Goal: Task Accomplishment & Management: Complete application form

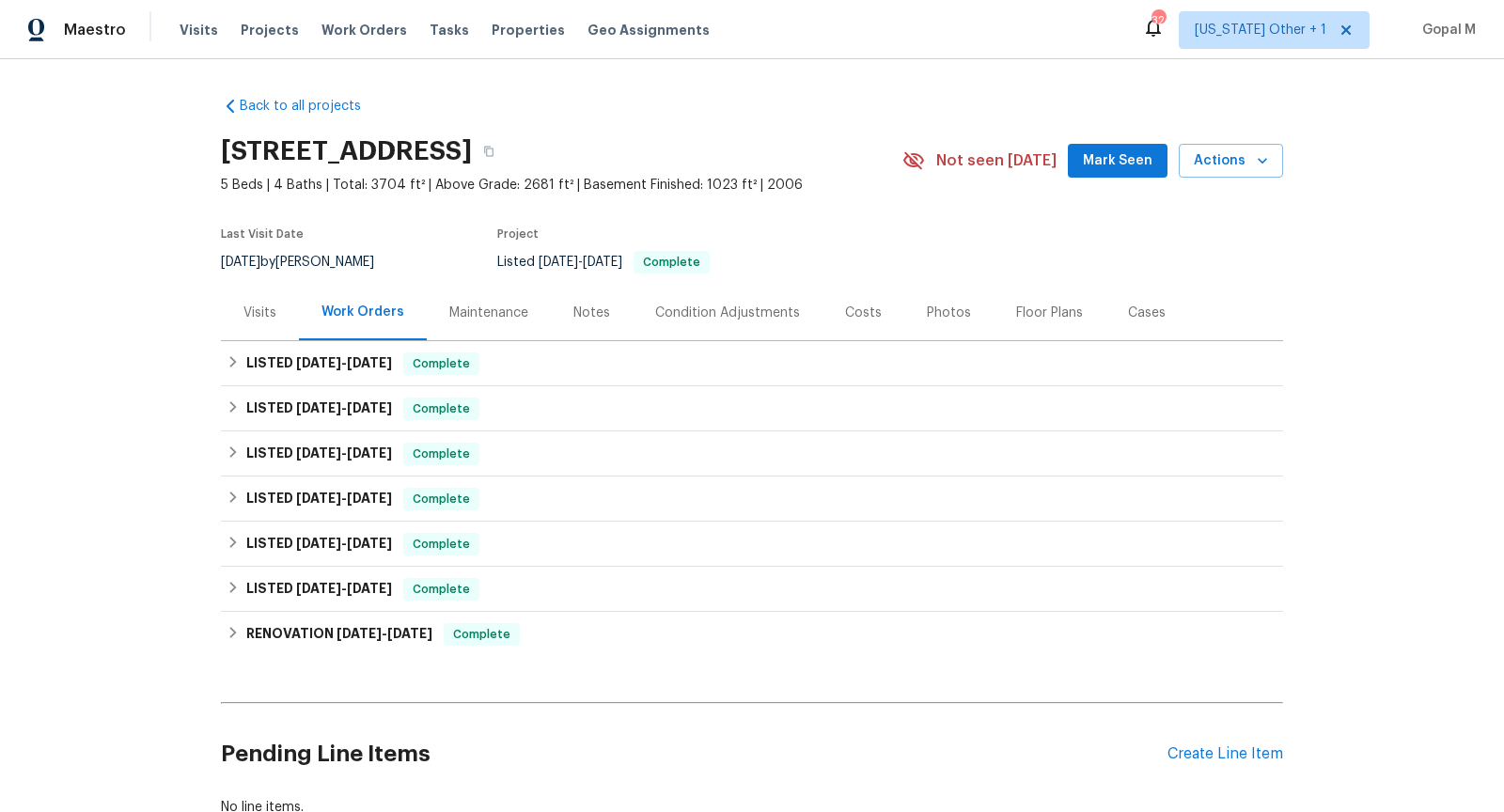
click at [258, 312] on div "Visits" at bounding box center [260, 313] width 33 height 19
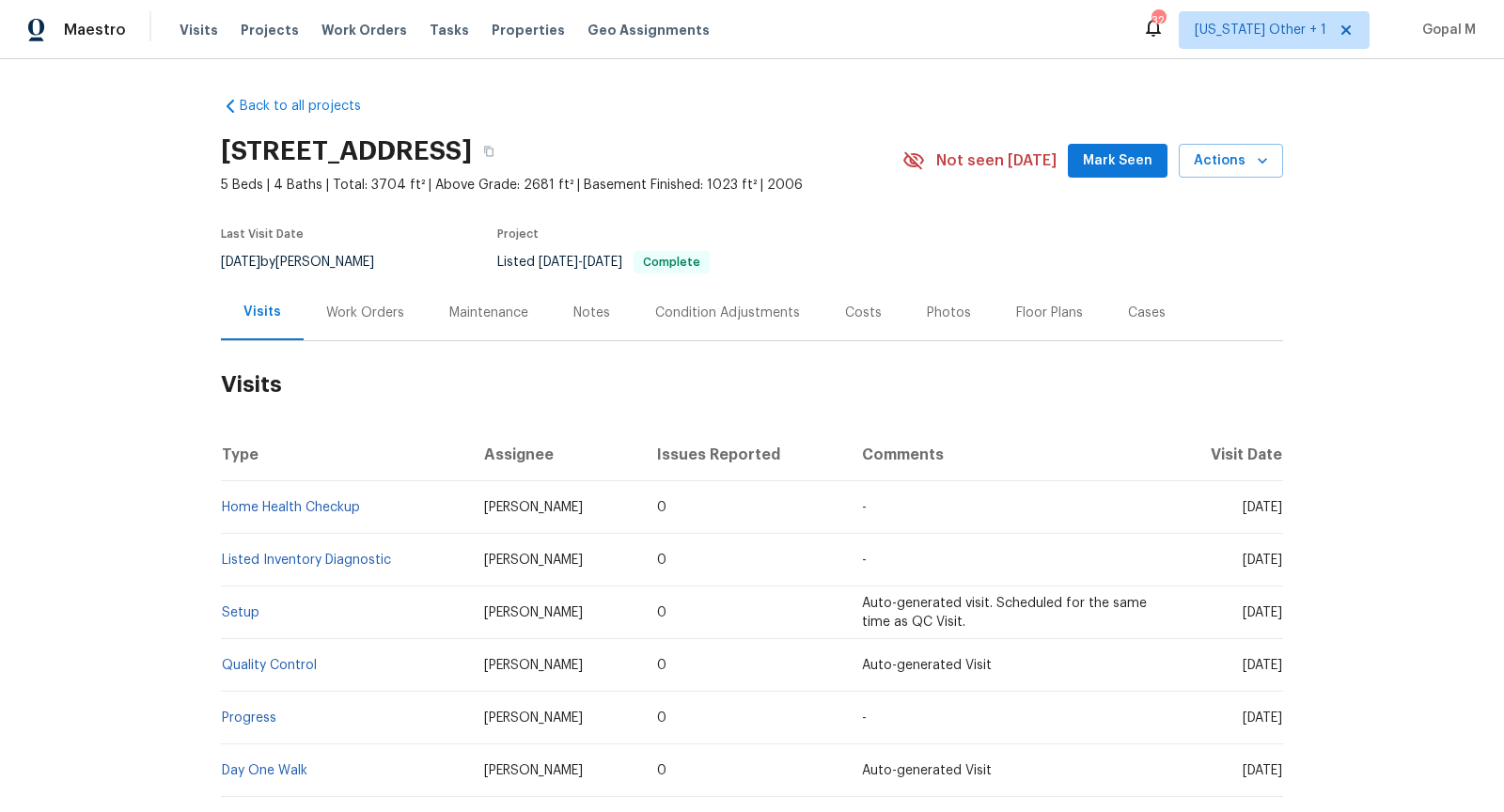
click at [392, 324] on div "Work Orders" at bounding box center [365, 312] width 123 height 56
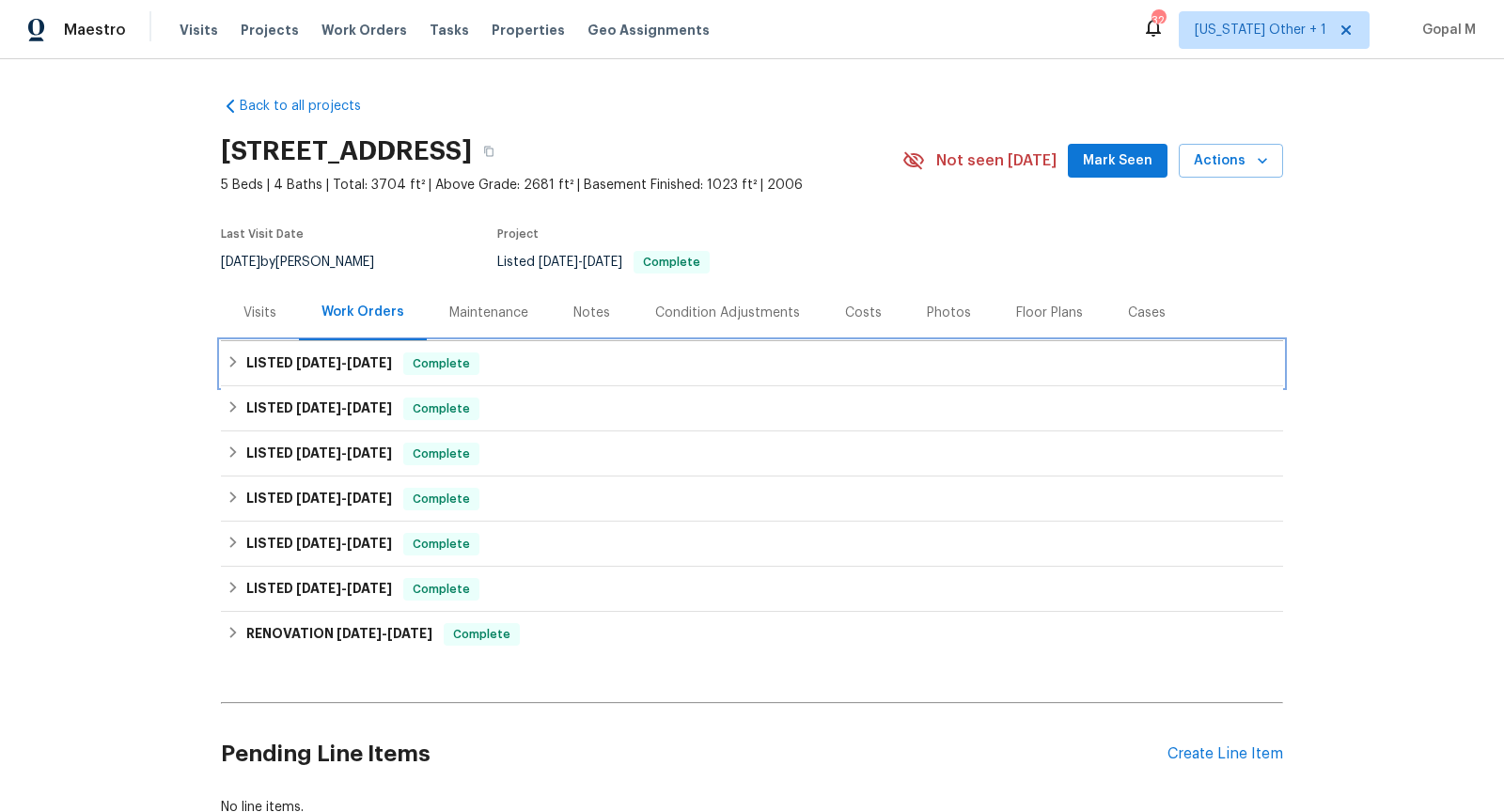
click at [476, 369] on span "Complete" at bounding box center [440, 364] width 72 height 19
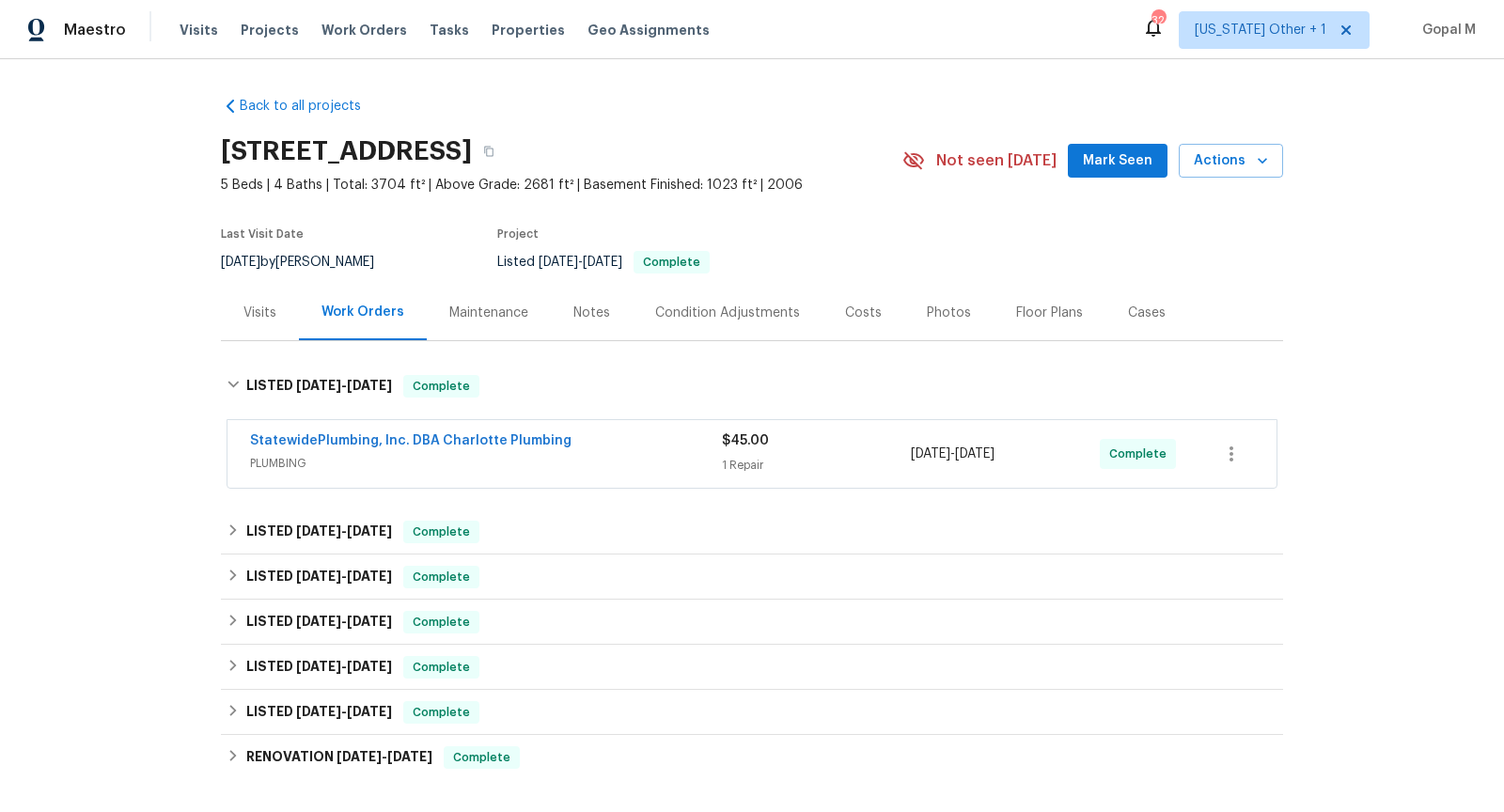
click at [608, 463] on span "PLUMBING" at bounding box center [486, 463] width 472 height 19
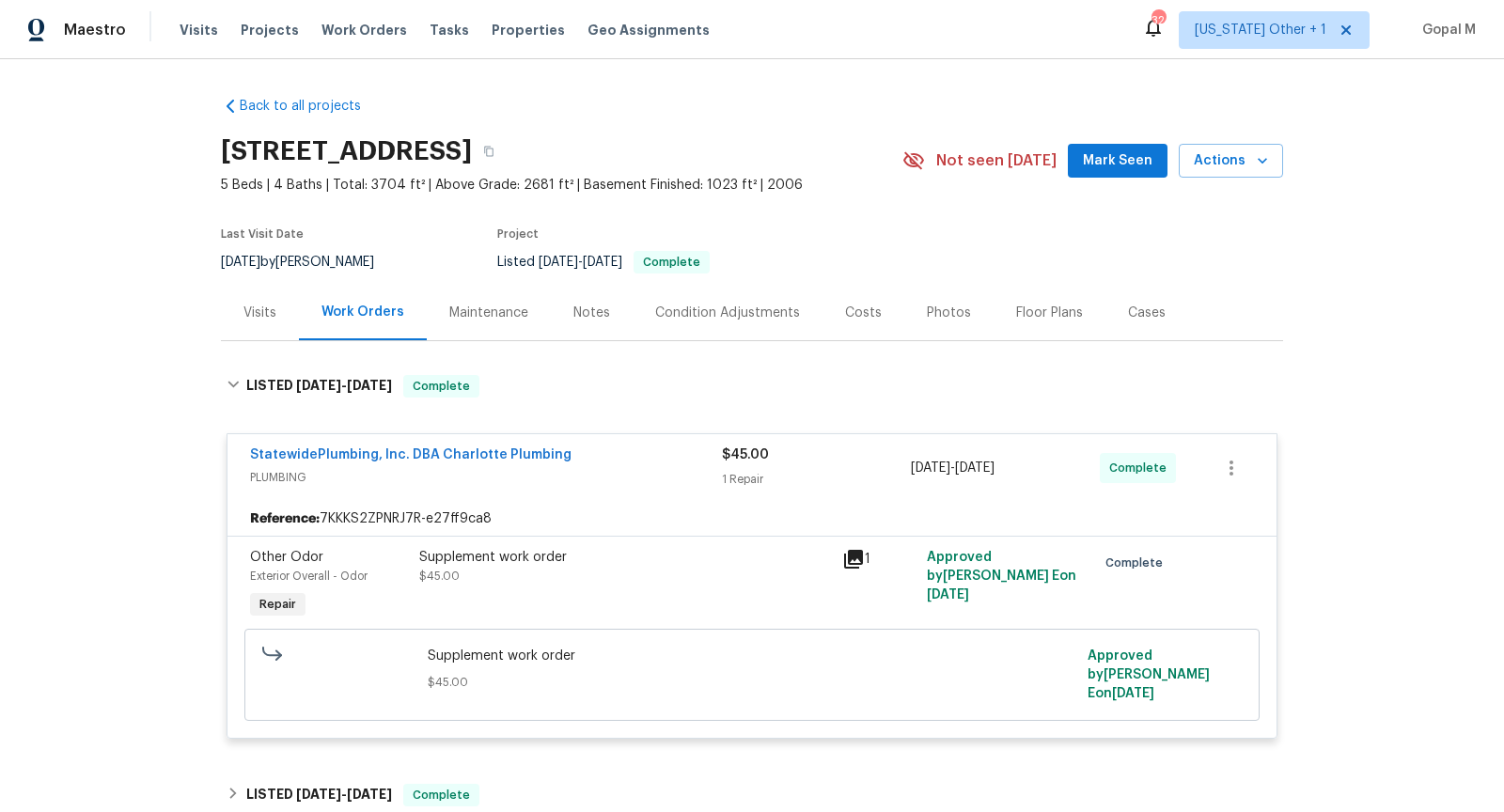
click at [1145, 314] on div "Cases" at bounding box center [1146, 313] width 38 height 19
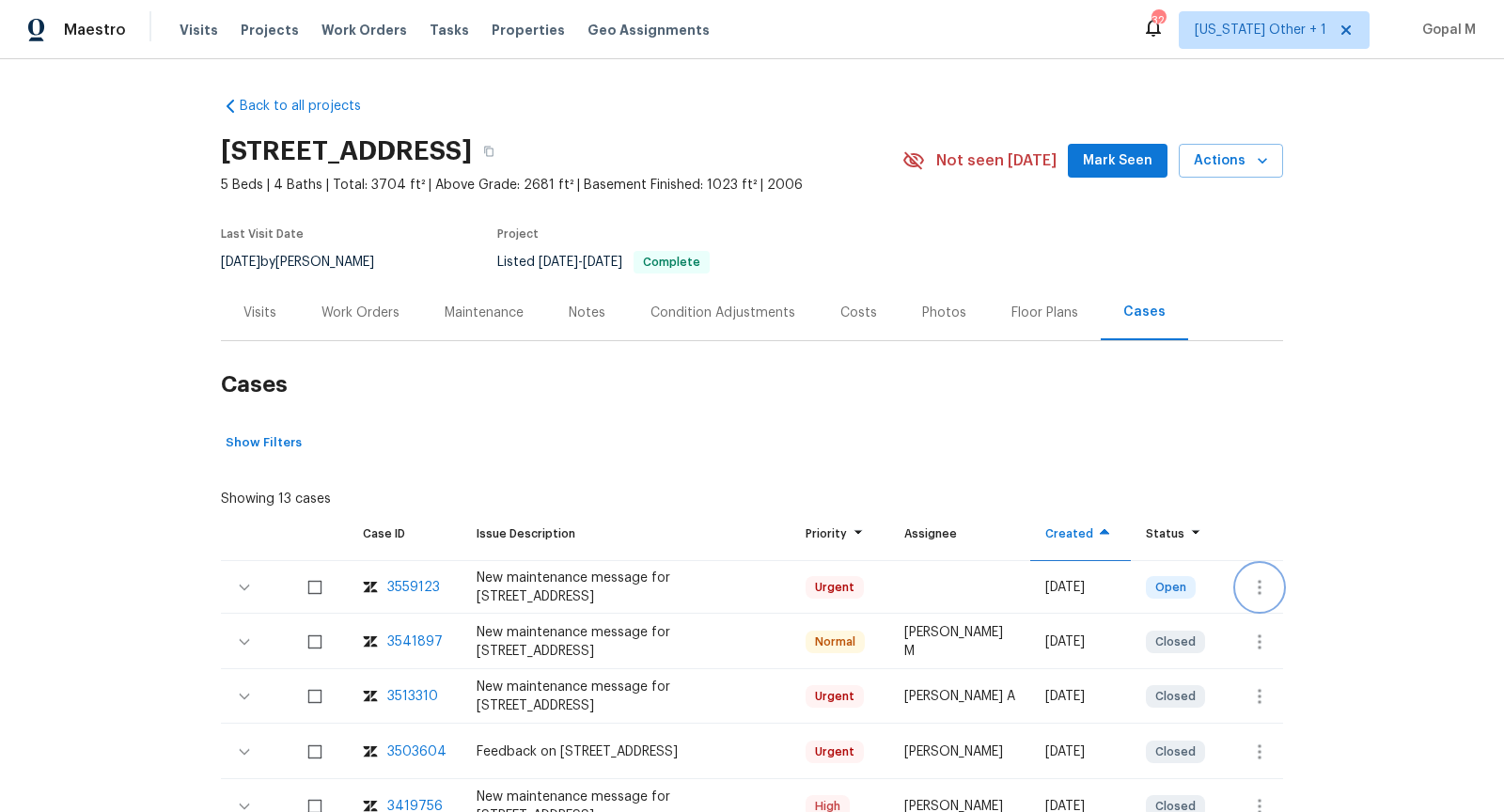
click at [1261, 585] on icon "button" at bounding box center [1259, 587] width 4 height 15
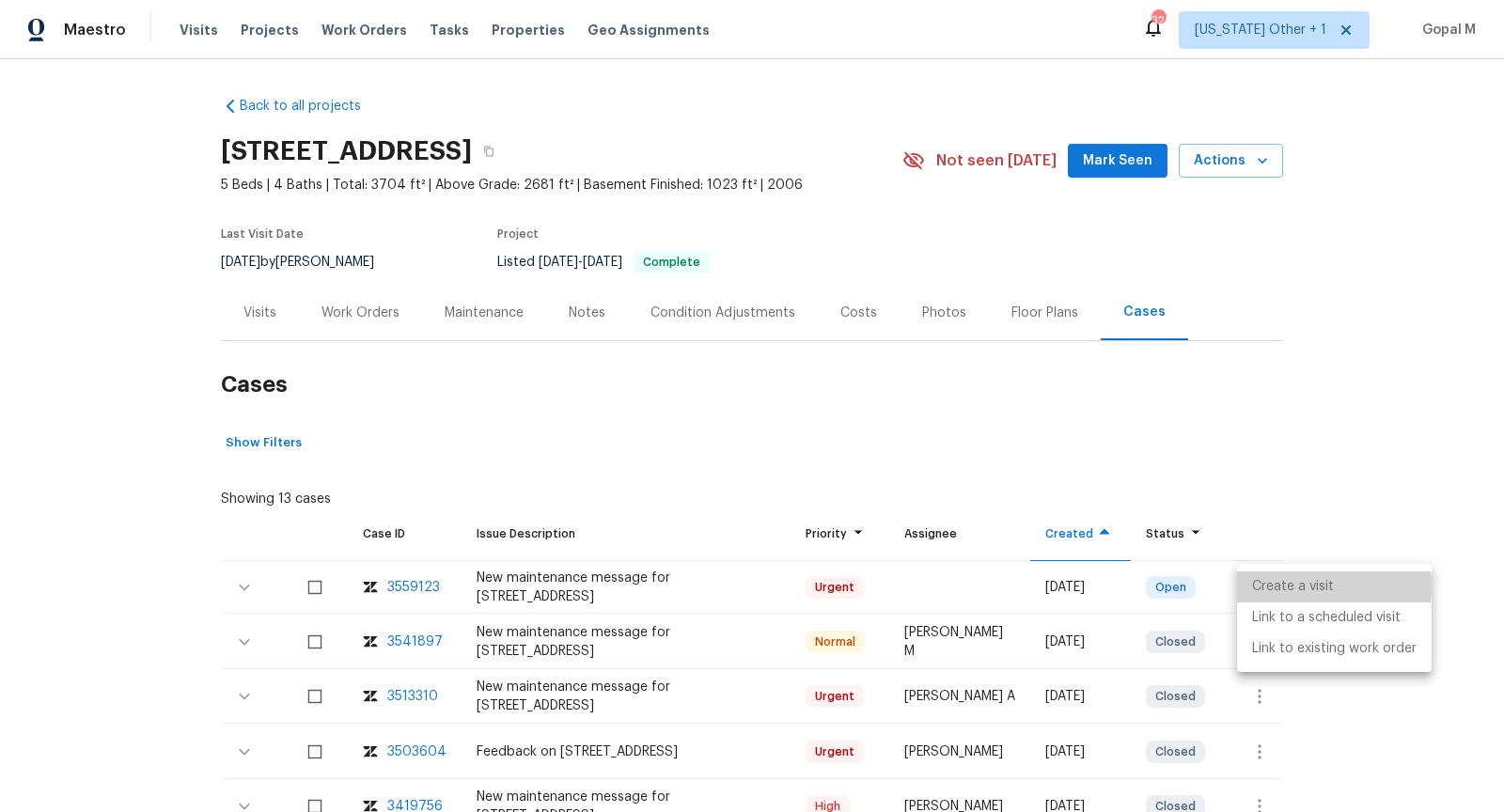
click at [1261, 585] on li "Create a visit" at bounding box center [1334, 586] width 195 height 31
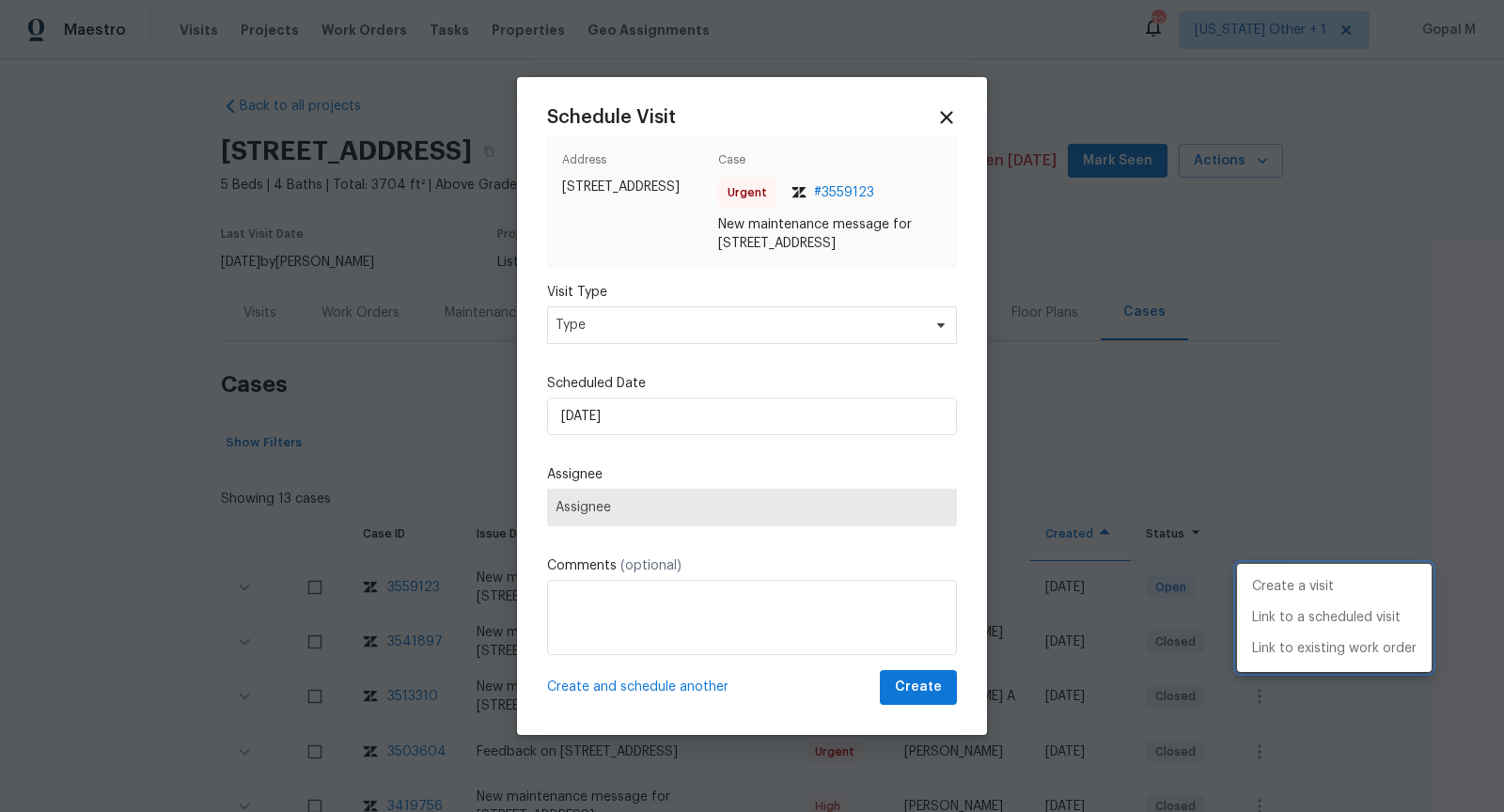
click at [824, 338] on div at bounding box center [752, 406] width 1504 height 812
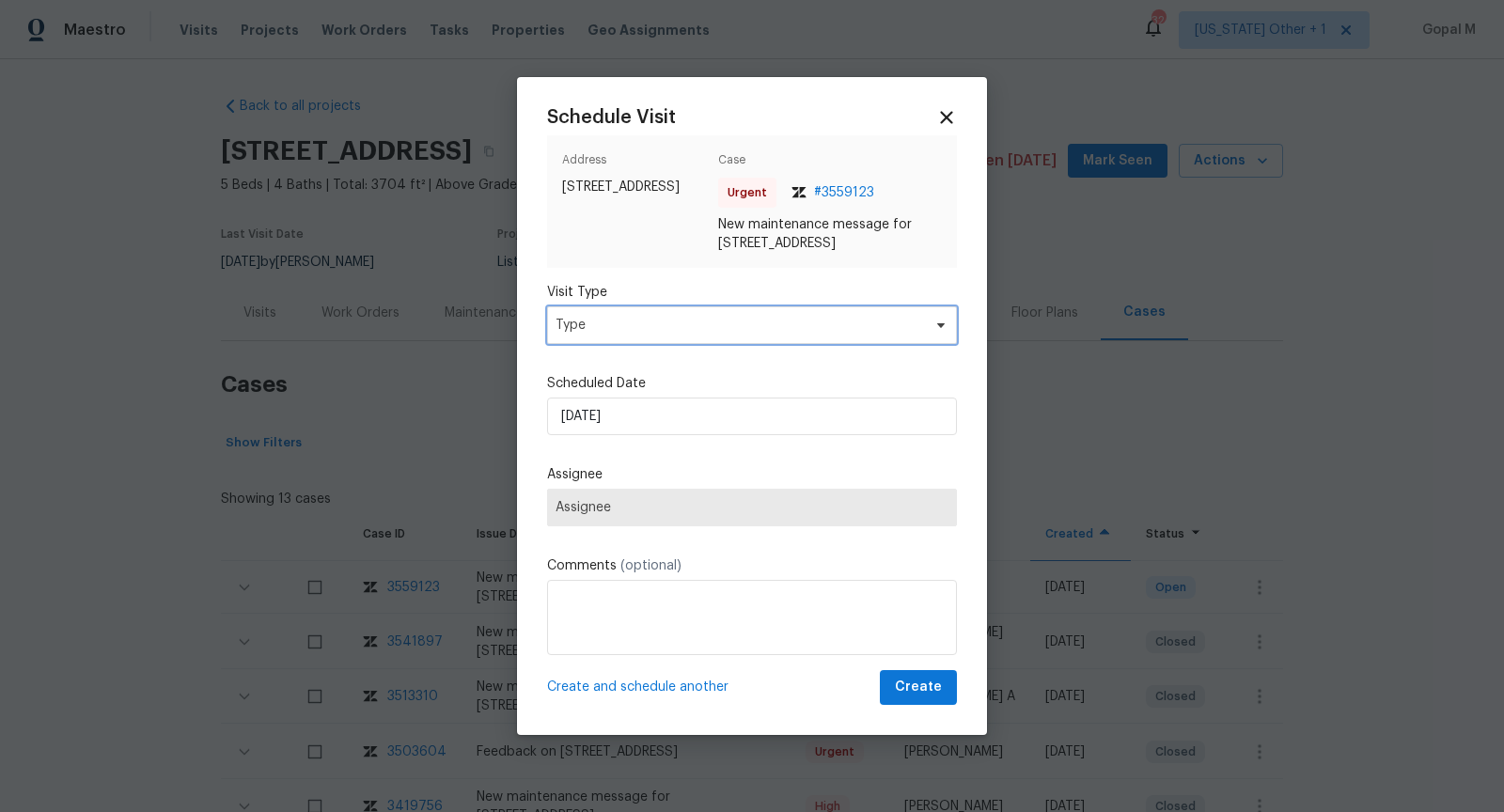
click at [824, 335] on span "Type" at bounding box center [738, 326] width 365 height 19
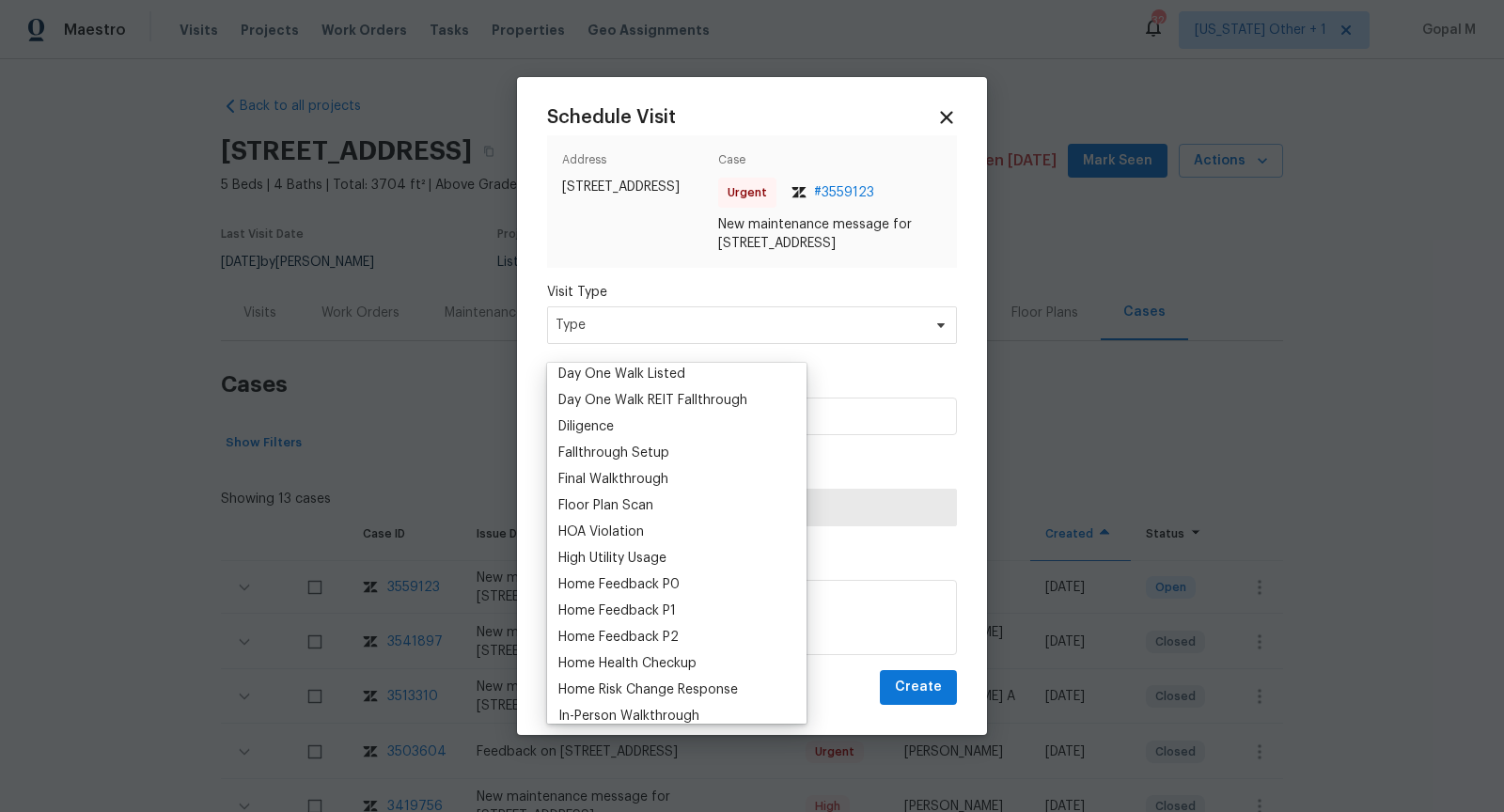
scroll to position [375, 0]
click at [638, 576] on div "Home Feedback P0" at bounding box center [618, 582] width 121 height 19
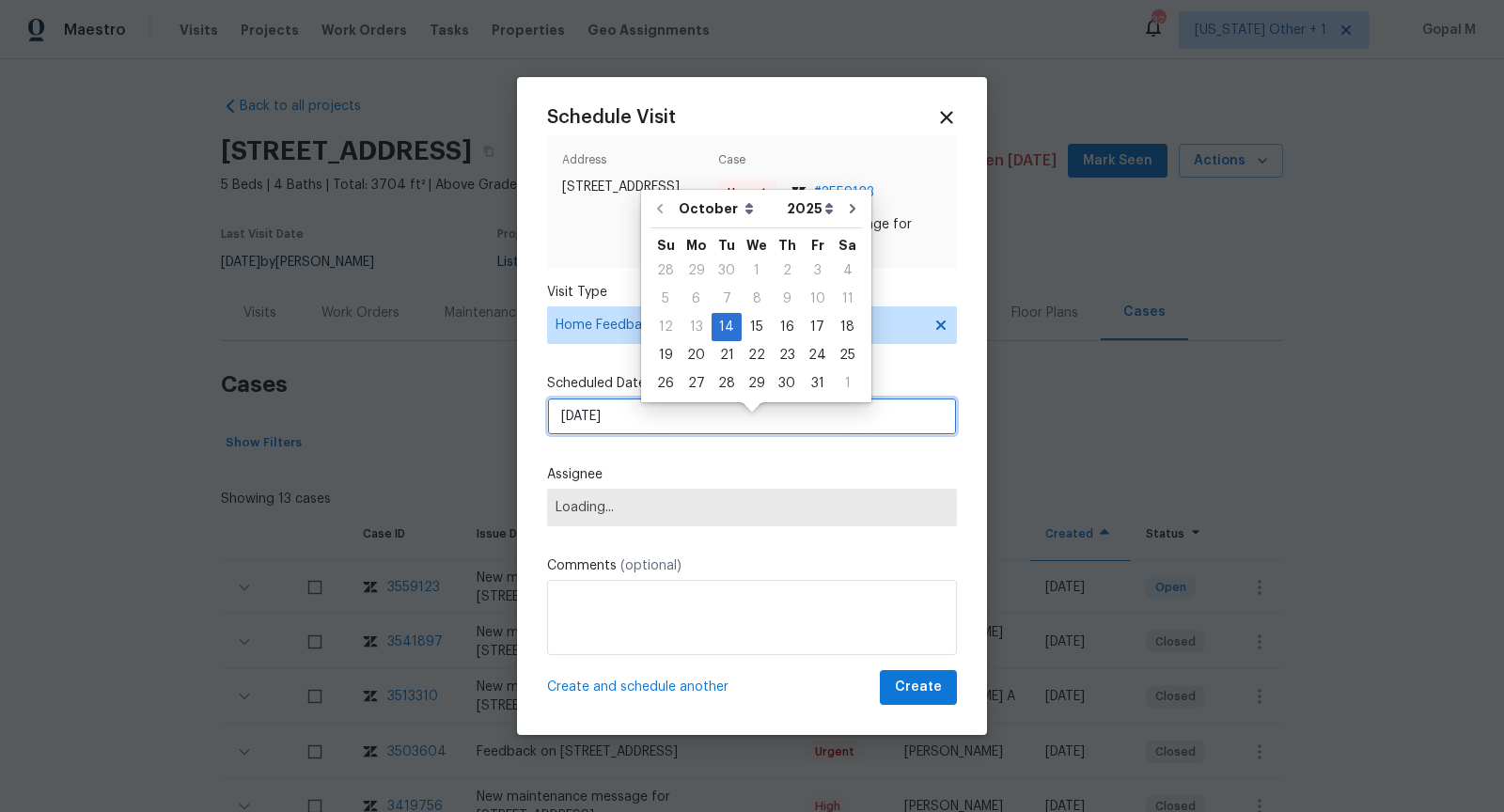
click at [679, 435] on input "14/10/2025" at bounding box center [751, 416] width 409 height 38
click at [751, 322] on div "15" at bounding box center [757, 327] width 30 height 26
type input "15/10/2025"
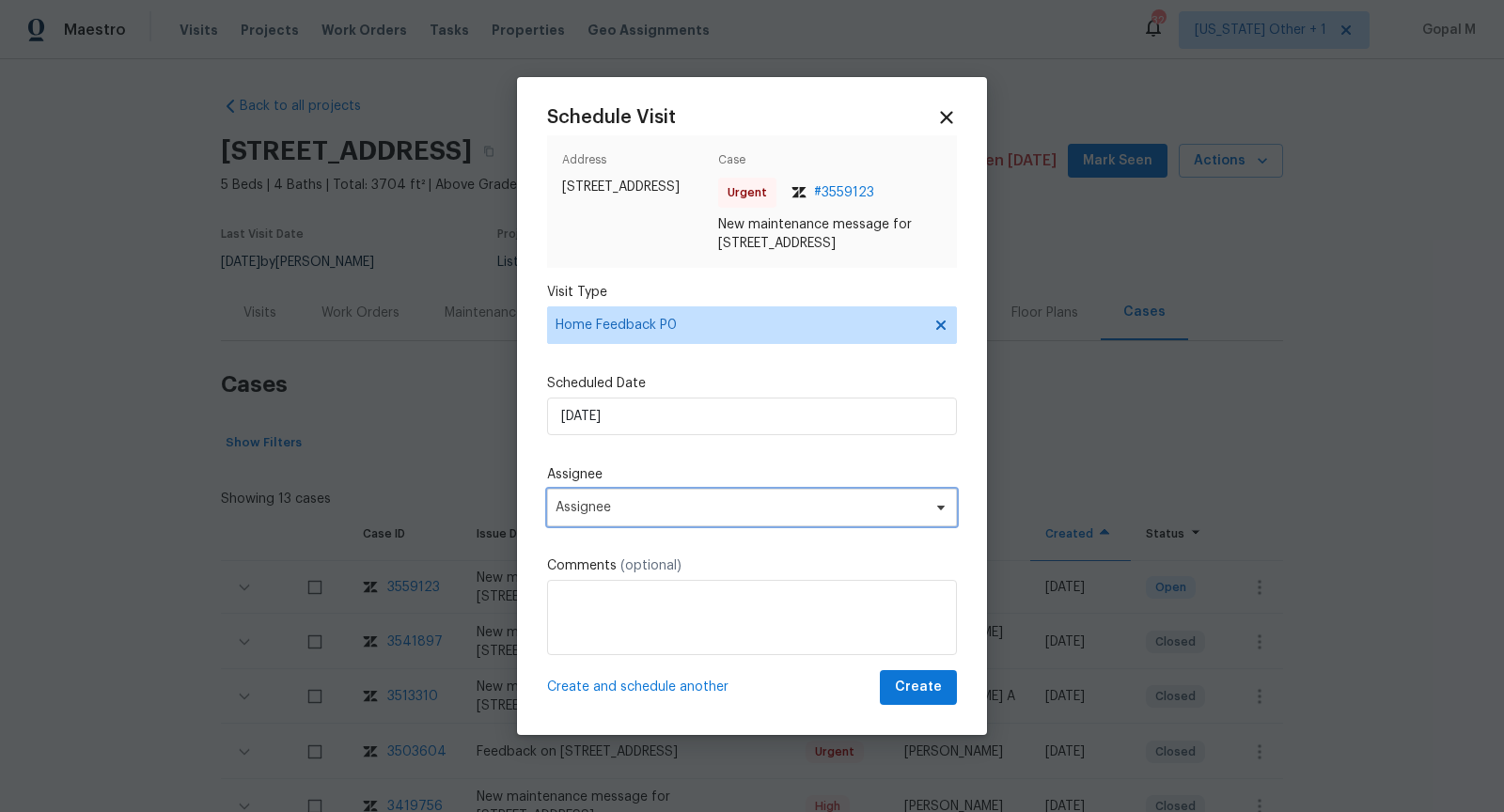
click at [665, 515] on span "Assignee" at bounding box center [739, 507] width 368 height 15
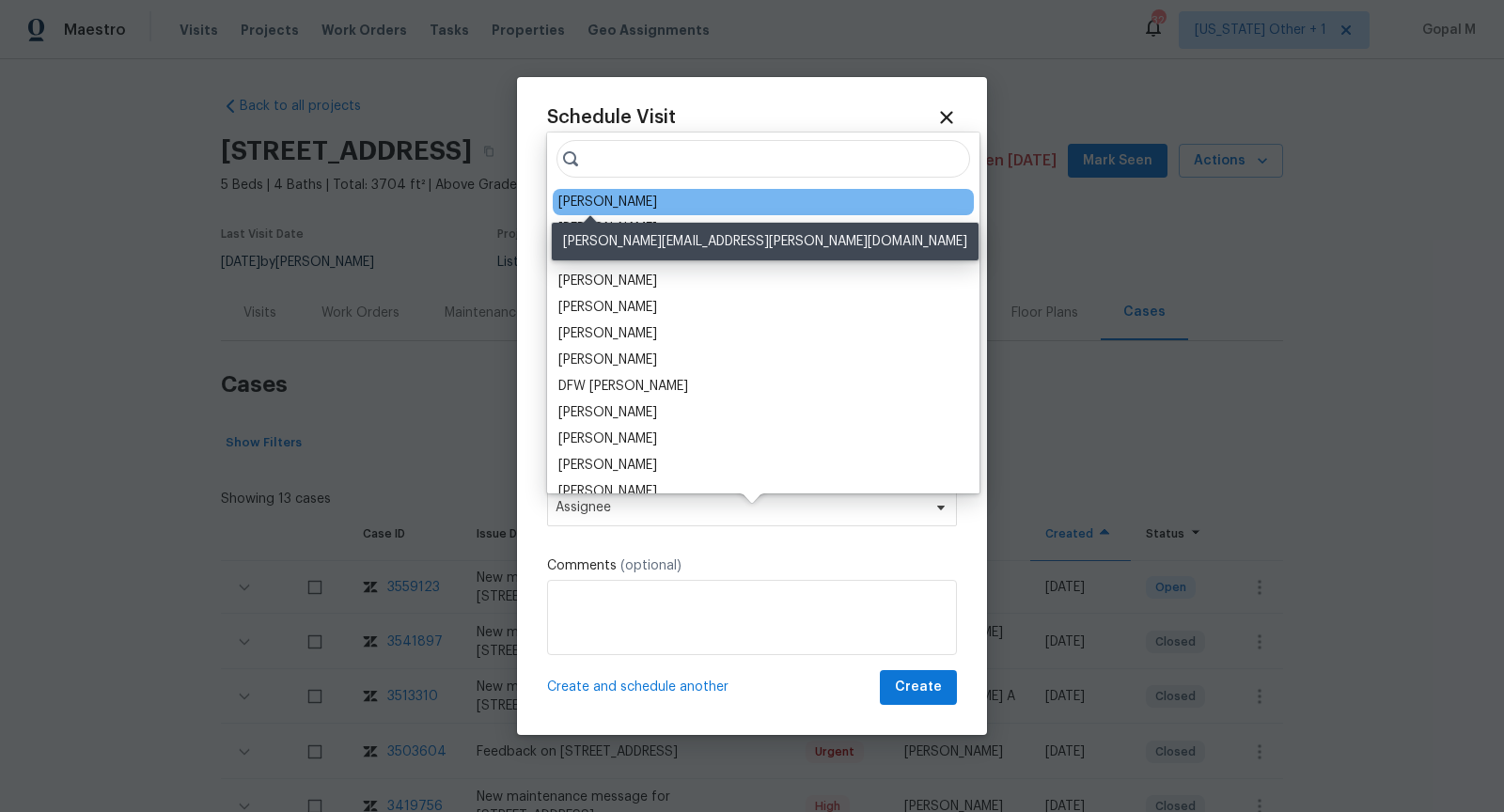
click at [606, 211] on div "Billy Towle" at bounding box center [607, 202] width 99 height 19
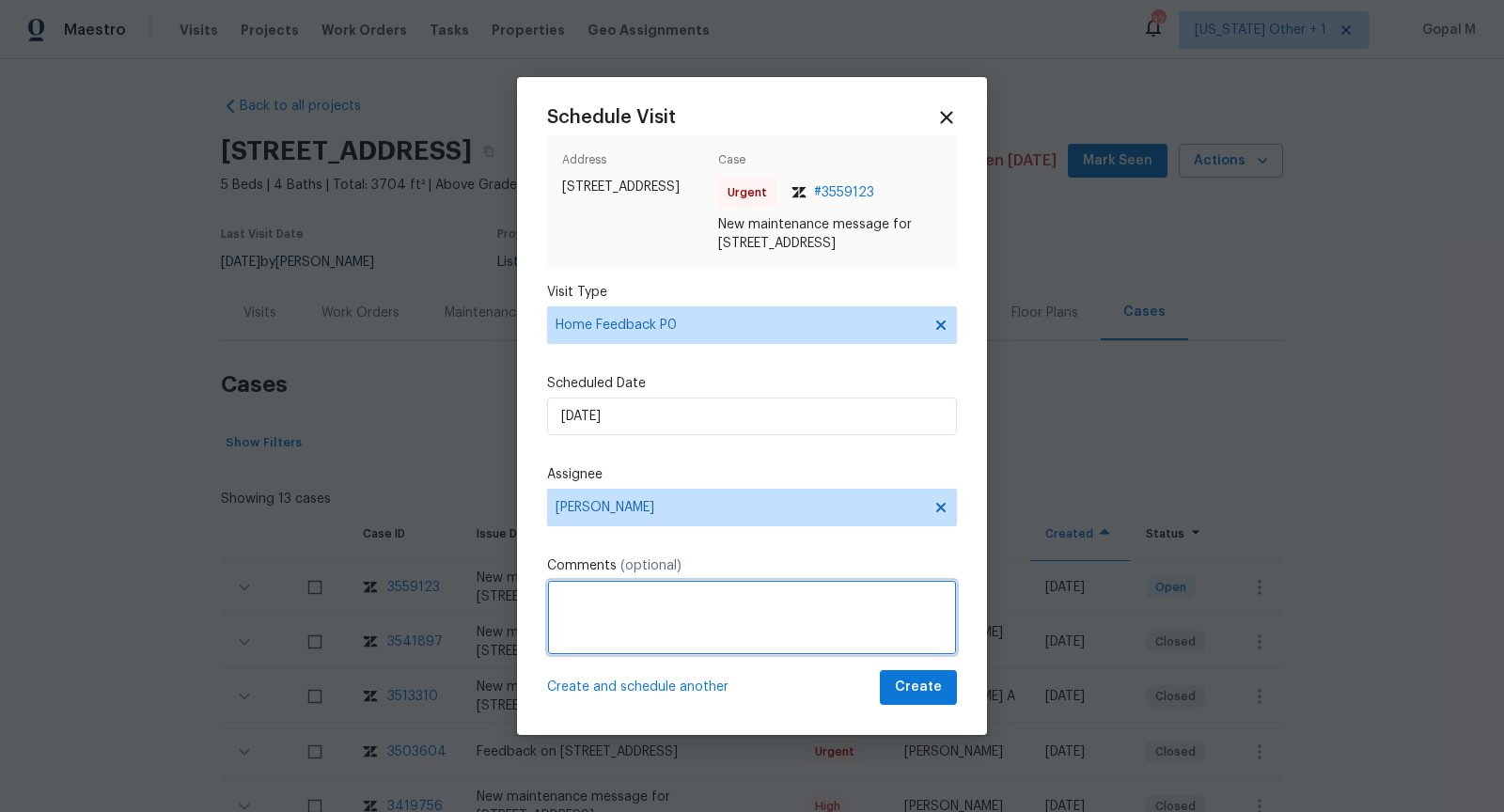
click at [648, 616] on textarea at bounding box center [751, 617] width 409 height 75
paste textarea "sulfer"
click at [568, 617] on textarea "This house smells of sulfur." at bounding box center [751, 617] width 409 height 75
click at [645, 618] on textarea "The cleaning TP mentioned house smells of sulfur." at bounding box center [751, 617] width 409 height 75
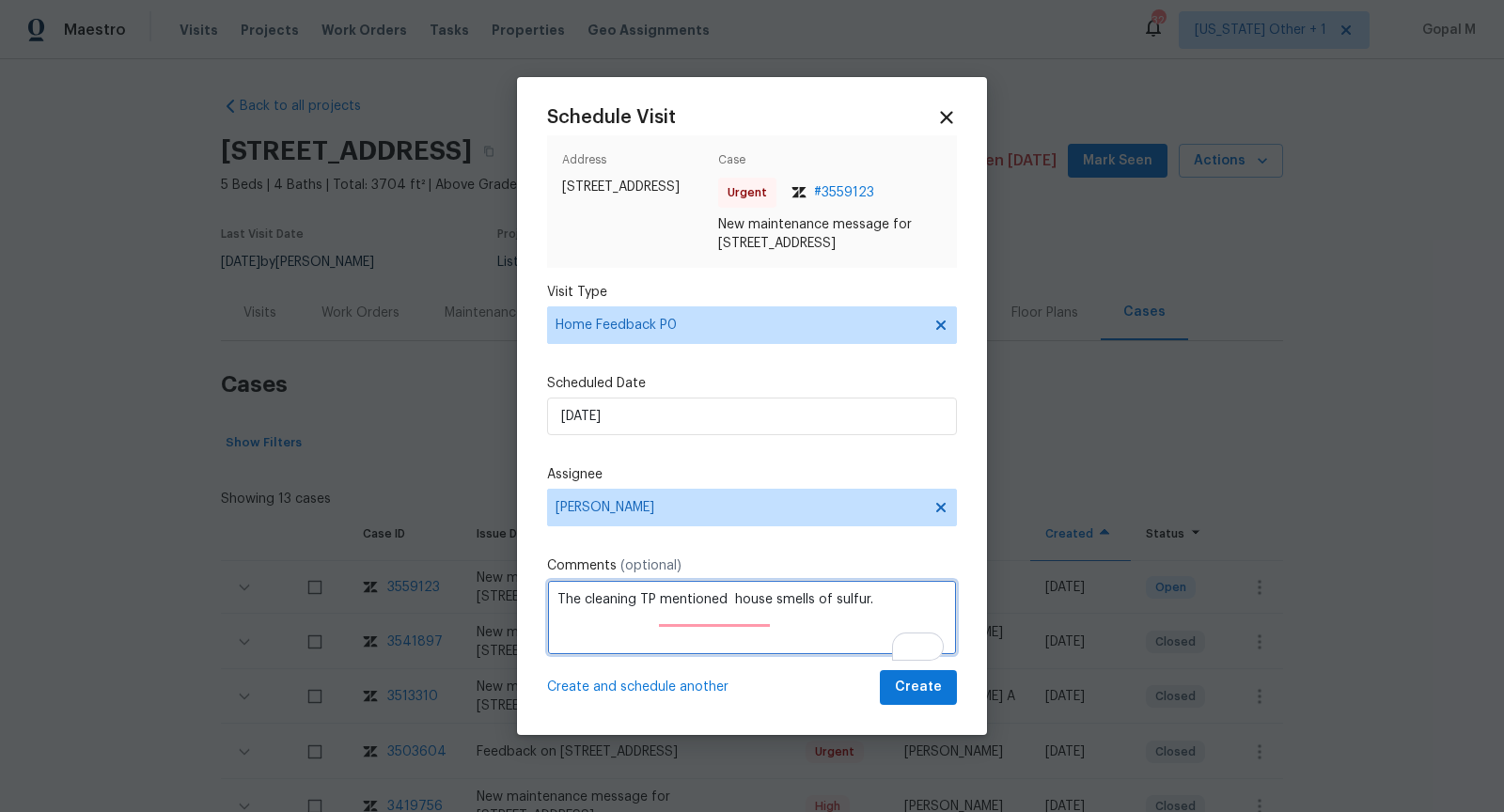
click at [645, 618] on textarea "The cleaning TP mentioned house smells of sulfur." at bounding box center [751, 617] width 409 height 75
paste textarea "Flip State: DOM: No Of Time issue reported: Issue:"
click at [555, 619] on textarea "The cleaning TP mentioned house smells of sulfur." at bounding box center [751, 617] width 409 height 75
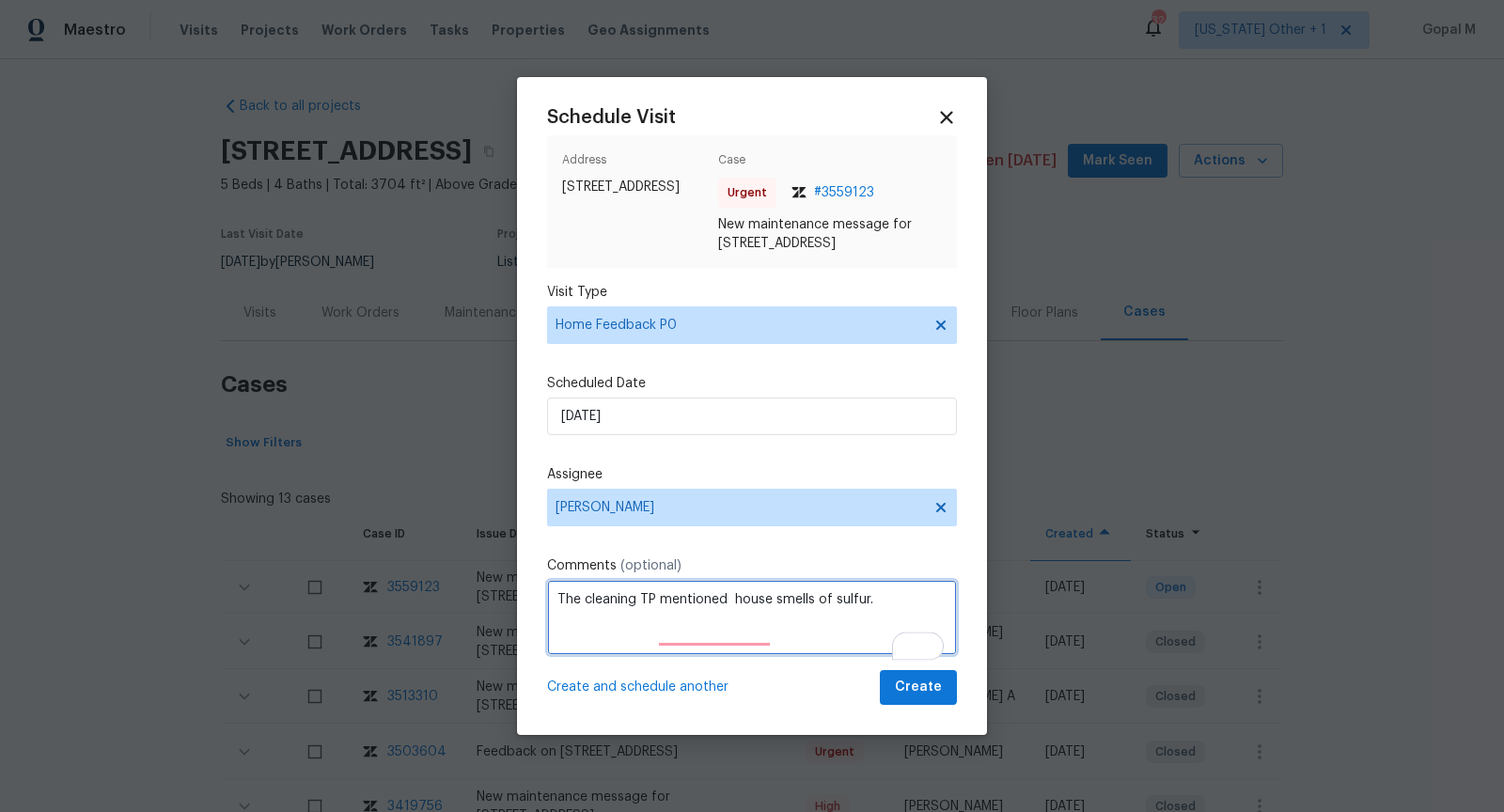
paste textarea "Flip State: DOM: No Of Time issue reported: Issue:"
paste textarea "112"
paste textarea "Listed"
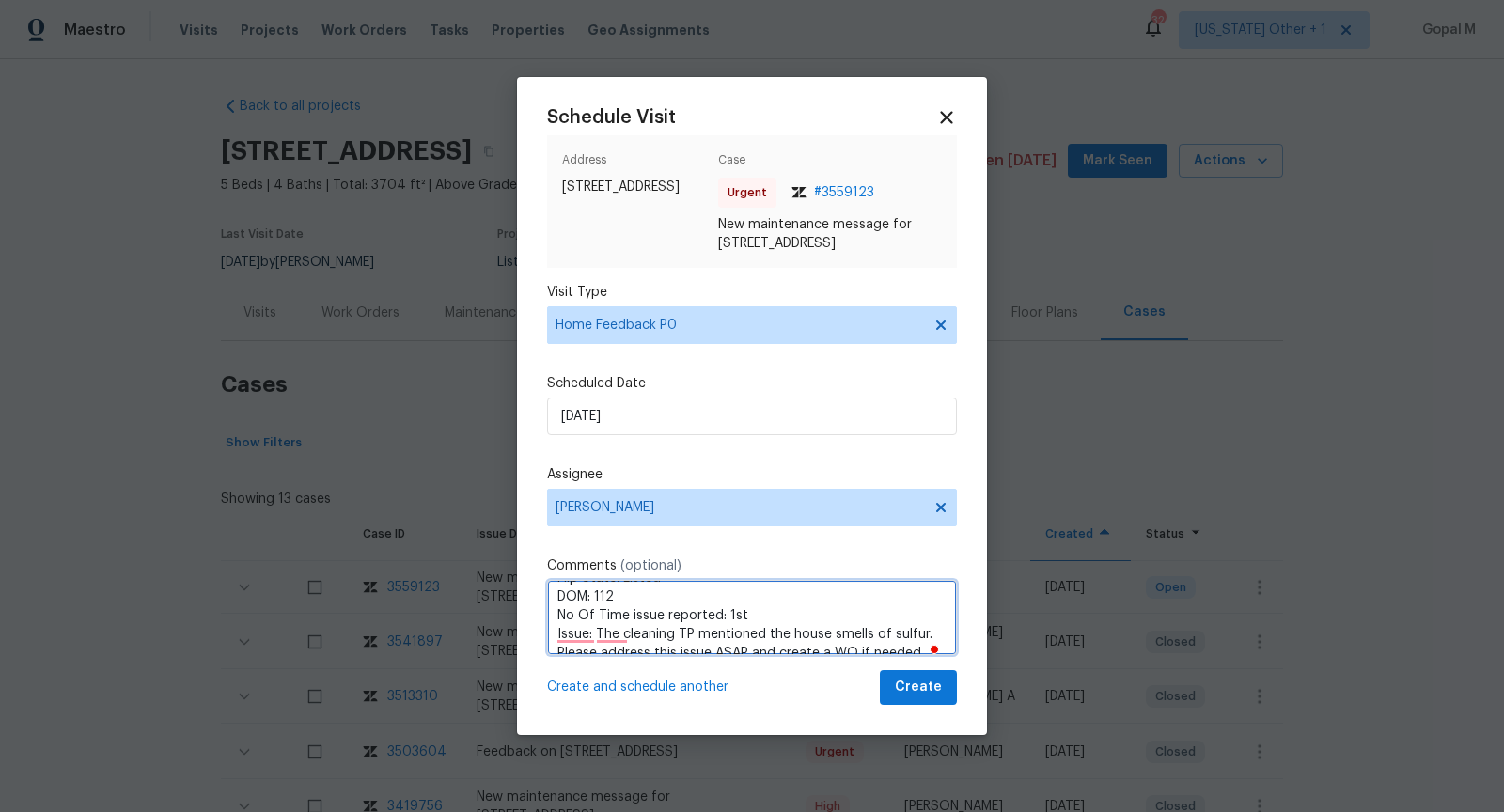
scroll to position [57, 0]
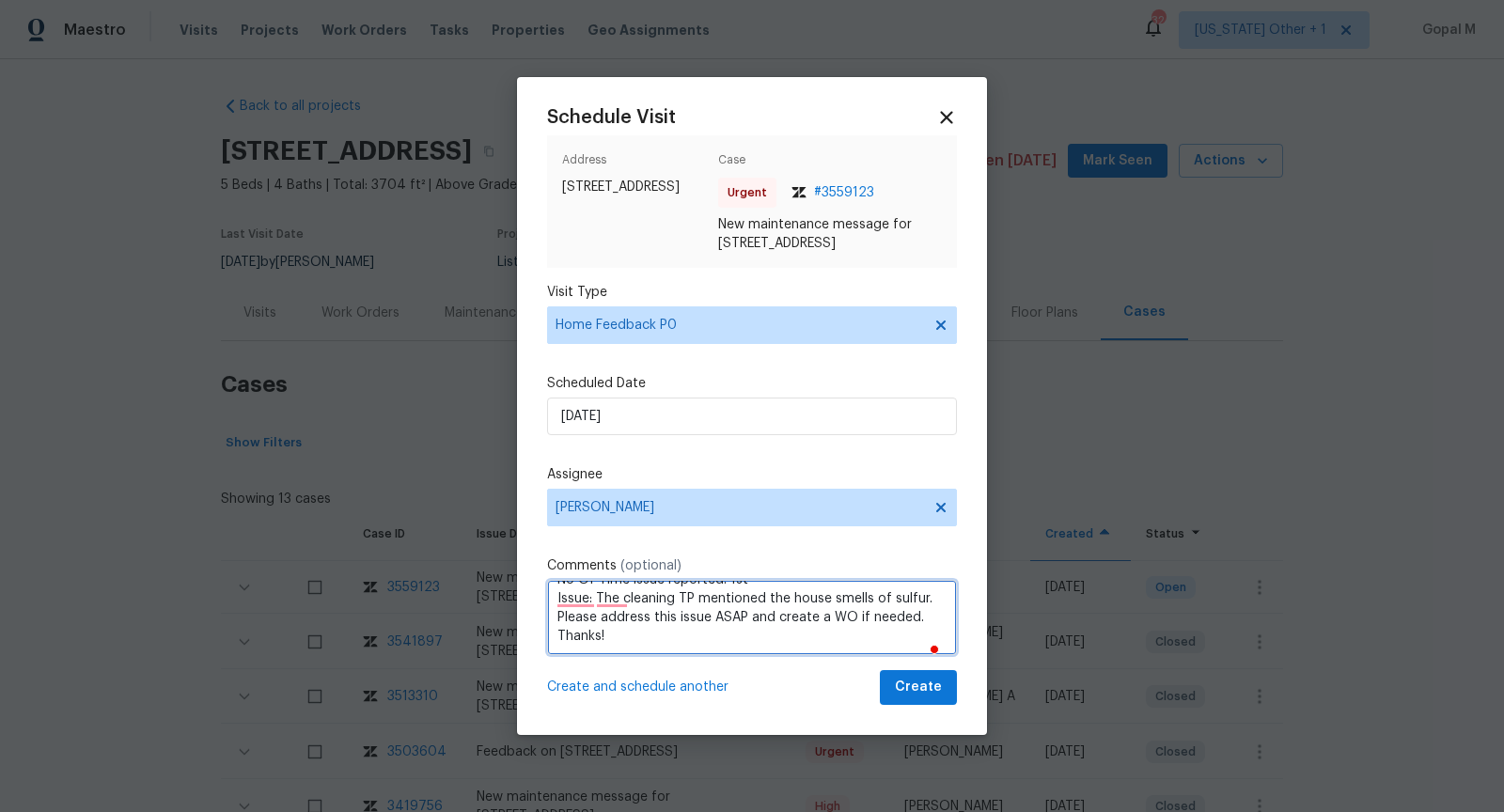
type textarea "Flip State: Listed DOM: 112 No Of Time issue reported: 1st Issue: The cleaning …"
click at [932, 699] on span "Create" at bounding box center [919, 687] width 47 height 24
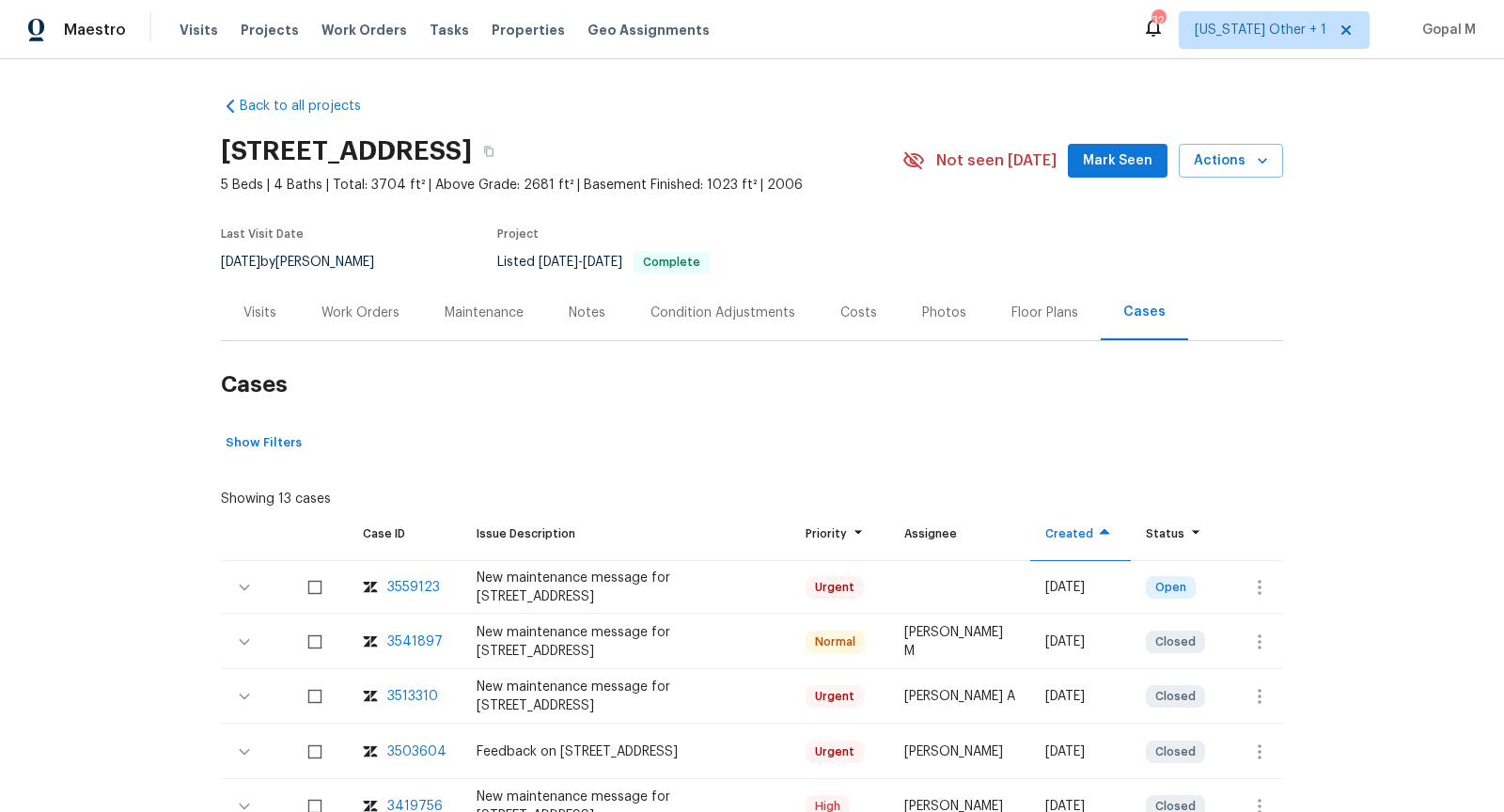
click at [261, 315] on div "Visits" at bounding box center [260, 313] width 33 height 19
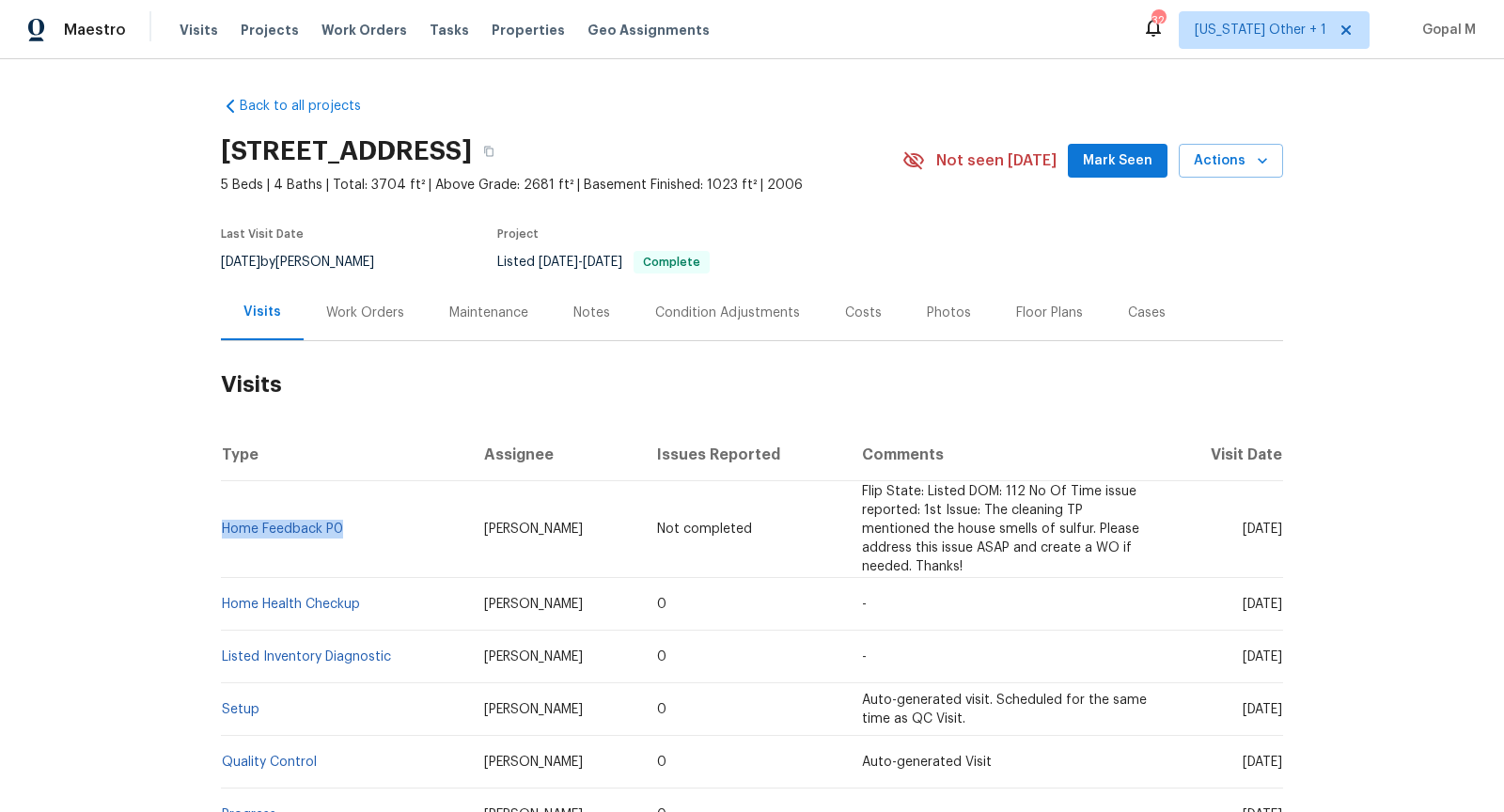
drag, startPoint x: 347, startPoint y: 533, endPoint x: 223, endPoint y: 537, distance: 124.1
click at [223, 537] on td "Home Feedback P0" at bounding box center [345, 529] width 248 height 97
copy link "Home Feedback P0"
drag, startPoint x: 282, startPoint y: 263, endPoint x: 219, endPoint y: 265, distance: 63.0
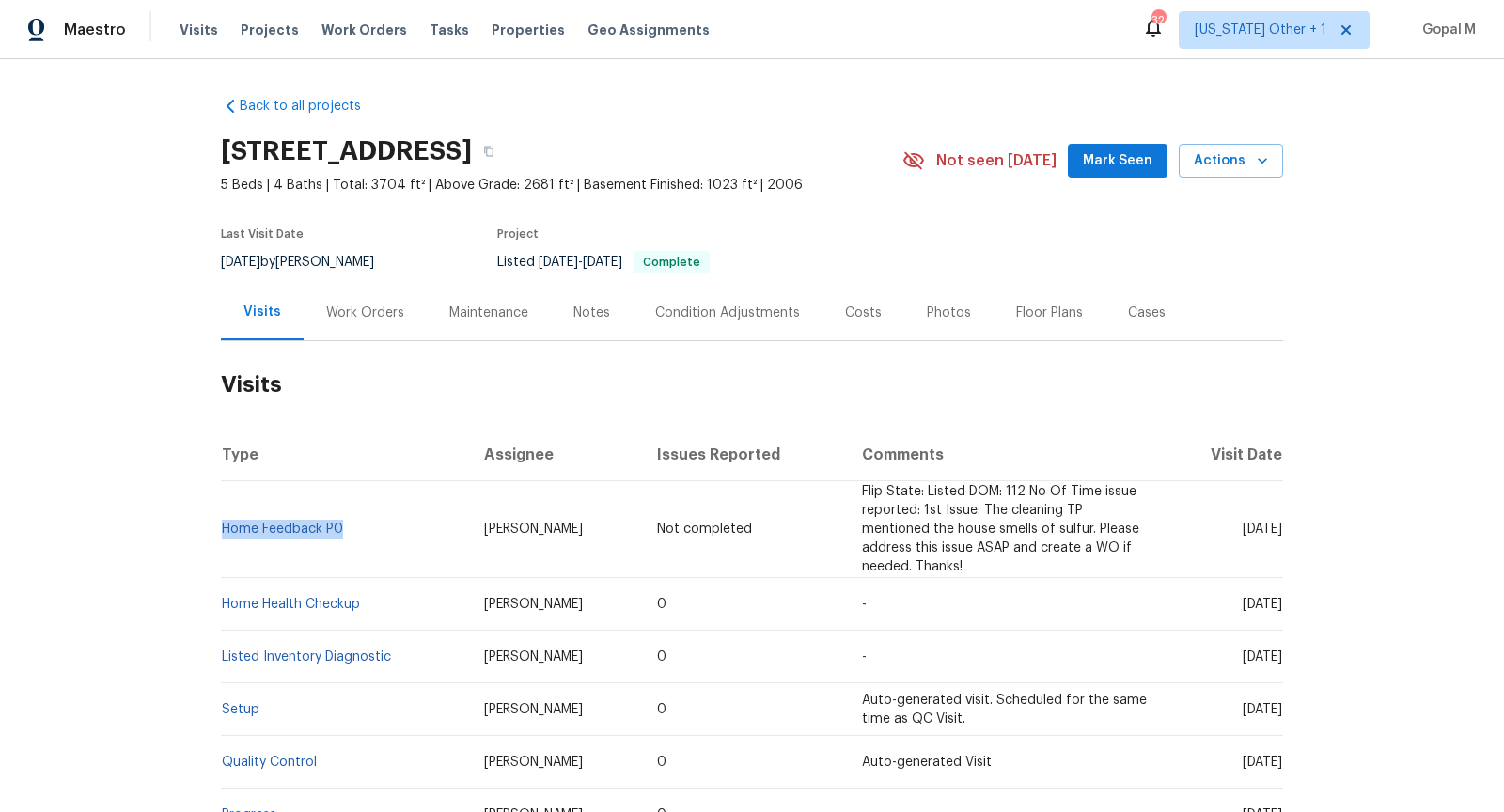
click at [219, 265] on div "Back to all projects 1228 N Dobys Bridge Rd, Fort Mill, SC 29715 5 Beds | 4 Bat…" at bounding box center [752, 436] width 1504 height 753
copy span "9/10/2025"
drag, startPoint x: 363, startPoint y: 605, endPoint x: 223, endPoint y: 605, distance: 140.0
click at [223, 605] on td "Home Health Checkup" at bounding box center [345, 604] width 248 height 53
copy link "Home Health Checkup"
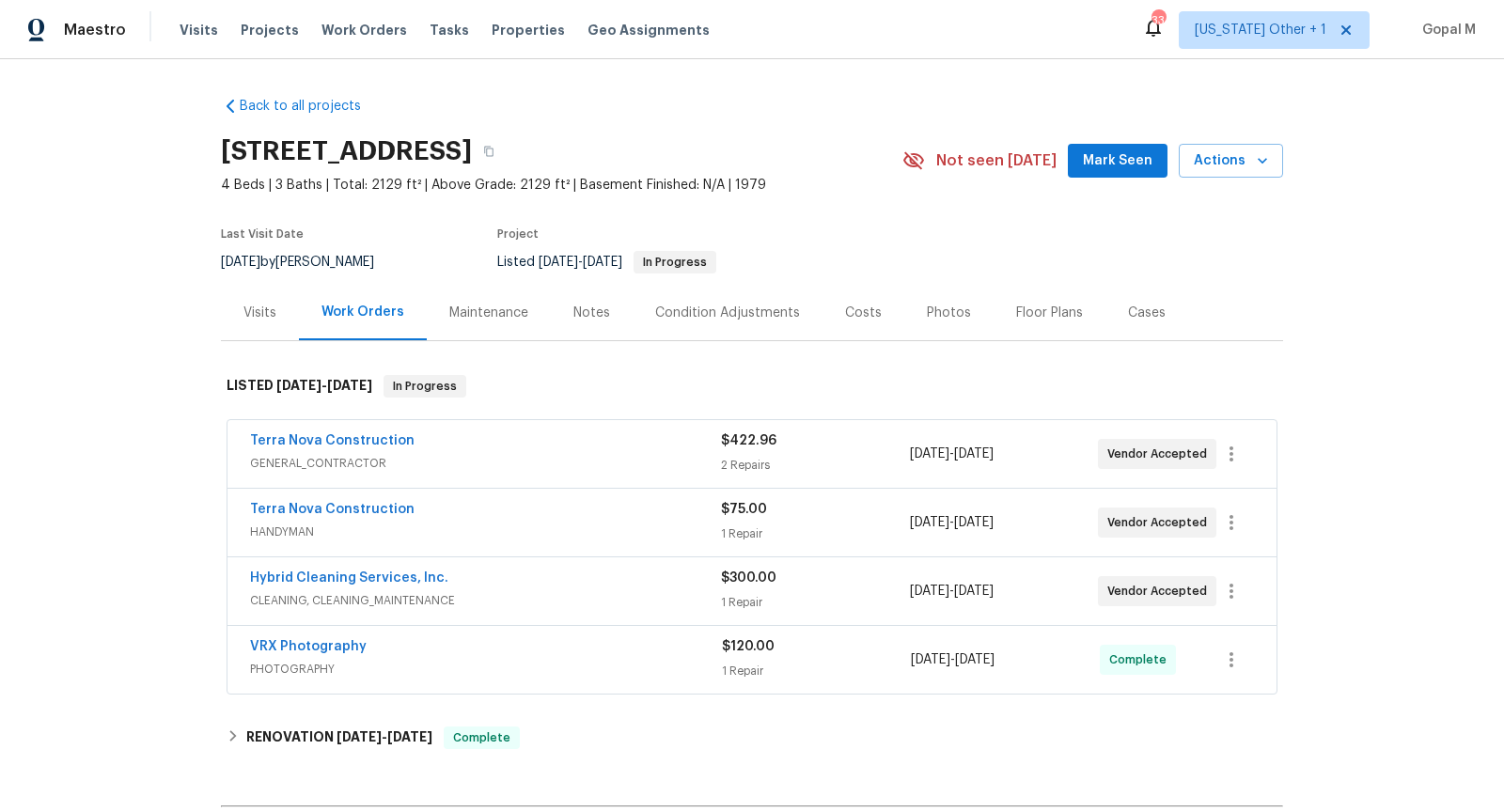
click at [558, 429] on div "Terra Nova Construction GENERAL_CONTRACTOR $422.96 2 Repairs 10/14/2025 - 10/15…" at bounding box center [752, 454] width 1049 height 68
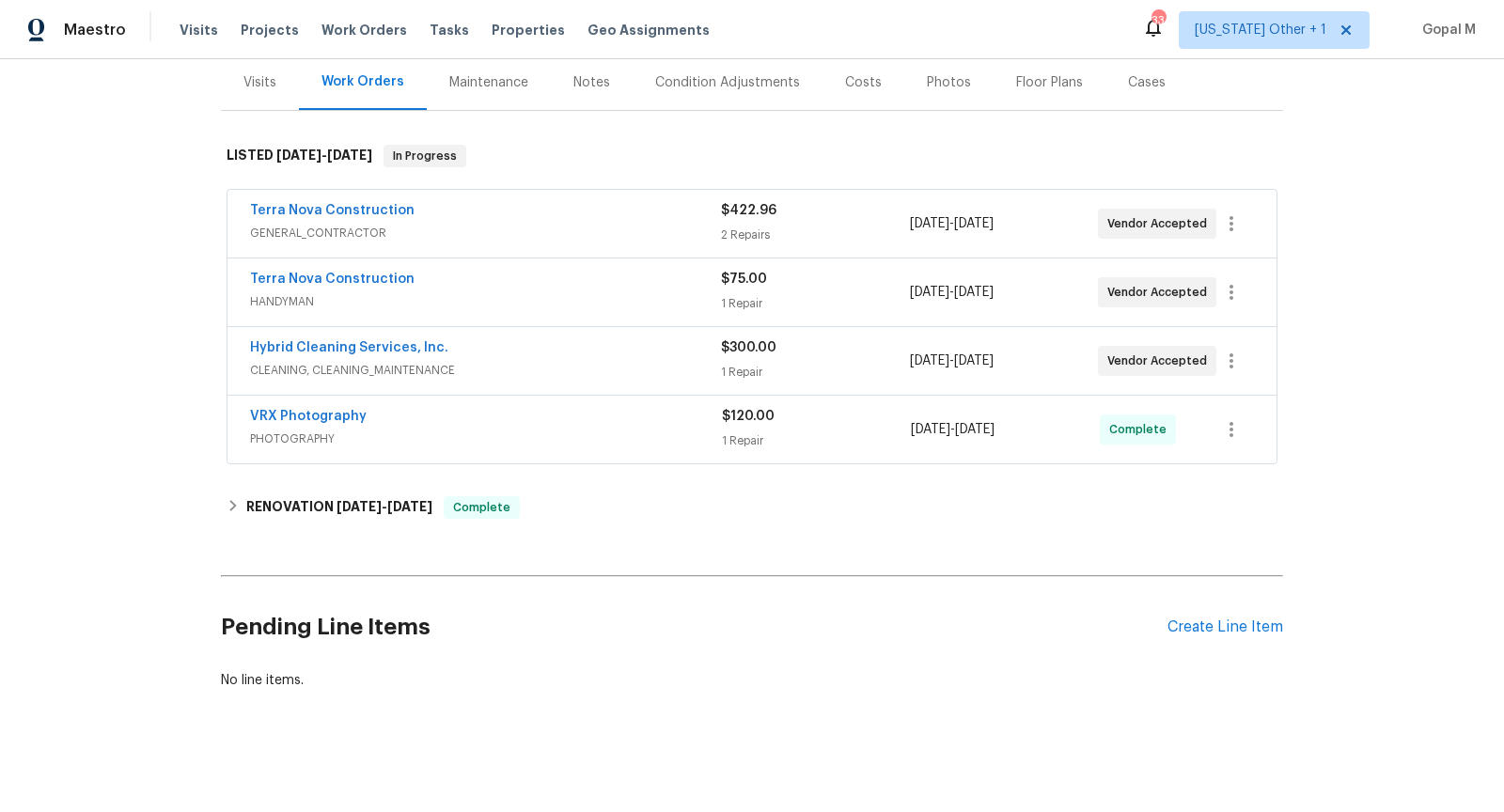
click at [517, 216] on div "Terra Nova Construction" at bounding box center [486, 213] width 471 height 23
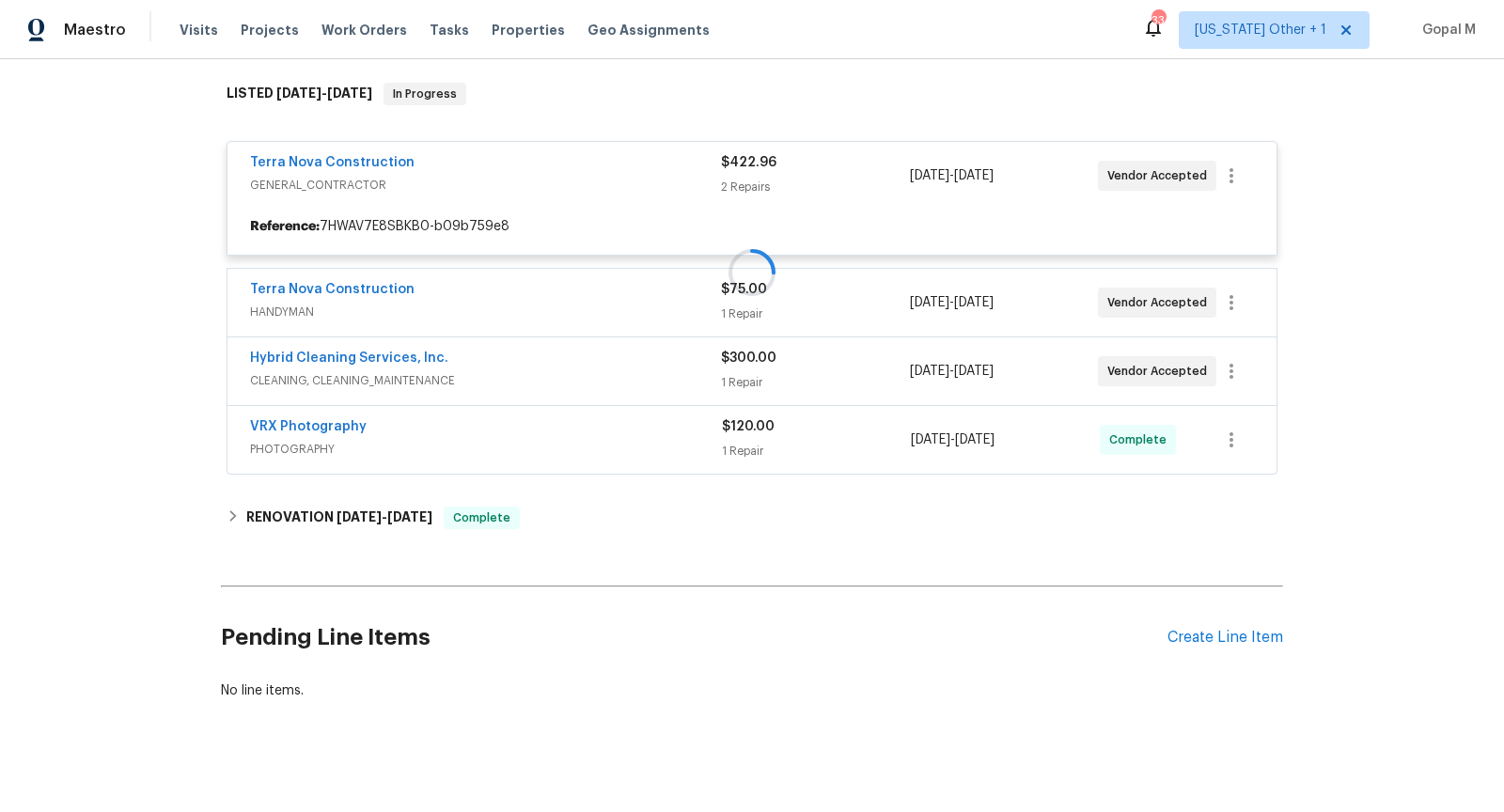
scroll to position [303, 0]
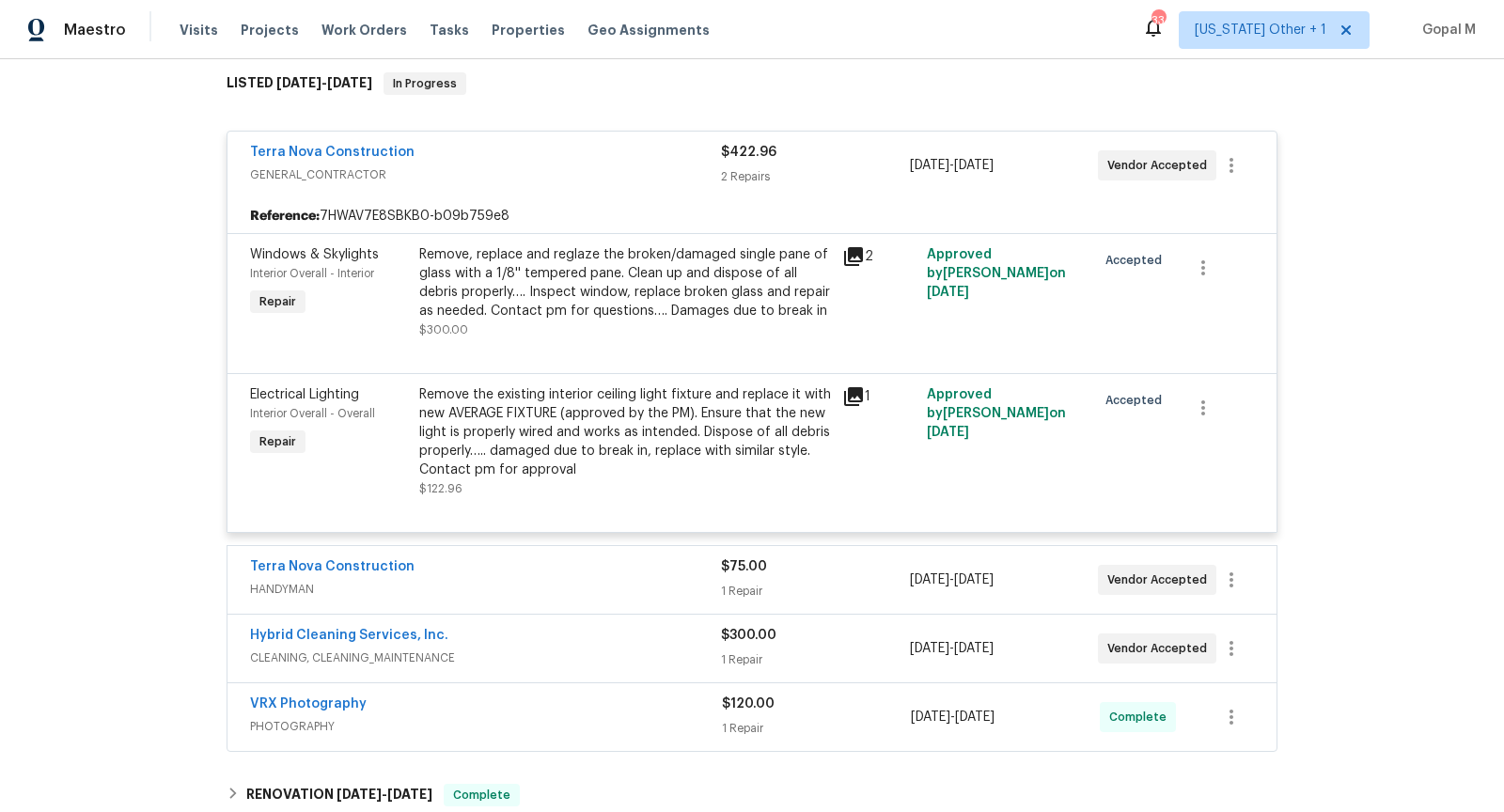
click at [558, 580] on span "HANDYMAN" at bounding box center [486, 589] width 471 height 19
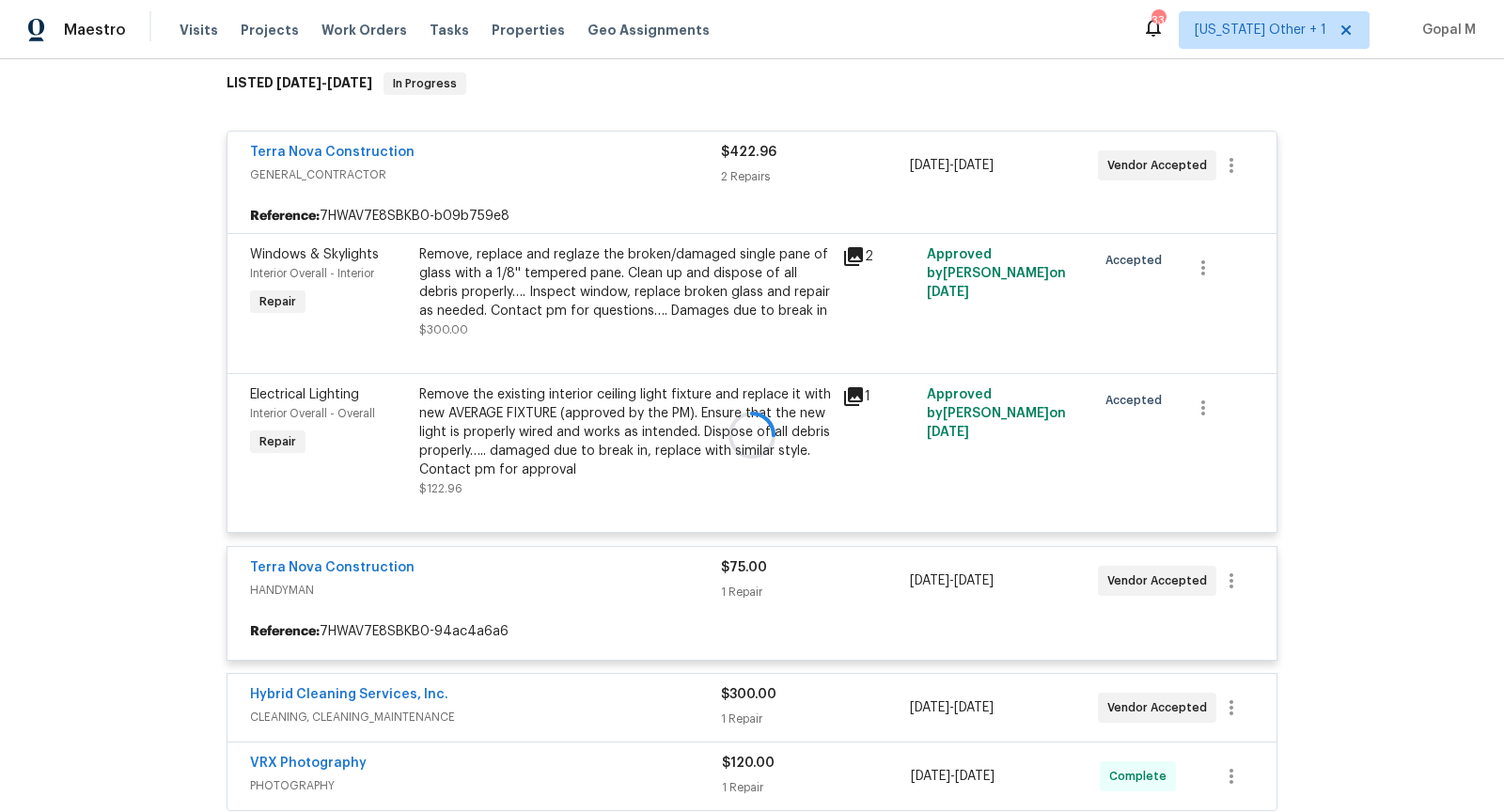
click at [600, 303] on div "Remove, replace and reglaze the broken/damaged single pane of glass with a 1/8'…" at bounding box center [624, 283] width 411 height 75
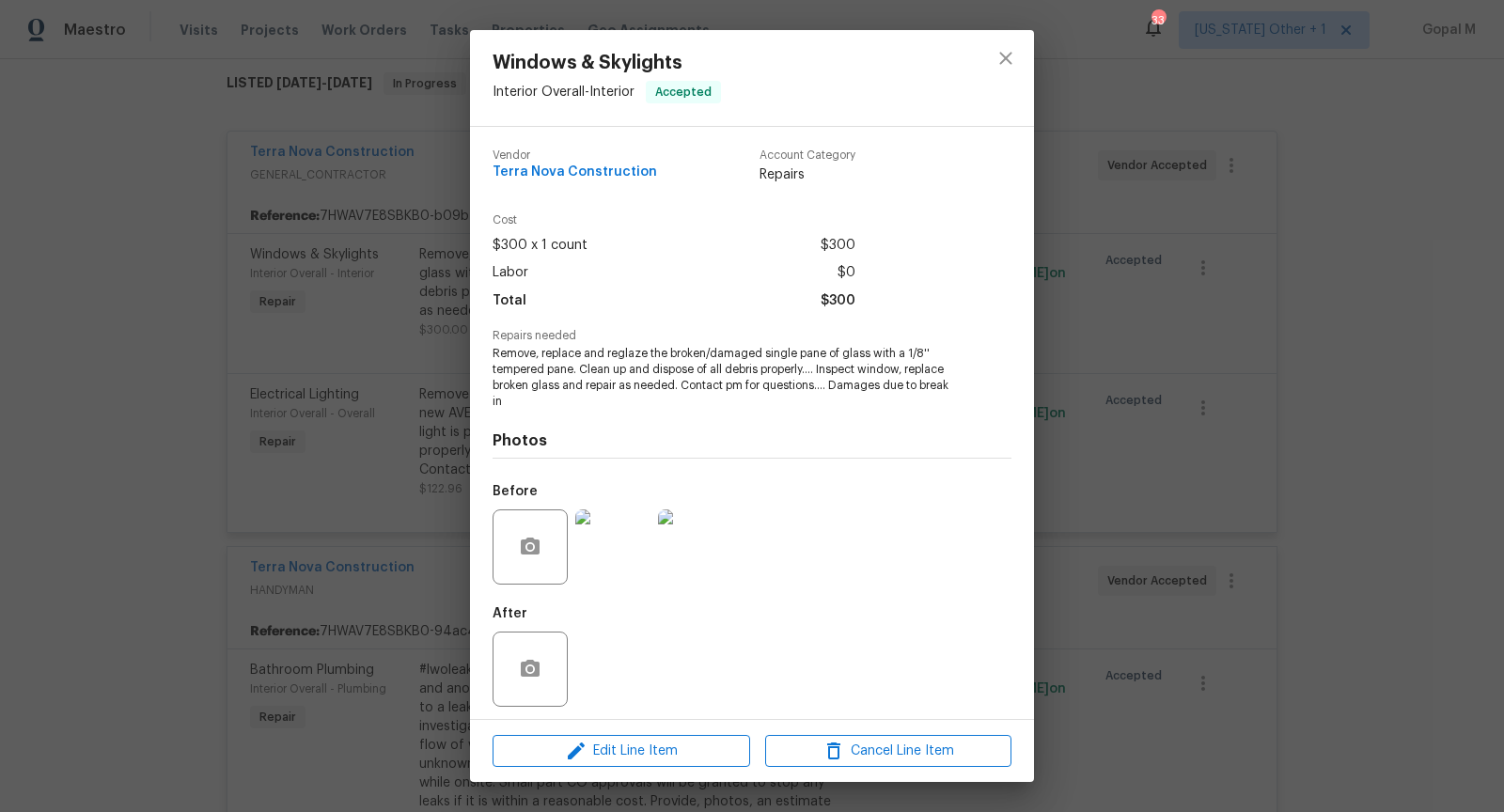
scroll to position [7, 0]
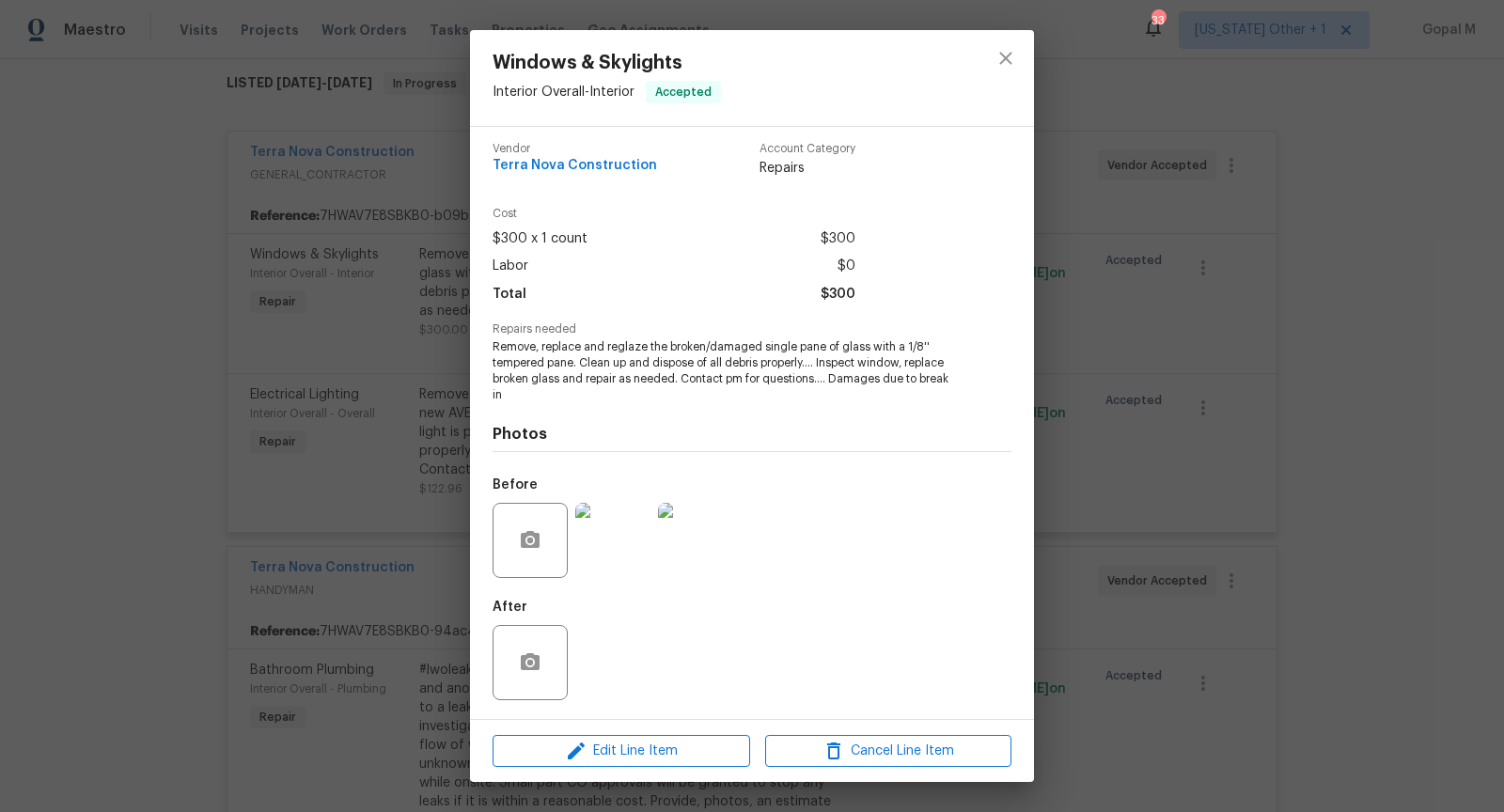
click at [608, 566] on img at bounding box center [613, 540] width 75 height 75
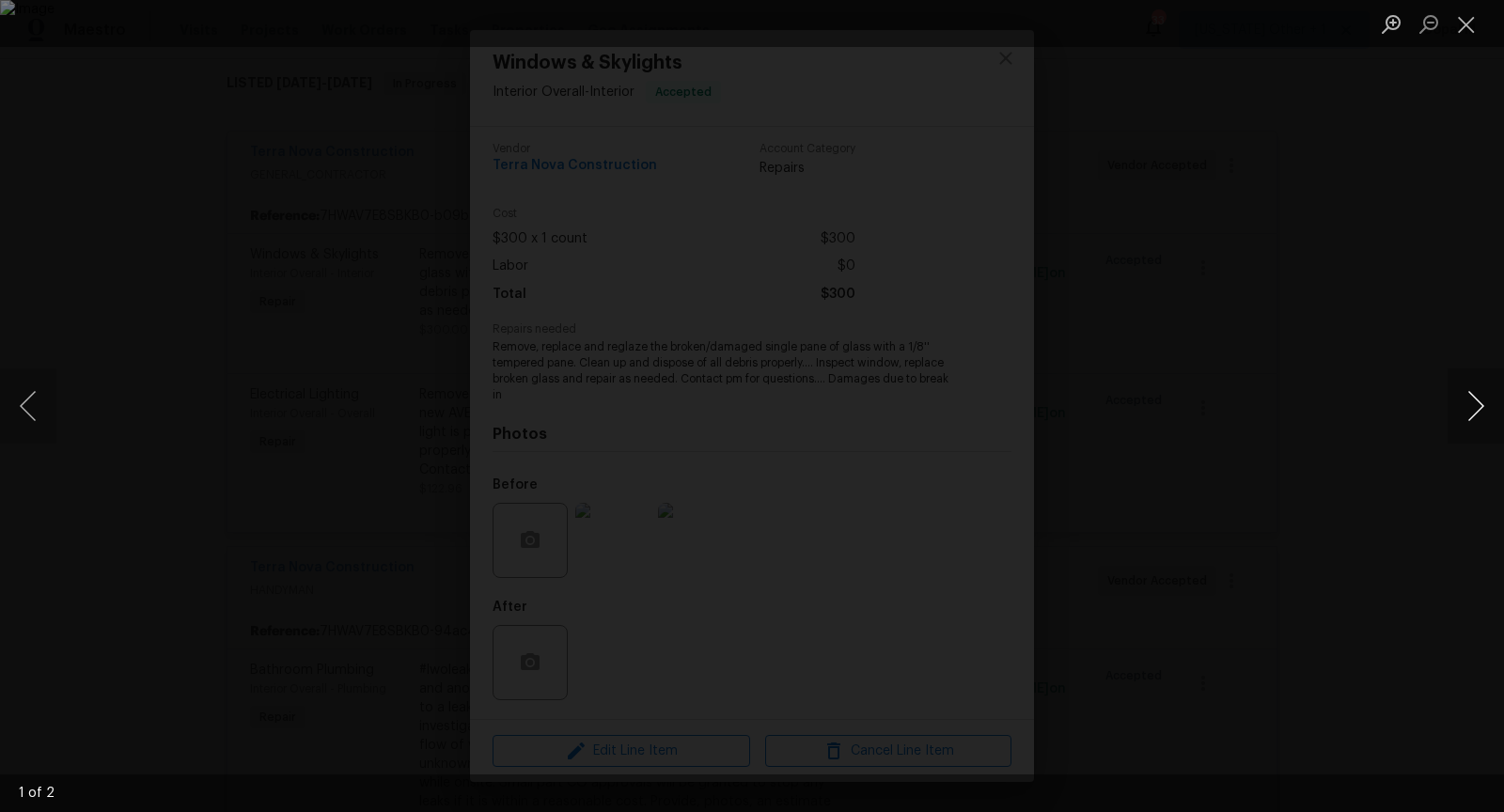
click at [1474, 402] on button "Next image" at bounding box center [1476, 406] width 56 height 75
click at [1460, 19] on button "Close lightbox" at bounding box center [1466, 24] width 38 height 33
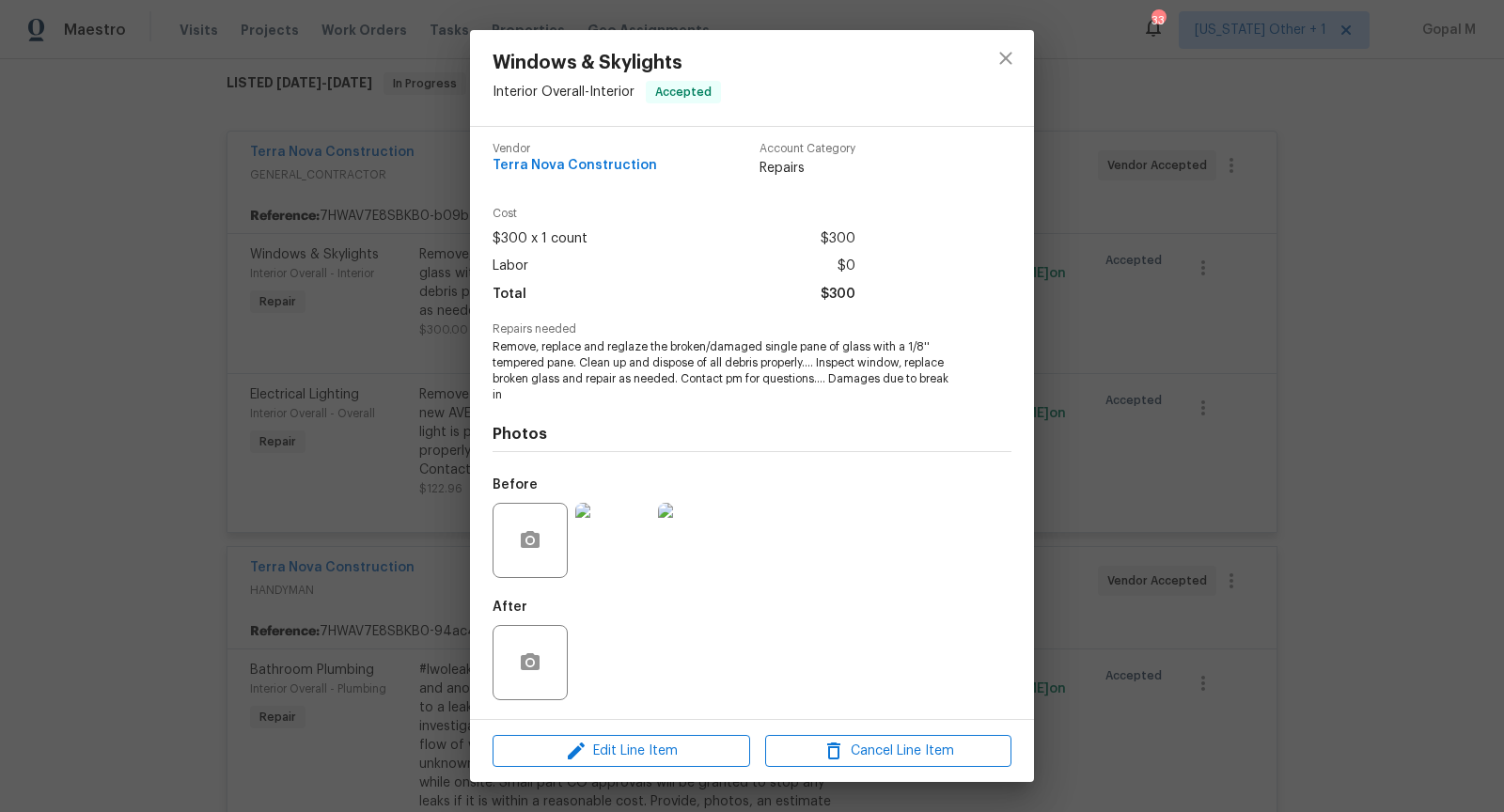
click at [385, 281] on div "Windows & Skylights Interior Overall - Interior Accepted Vendor Terra Nova Cons…" at bounding box center [752, 406] width 1504 height 812
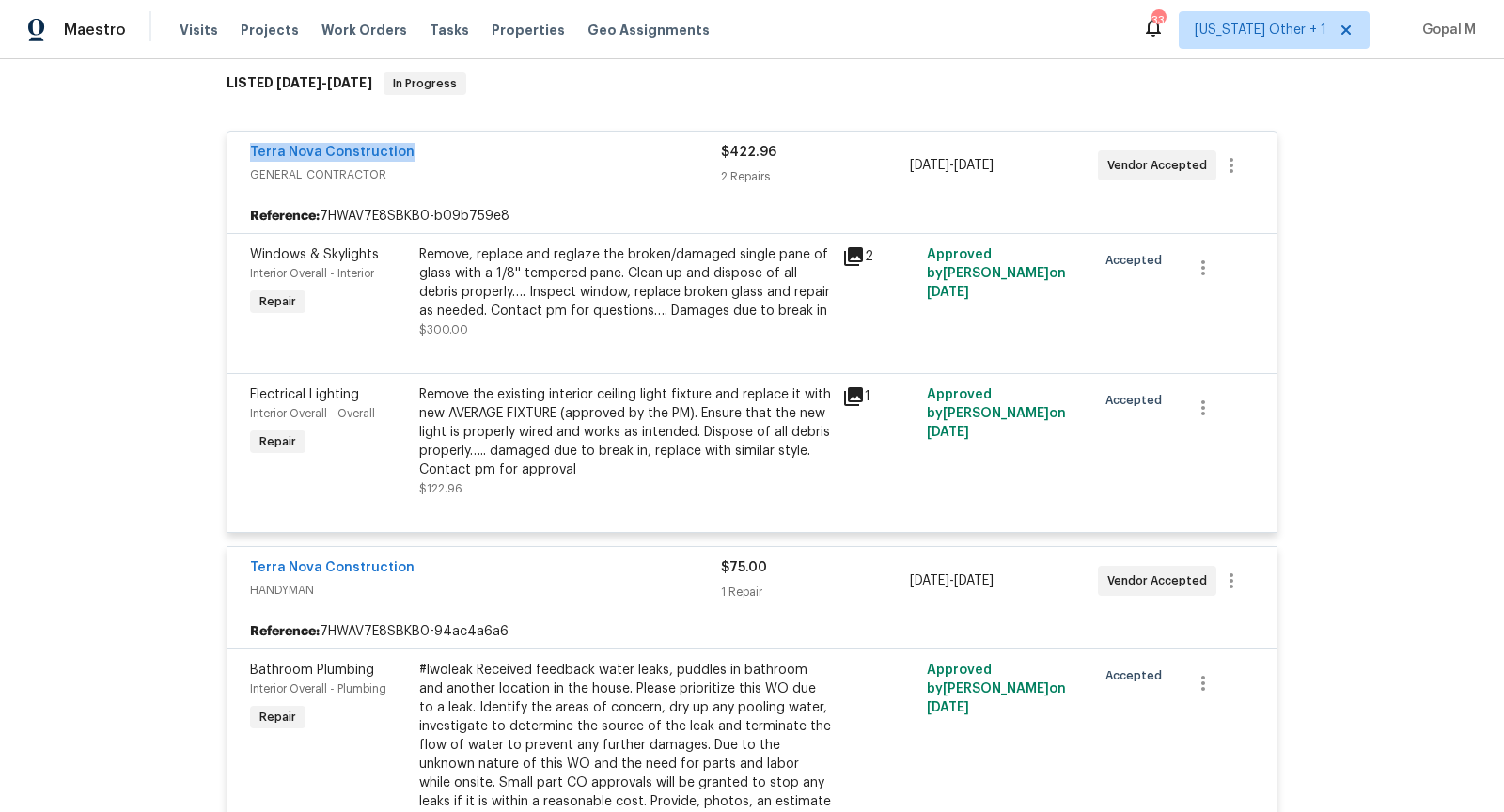
drag, startPoint x: 241, startPoint y: 156, endPoint x: 439, endPoint y: 161, distance: 198.1
click at [439, 161] on div "Terra Nova Construction GENERAL_CONTRACTOR $422.96 2 Repairs 10/14/2025 - 10/15…" at bounding box center [752, 166] width 1049 height 68
copy link "Terra Nova Construction"
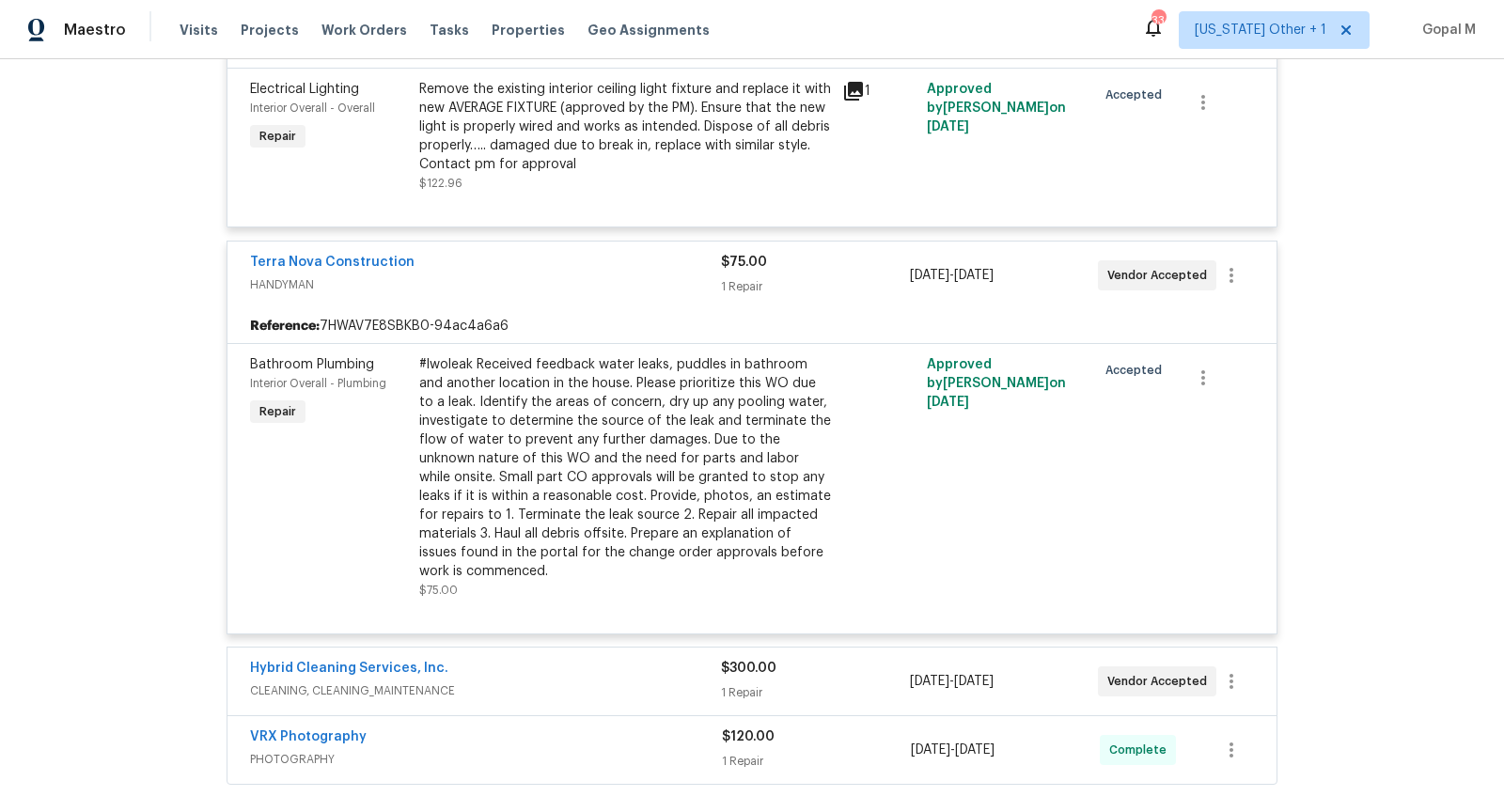
scroll to position [743, 0]
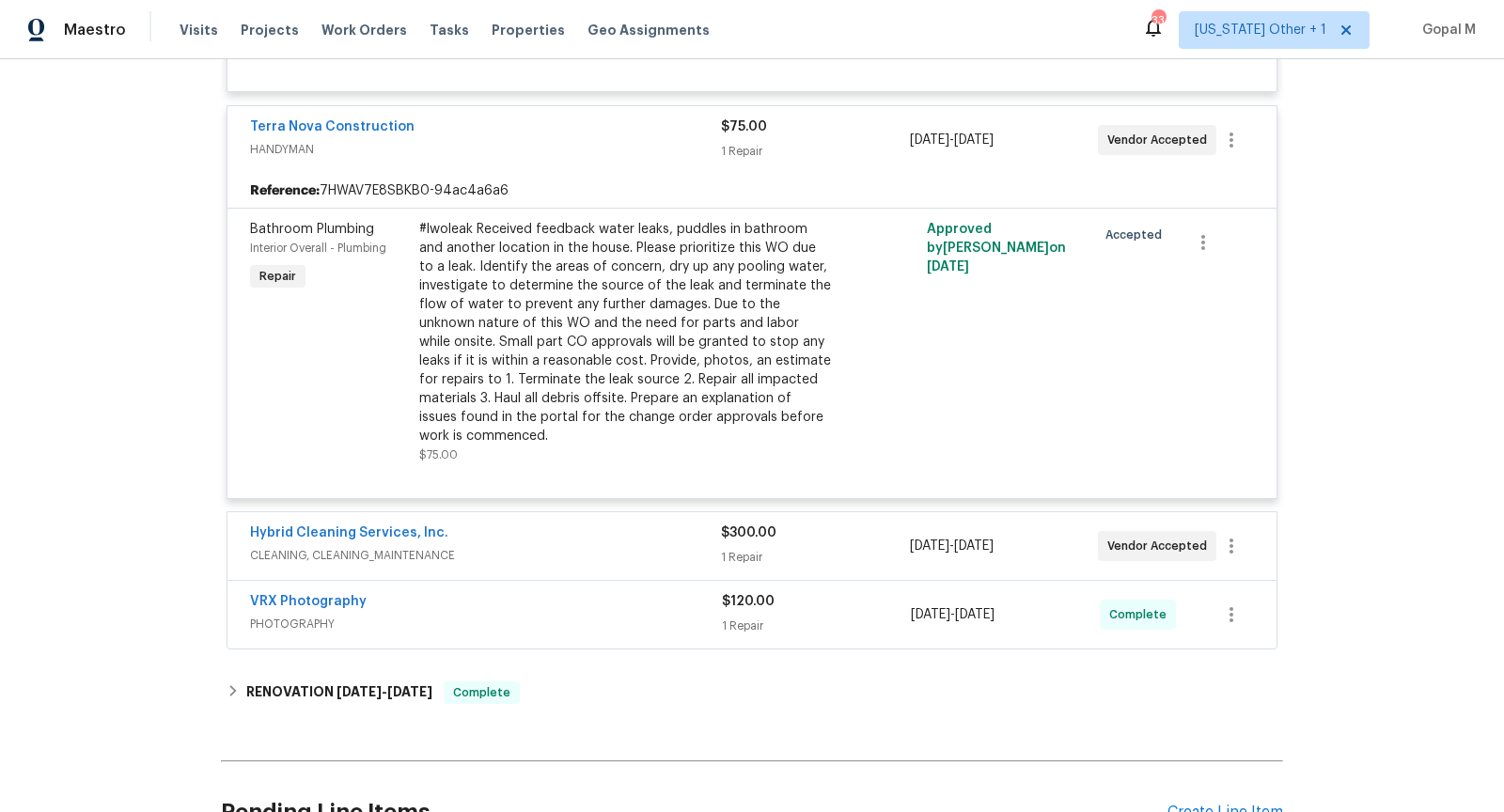
click at [550, 546] on span "CLEANING, CLEANING_MAINTENANCE" at bounding box center [486, 555] width 471 height 19
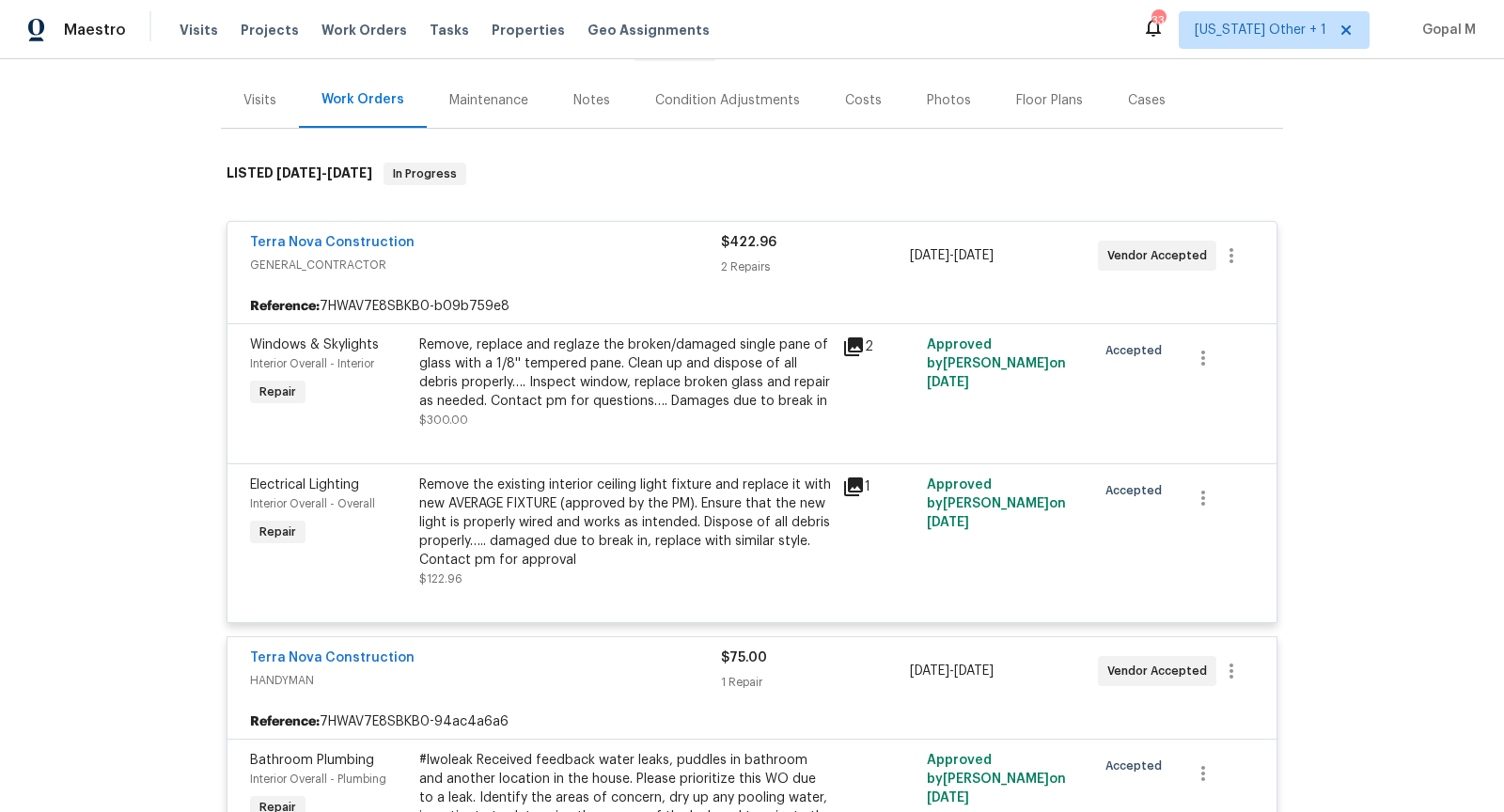
scroll to position [210, 0]
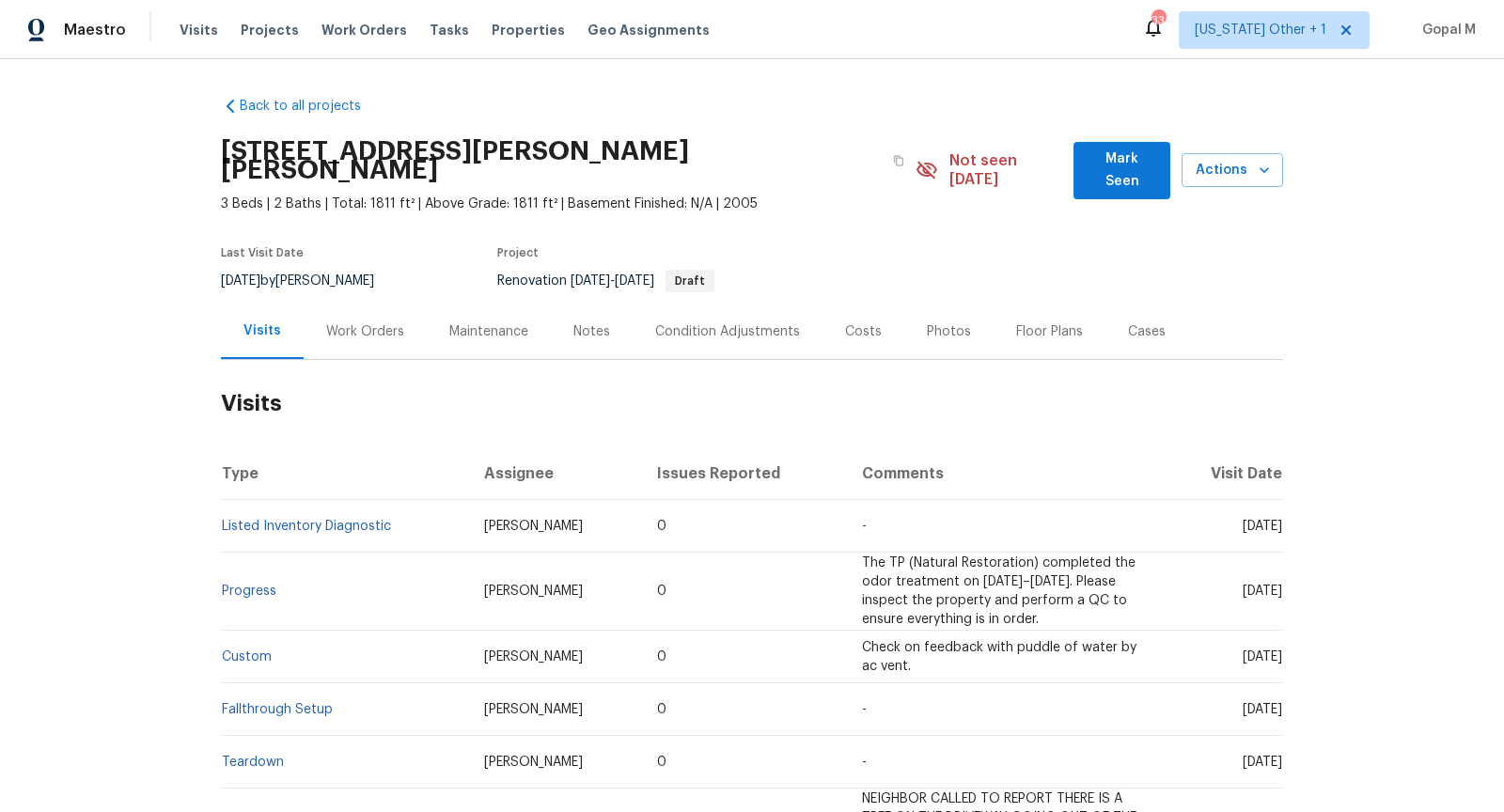
click at [374, 325] on div "Work Orders" at bounding box center [365, 331] width 123 height 56
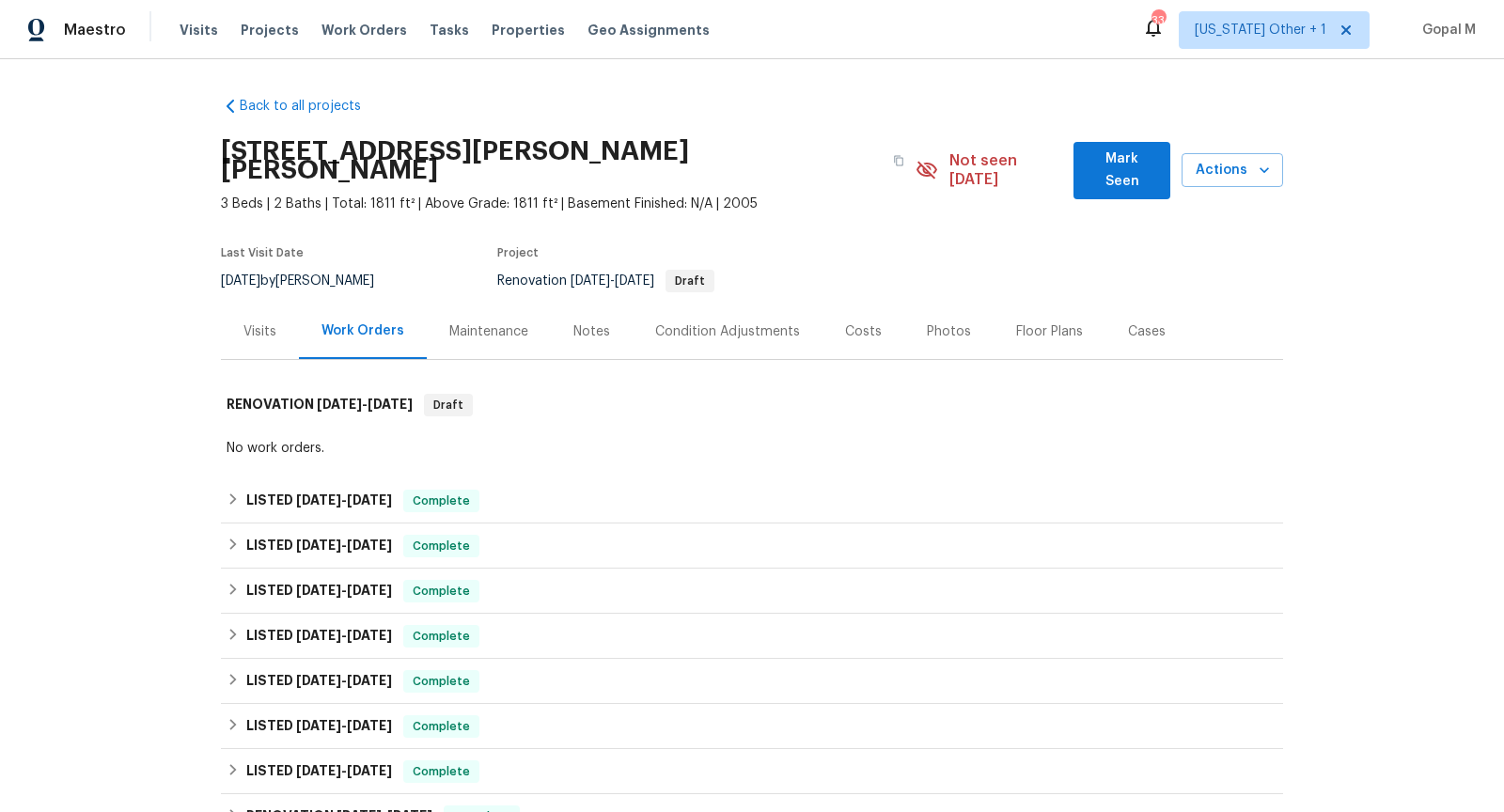
click at [261, 323] on div "Visits" at bounding box center [260, 332] width 33 height 19
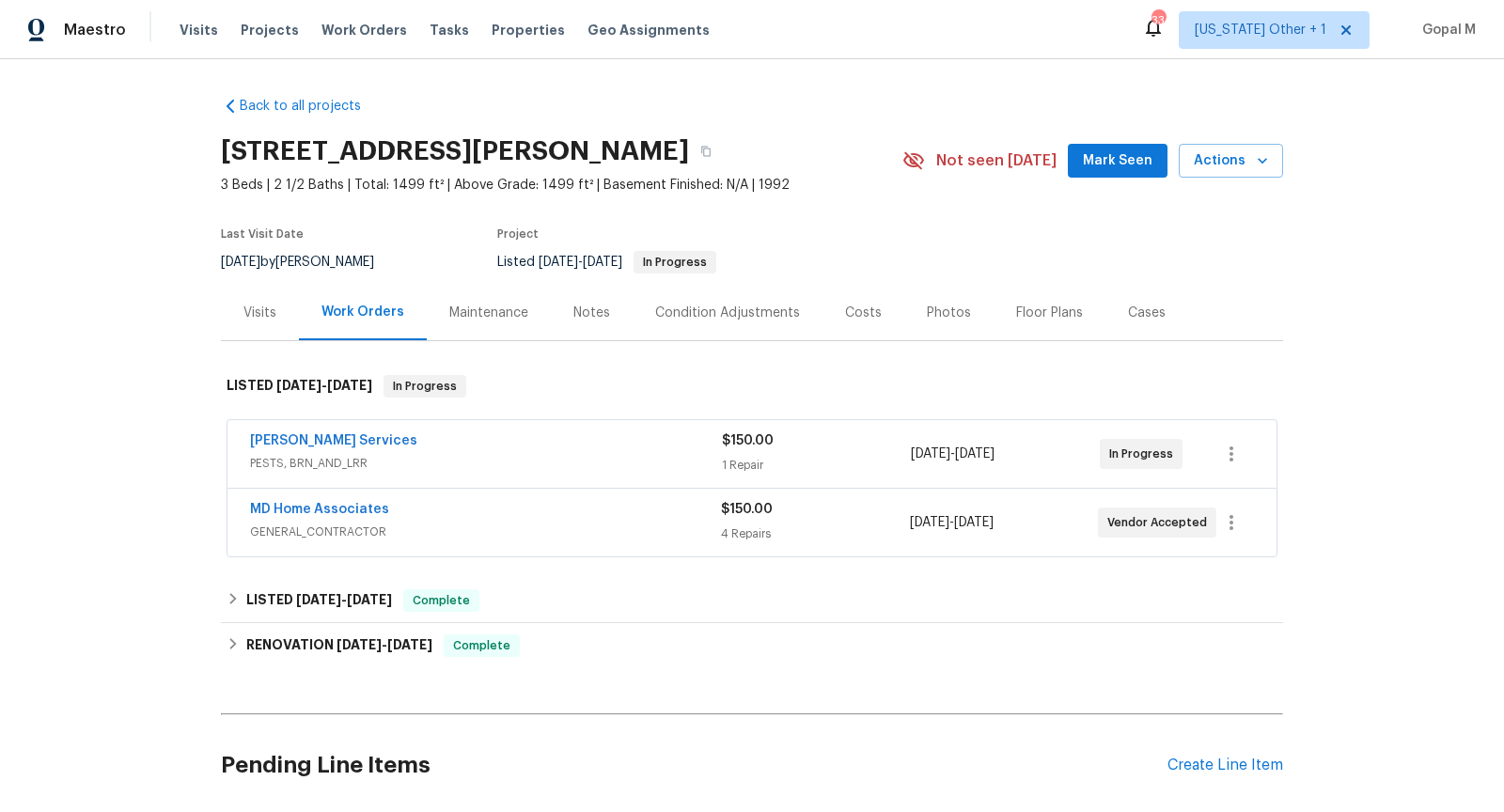
click at [511, 467] on span "PESTS, BRN_AND_LRR" at bounding box center [486, 463] width 472 height 19
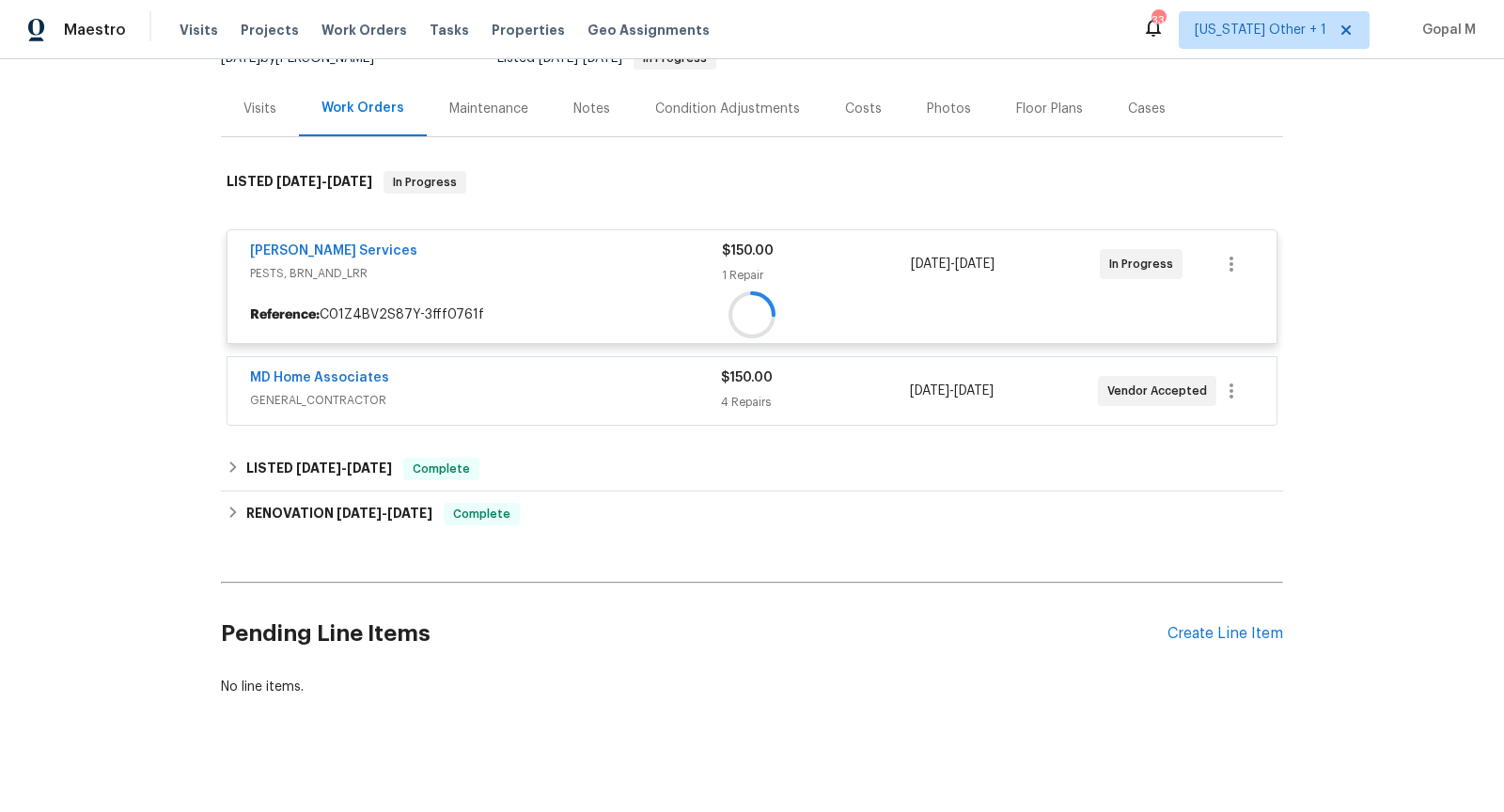
scroll to position [213, 0]
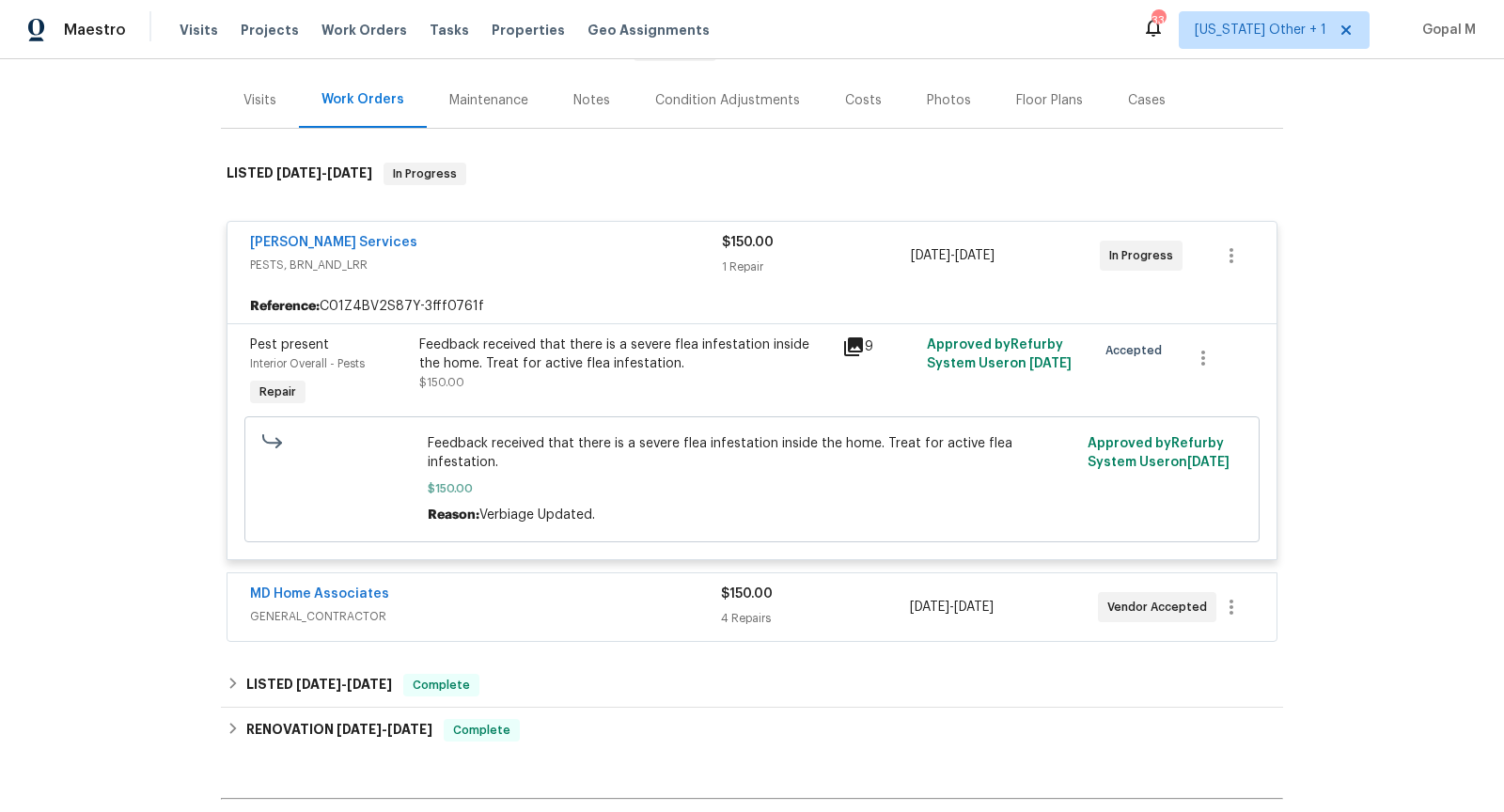
click at [602, 370] on div "Feedback received that there is a severe flea infestation inside the home. Trea…" at bounding box center [624, 355] width 411 height 38
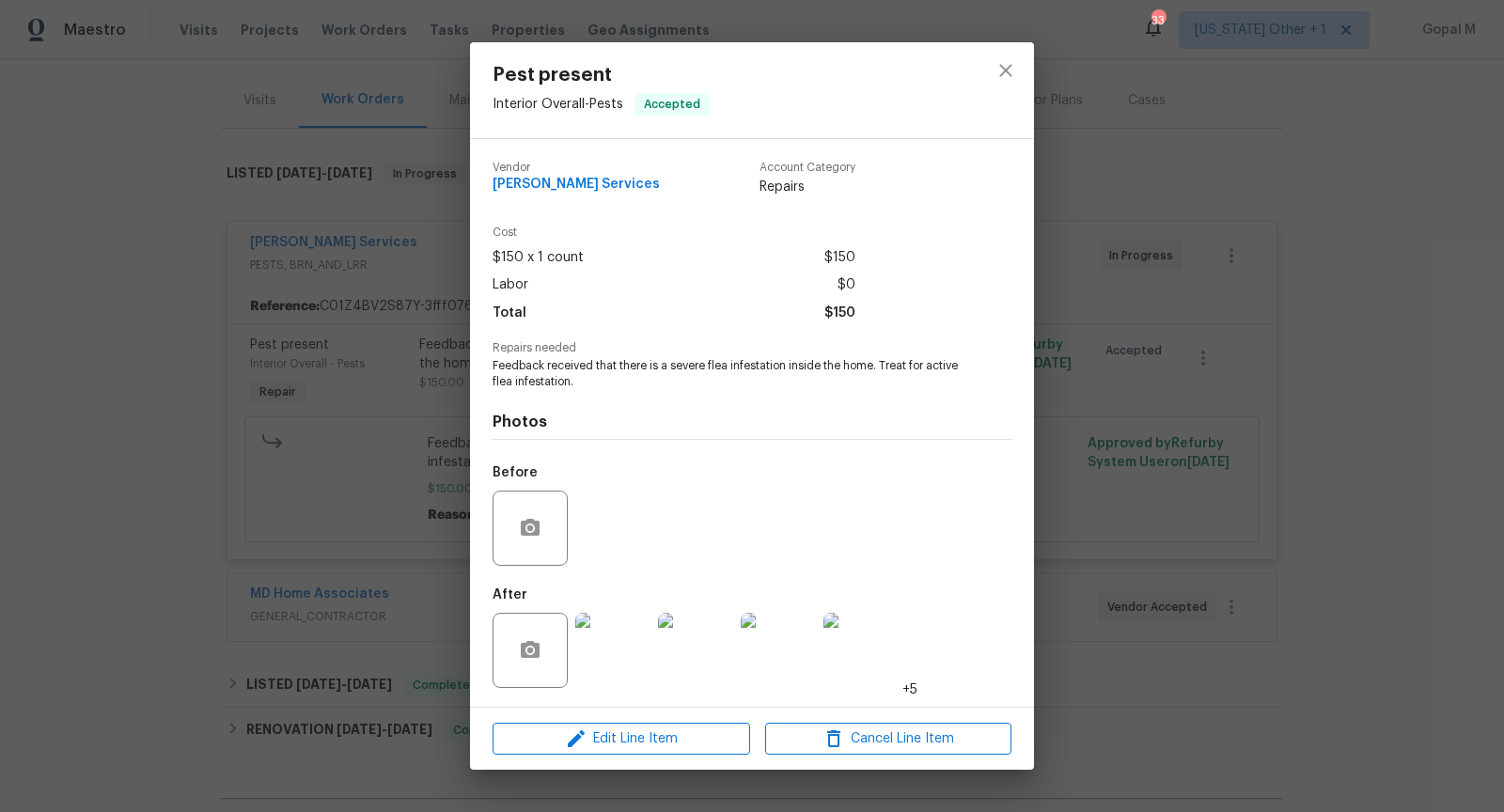
click at [379, 380] on div "Pest present Interior Overall - Pests Accepted Vendor Massey Services Account C…" at bounding box center [752, 406] width 1504 height 812
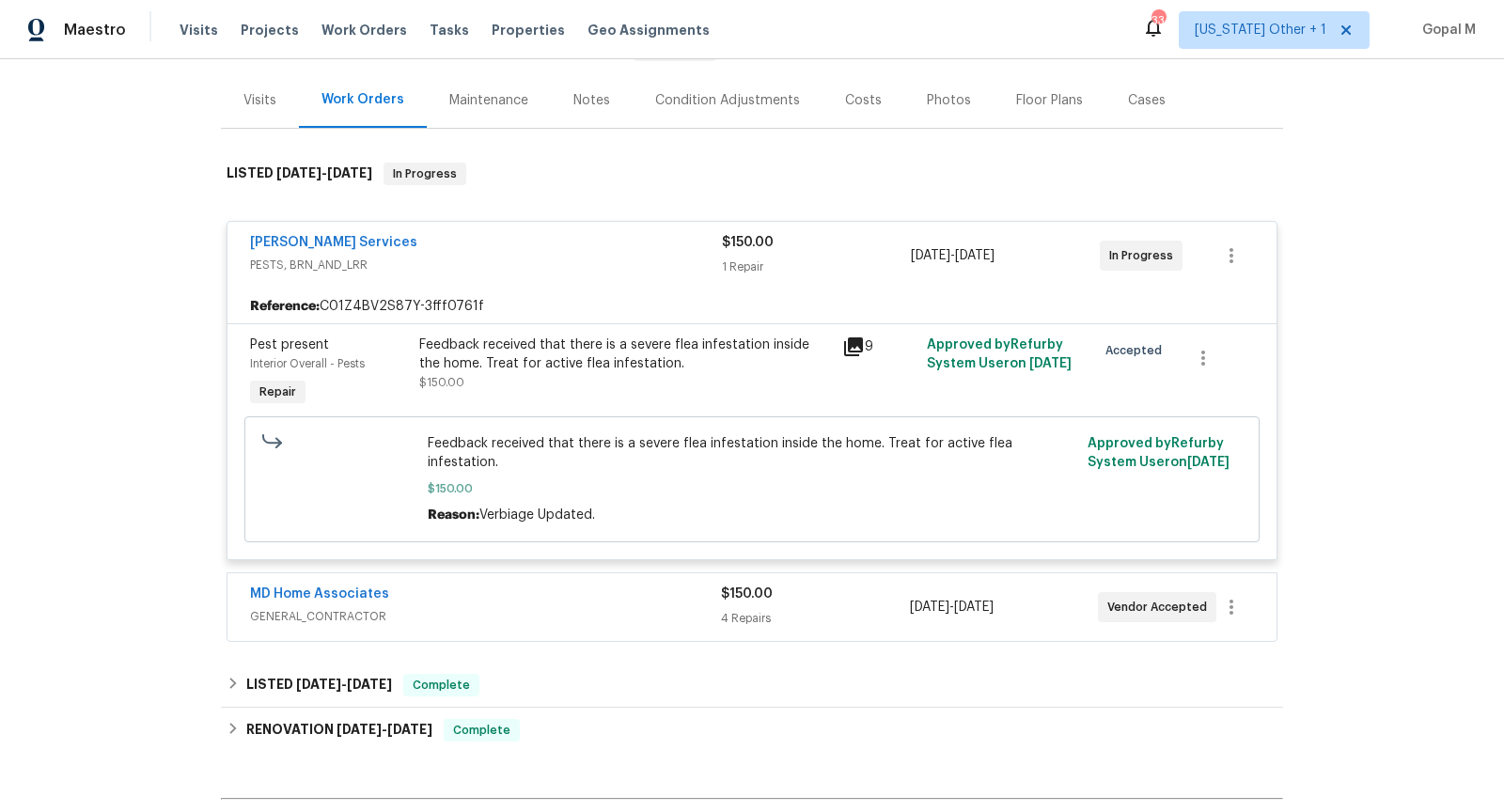
click at [541, 584] on div "MD Home Associates" at bounding box center [486, 596] width 471 height 23
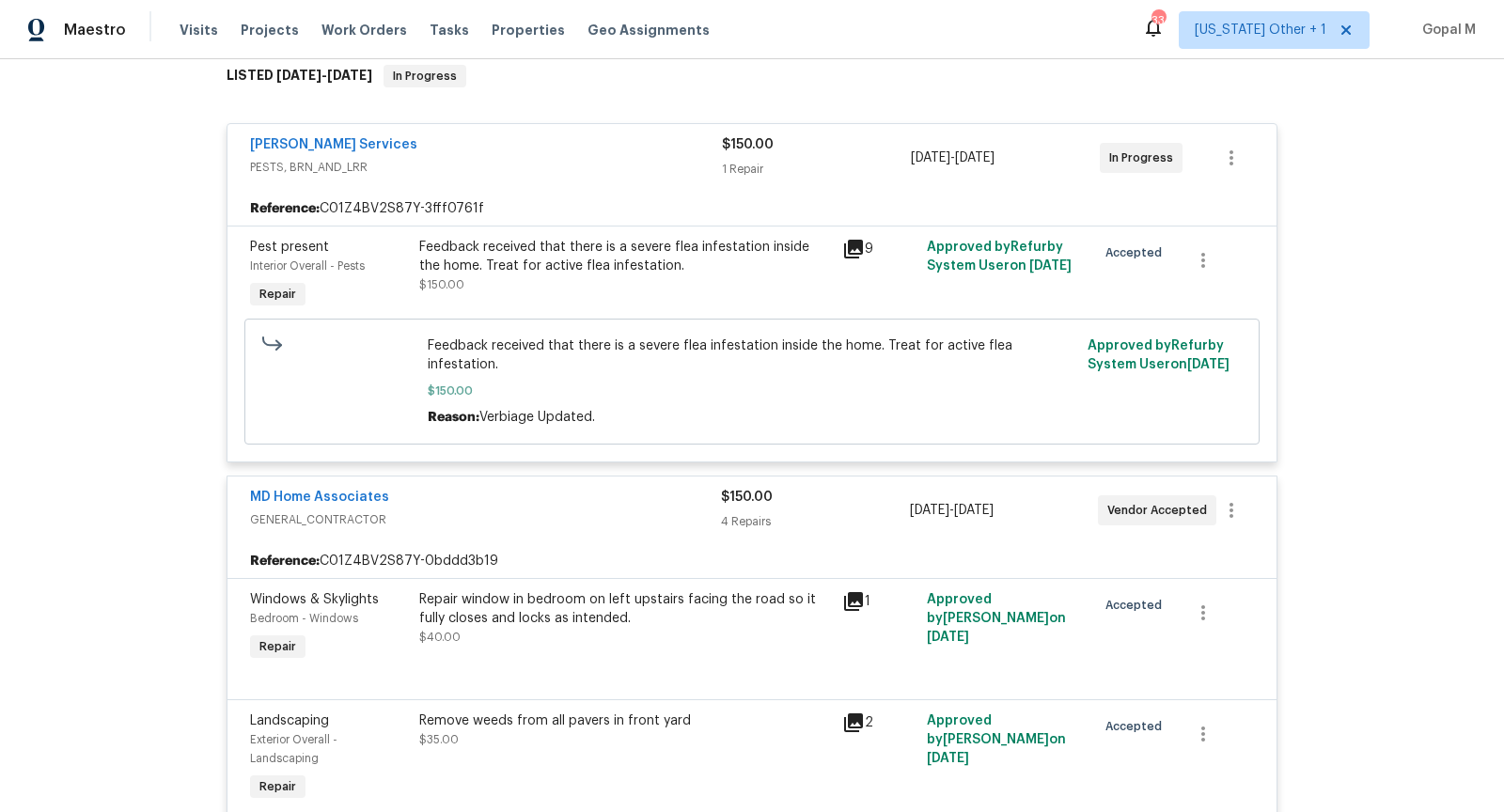
scroll to position [263, 0]
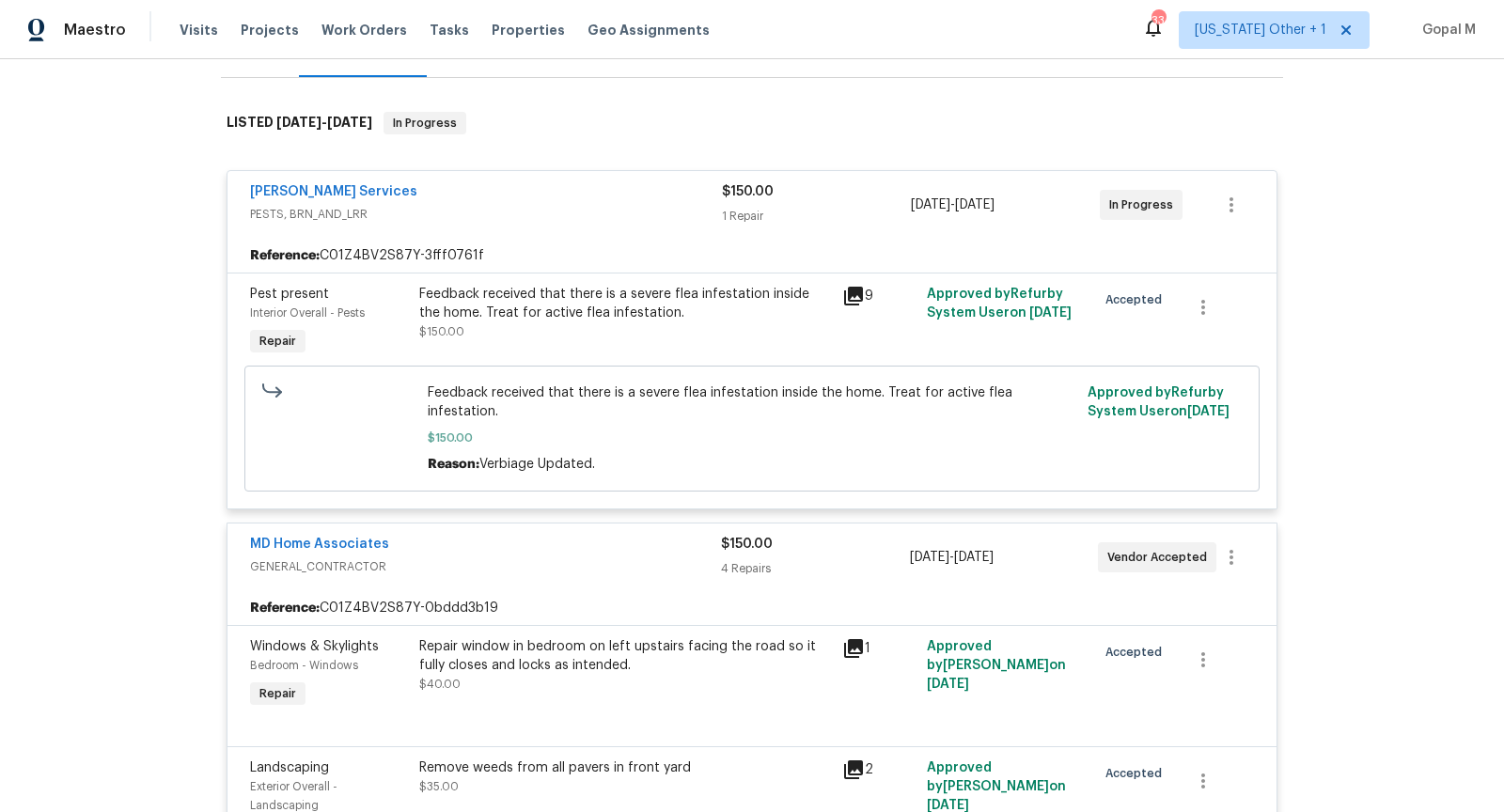
click at [578, 534] on div "MD Home Associates" at bounding box center [486, 546] width 471 height 23
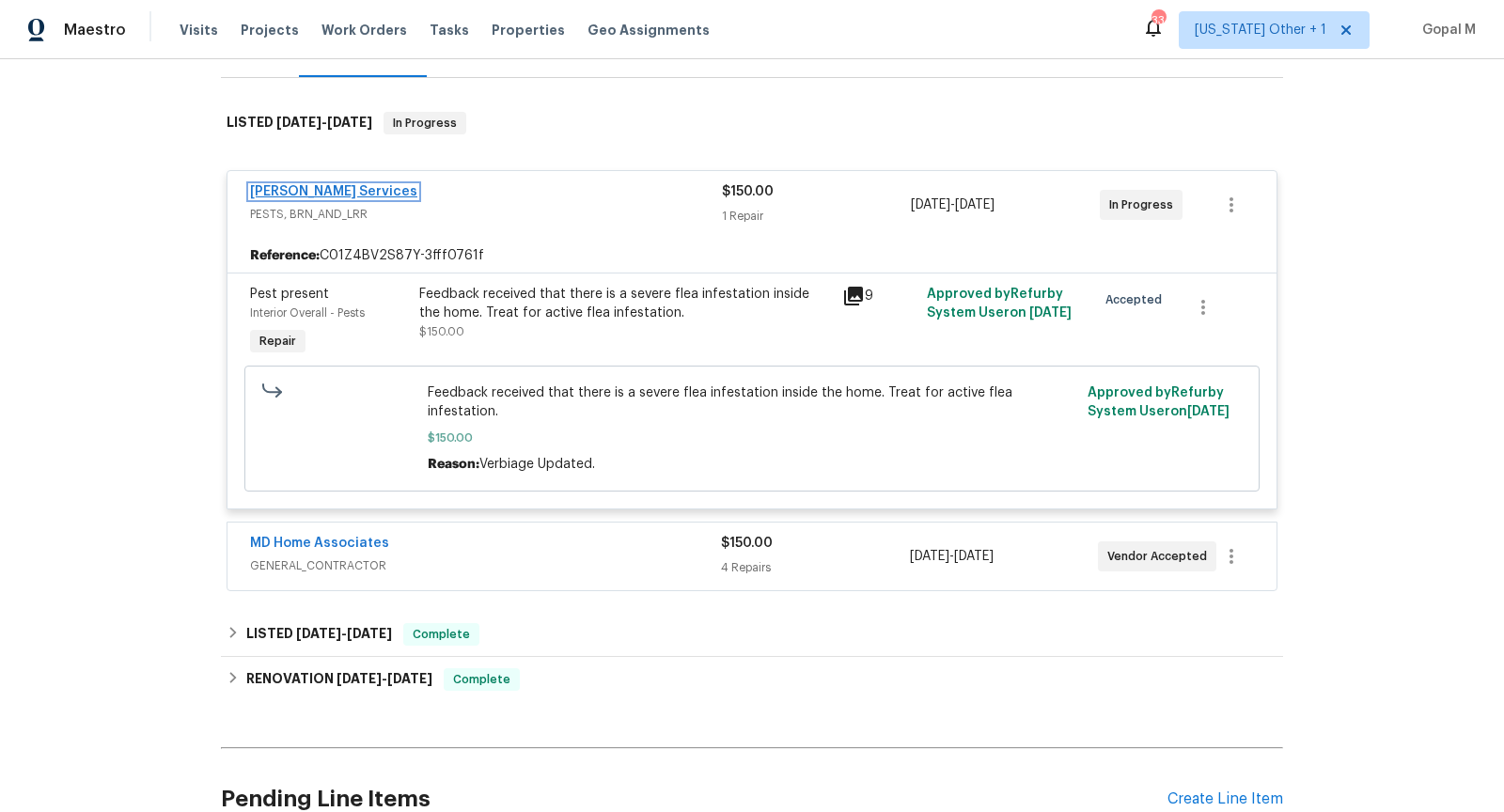
click at [301, 186] on link "Massey Services" at bounding box center [334, 192] width 168 height 13
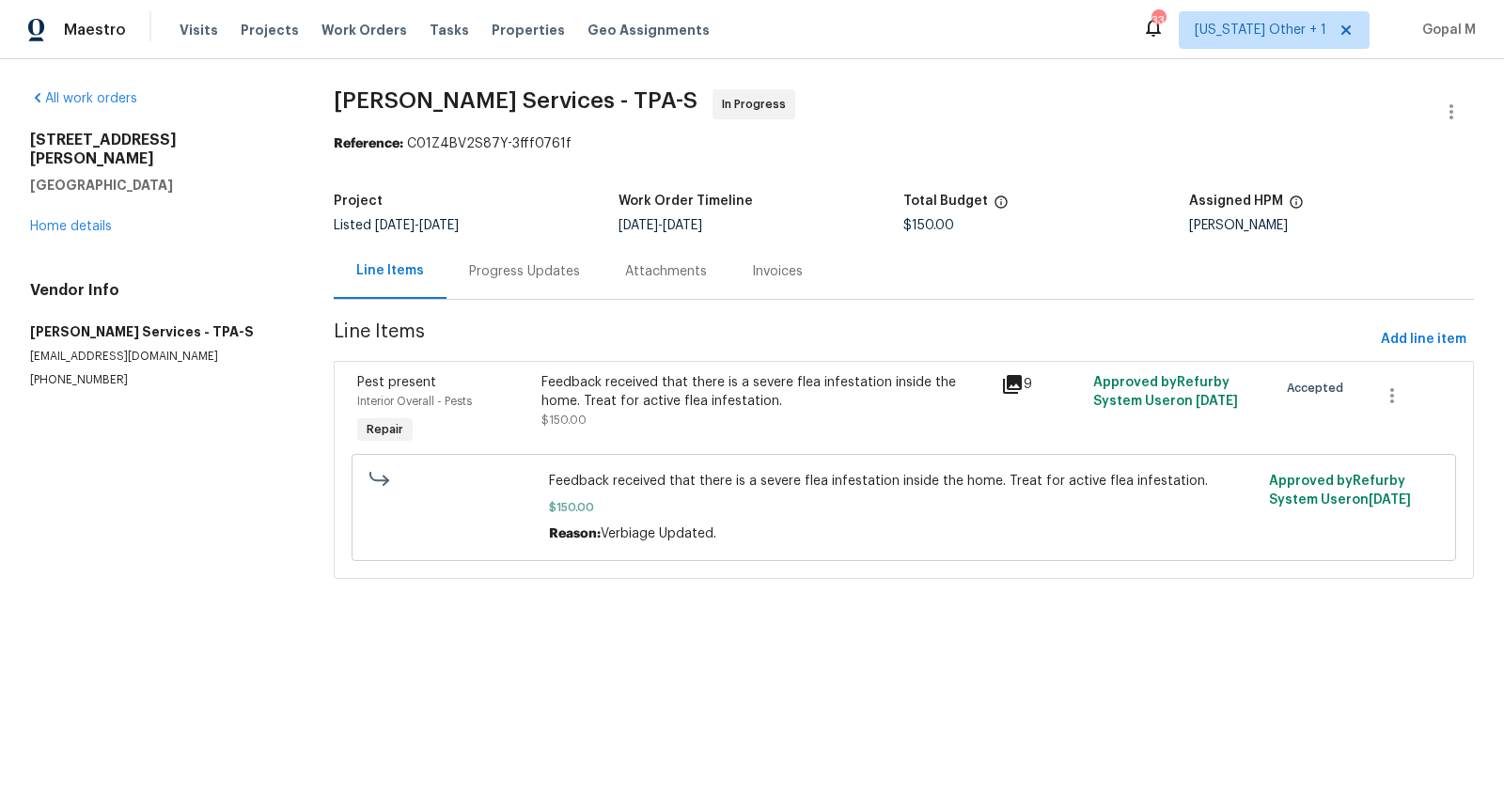
click at [551, 270] on div "Progress Updates" at bounding box center [524, 272] width 111 height 19
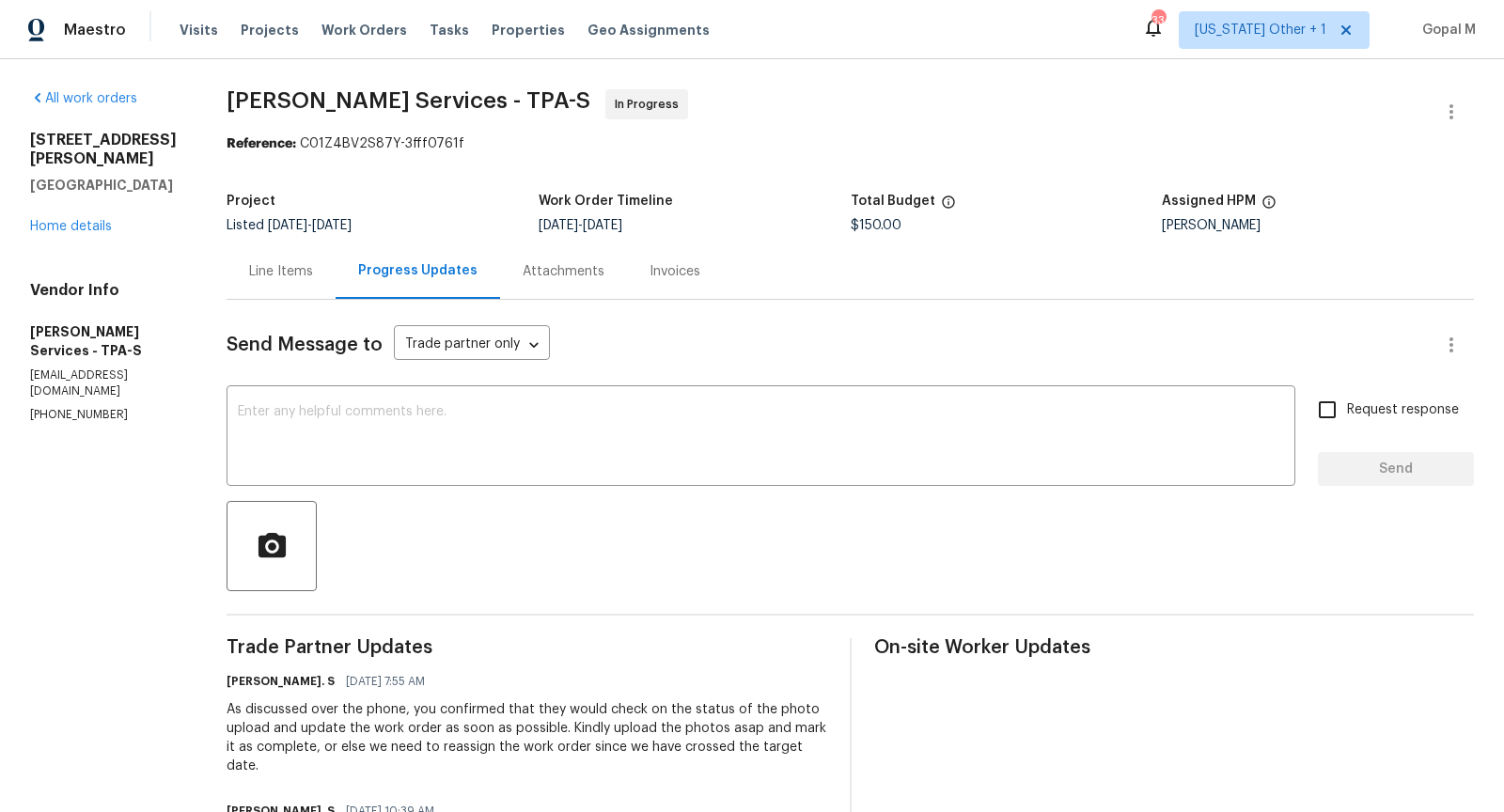
click at [313, 270] on div "Line Items" at bounding box center [281, 272] width 64 height 19
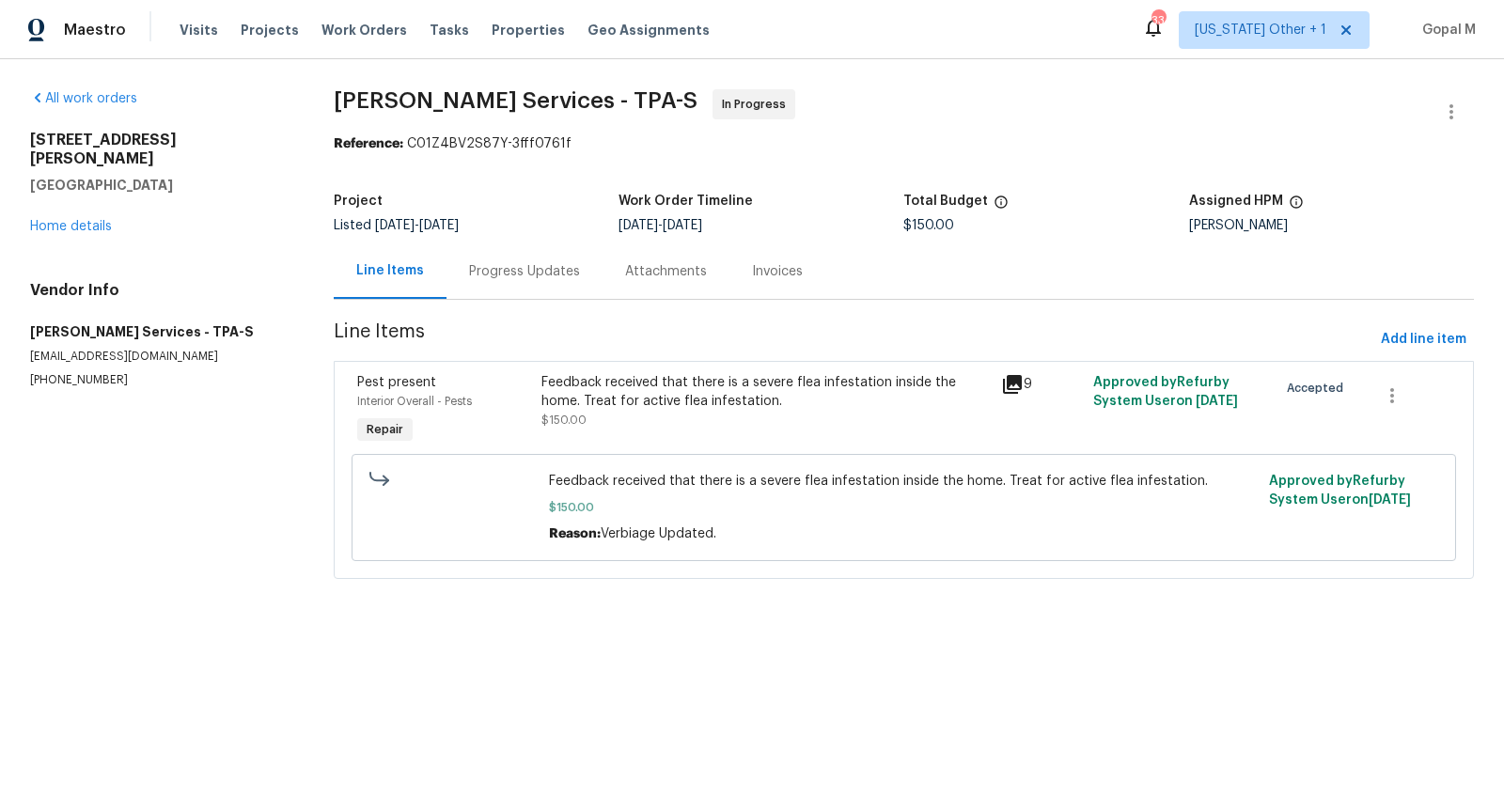
click at [474, 277] on div "Progress Updates" at bounding box center [524, 272] width 111 height 19
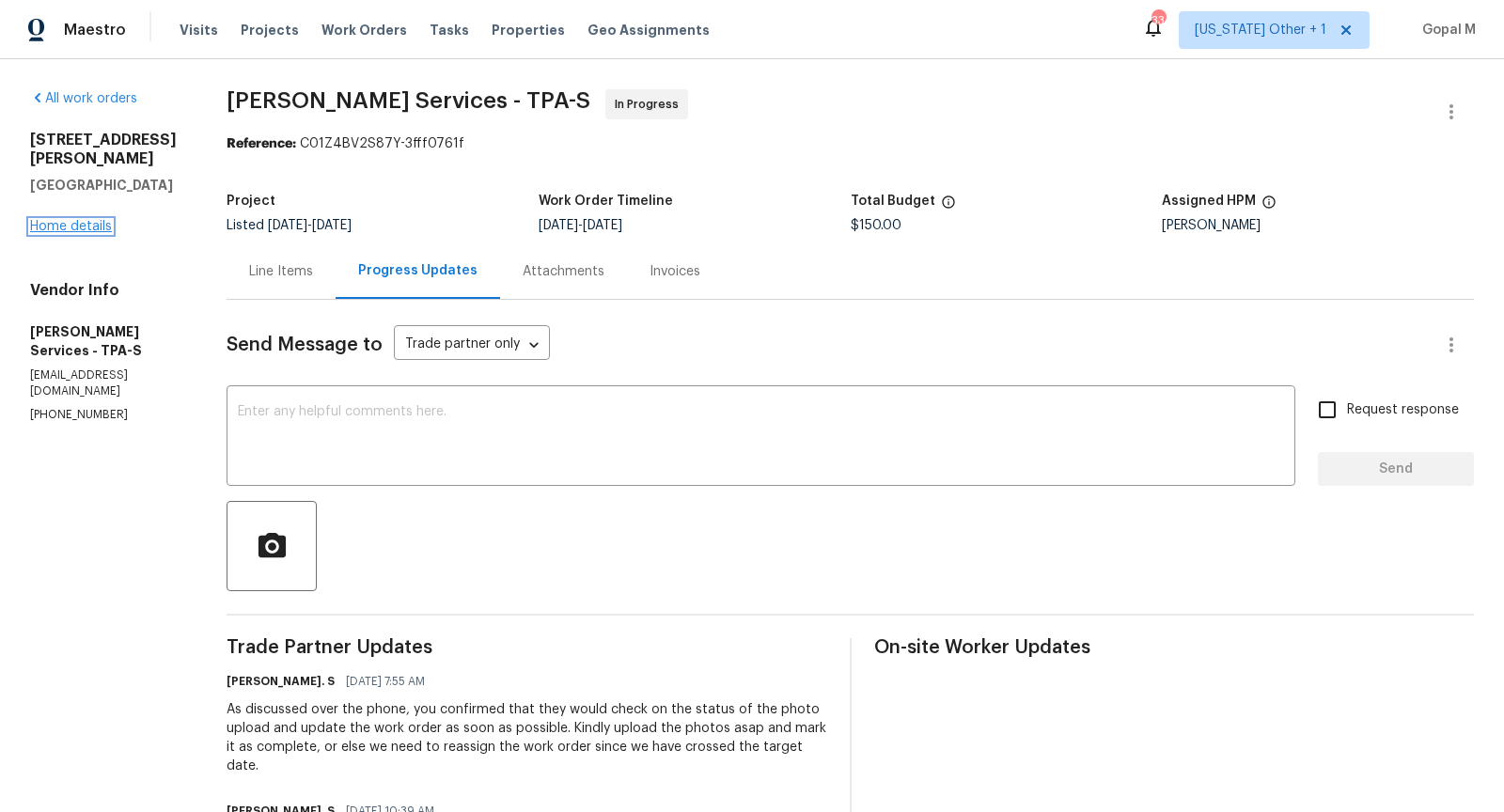
click at [95, 220] on link "Home details" at bounding box center [71, 227] width 82 height 13
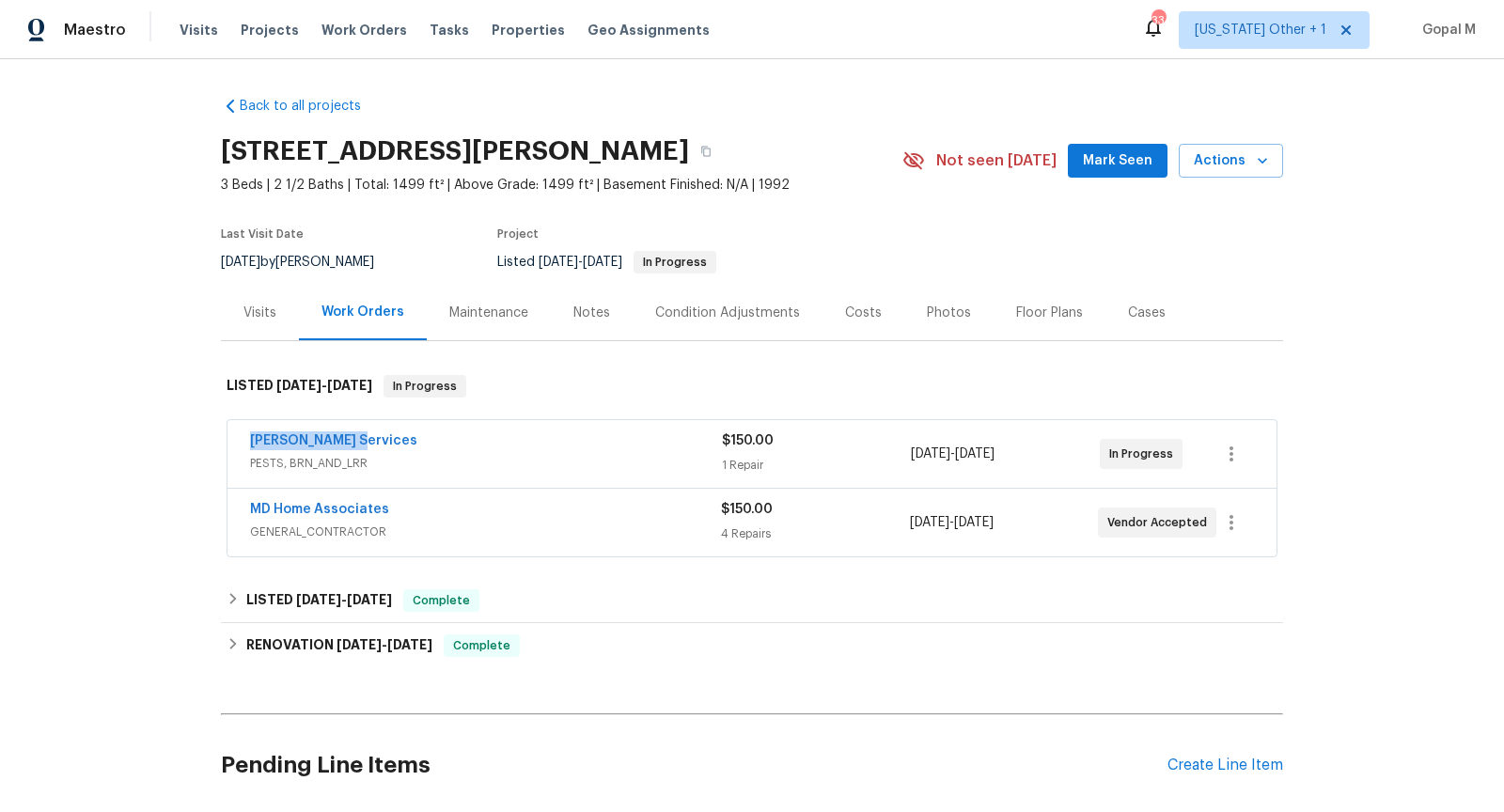
drag, startPoint x: 238, startPoint y: 442, endPoint x: 407, endPoint y: 442, distance: 169.0
click at [407, 442] on div "Massey Services PESTS, BRN_AND_LRR $150.00 1 Repair 10/3/2025 - 10/6/2025 In Pr…" at bounding box center [752, 454] width 1049 height 68
copy link "Massey Services"
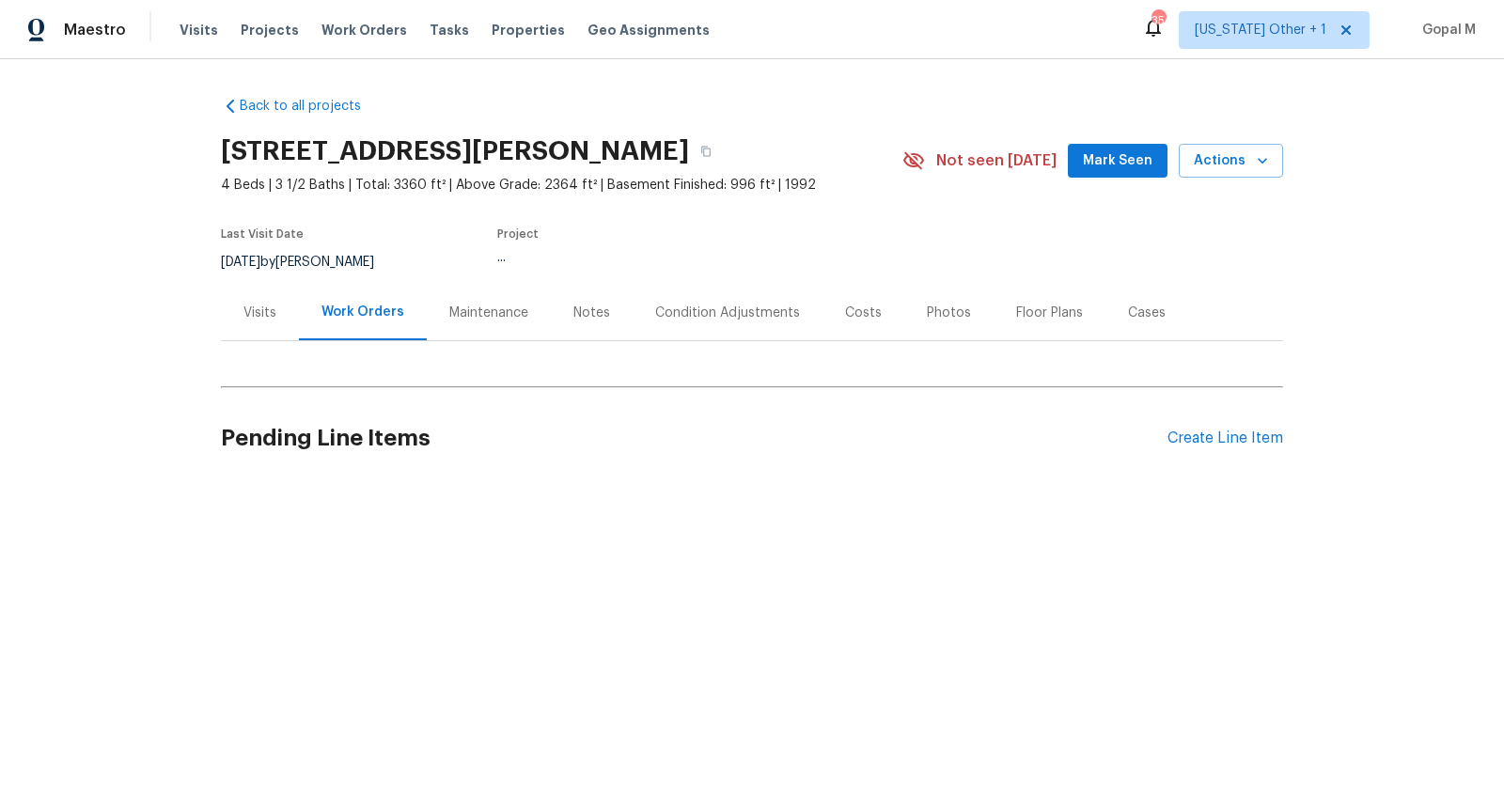
click at [265, 315] on div "Visits" at bounding box center [260, 313] width 33 height 19
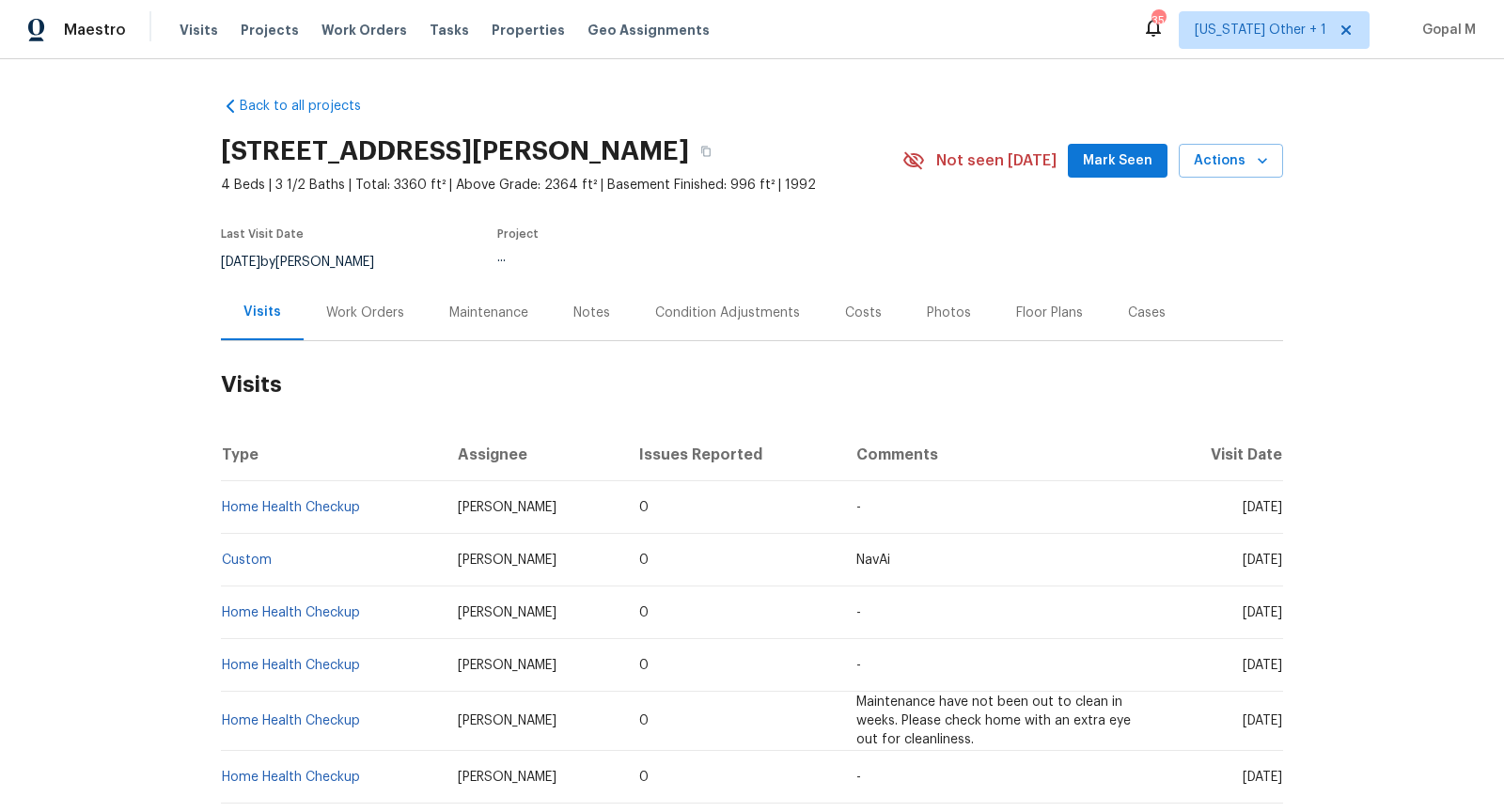
click at [336, 317] on div "Work Orders" at bounding box center [365, 313] width 78 height 19
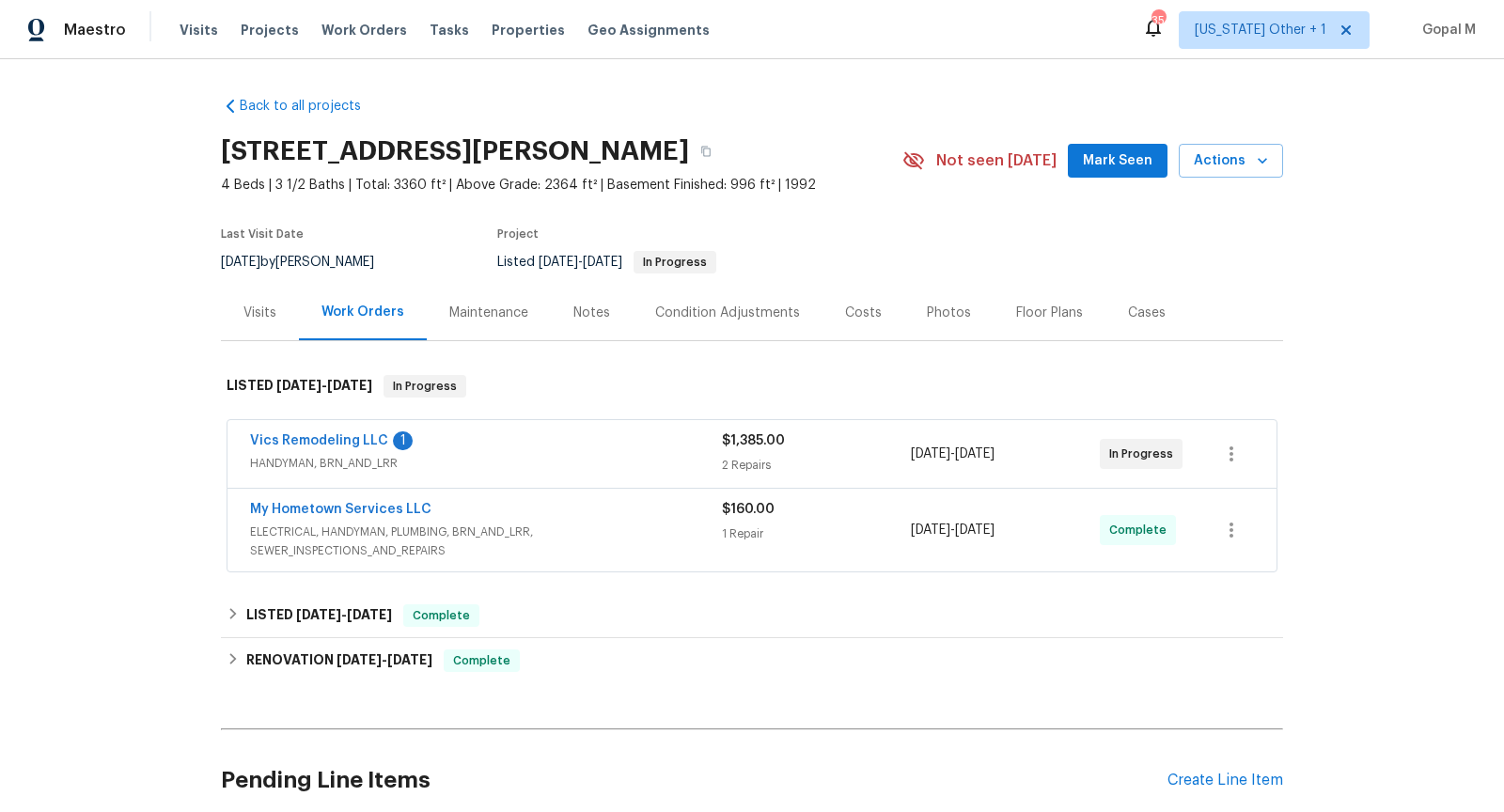
click at [521, 447] on div "Vics Remodeling LLC 1" at bounding box center [486, 442] width 472 height 23
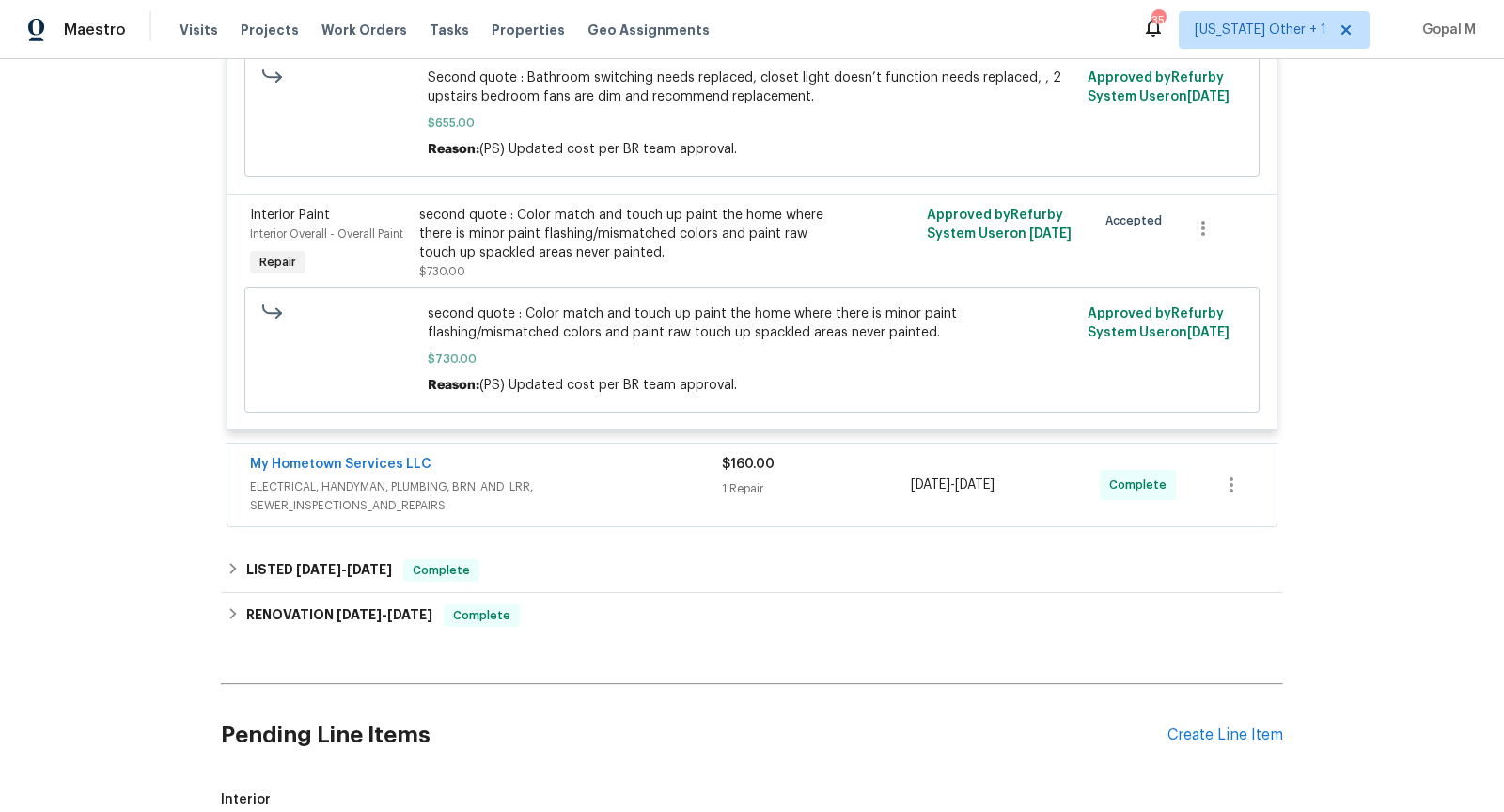
scroll to position [592, 0]
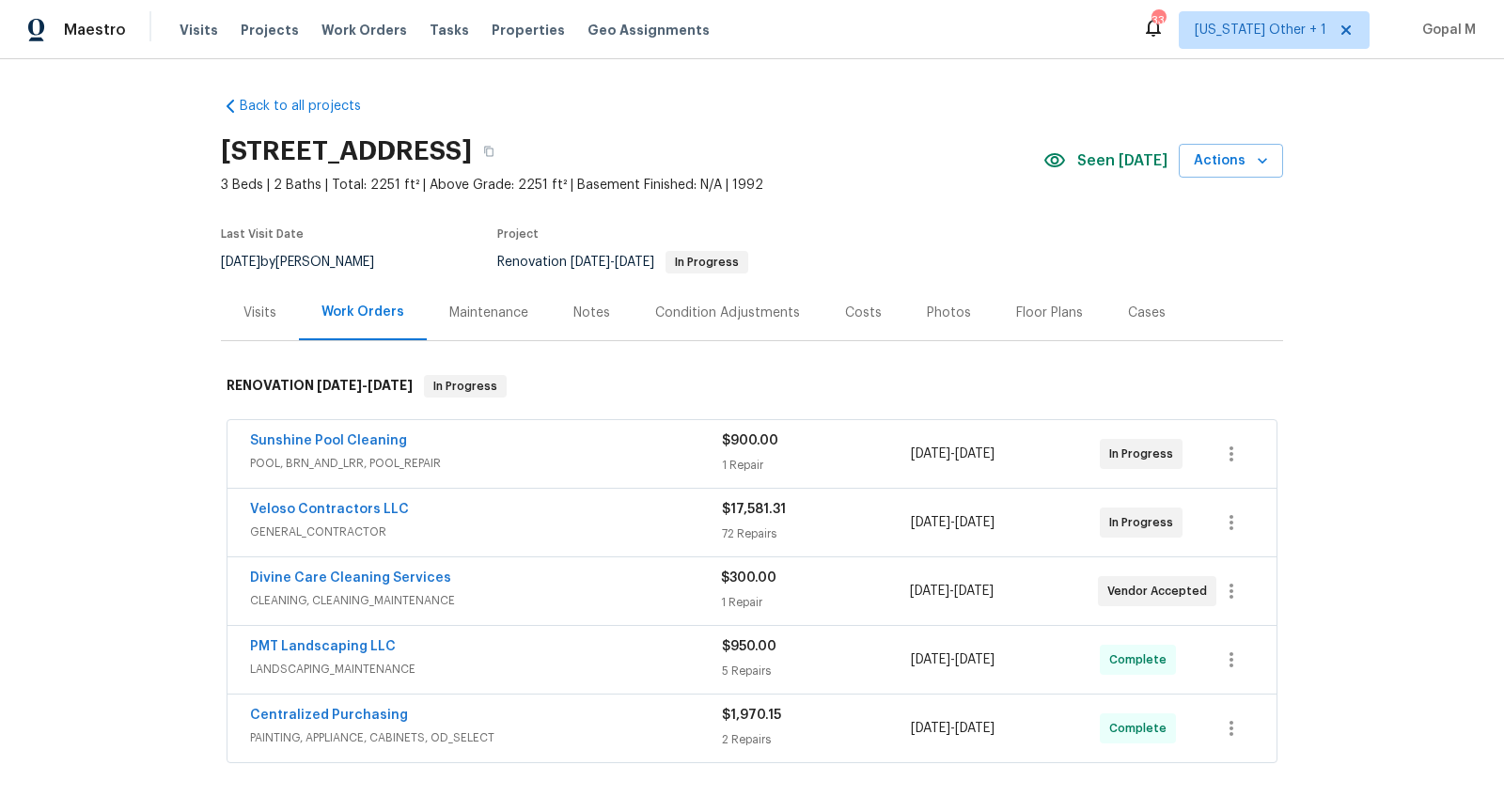
click at [842, 450] on div "$900.00 1 Repair" at bounding box center [816, 454] width 189 height 45
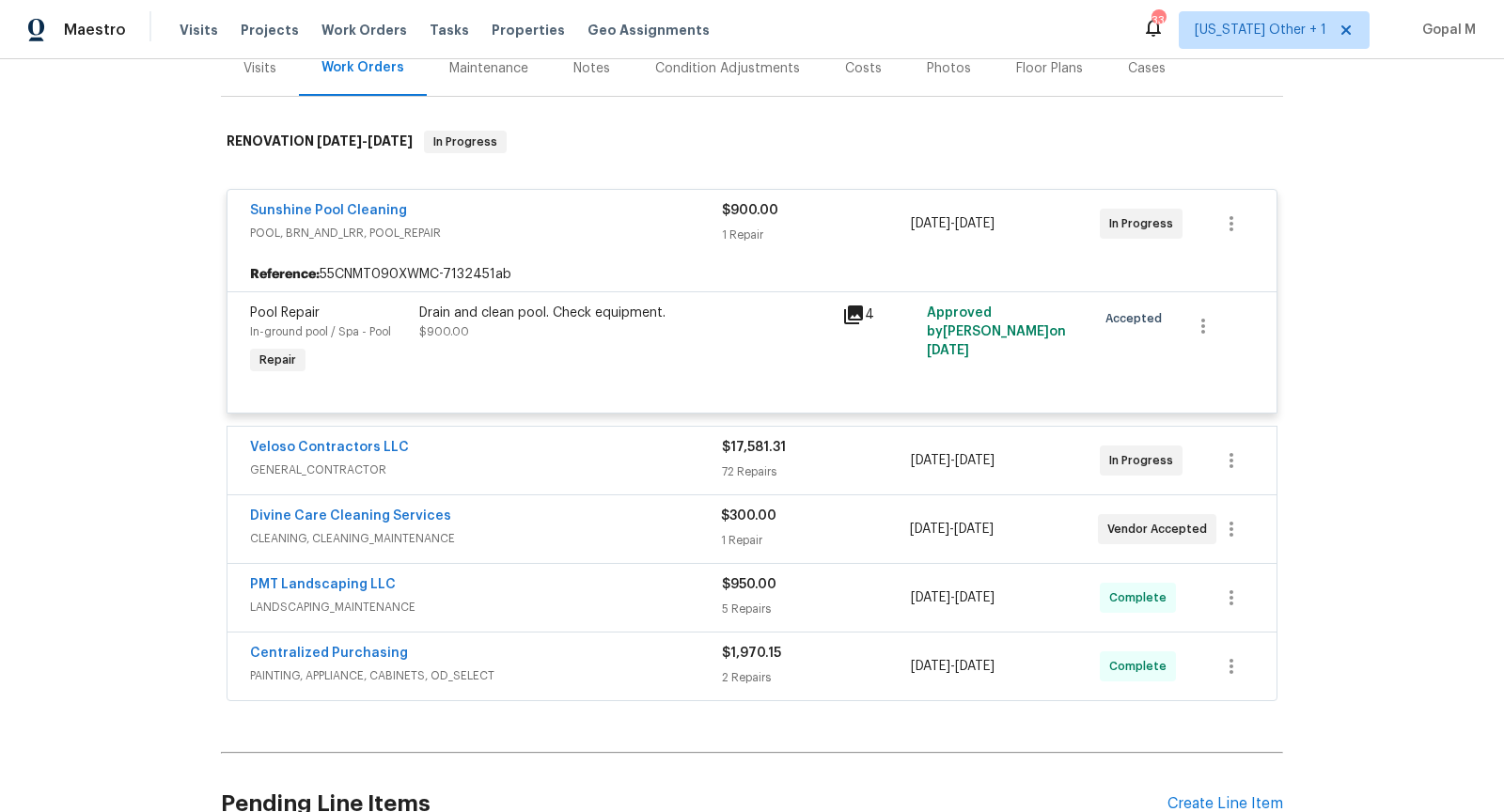
scroll to position [240, 0]
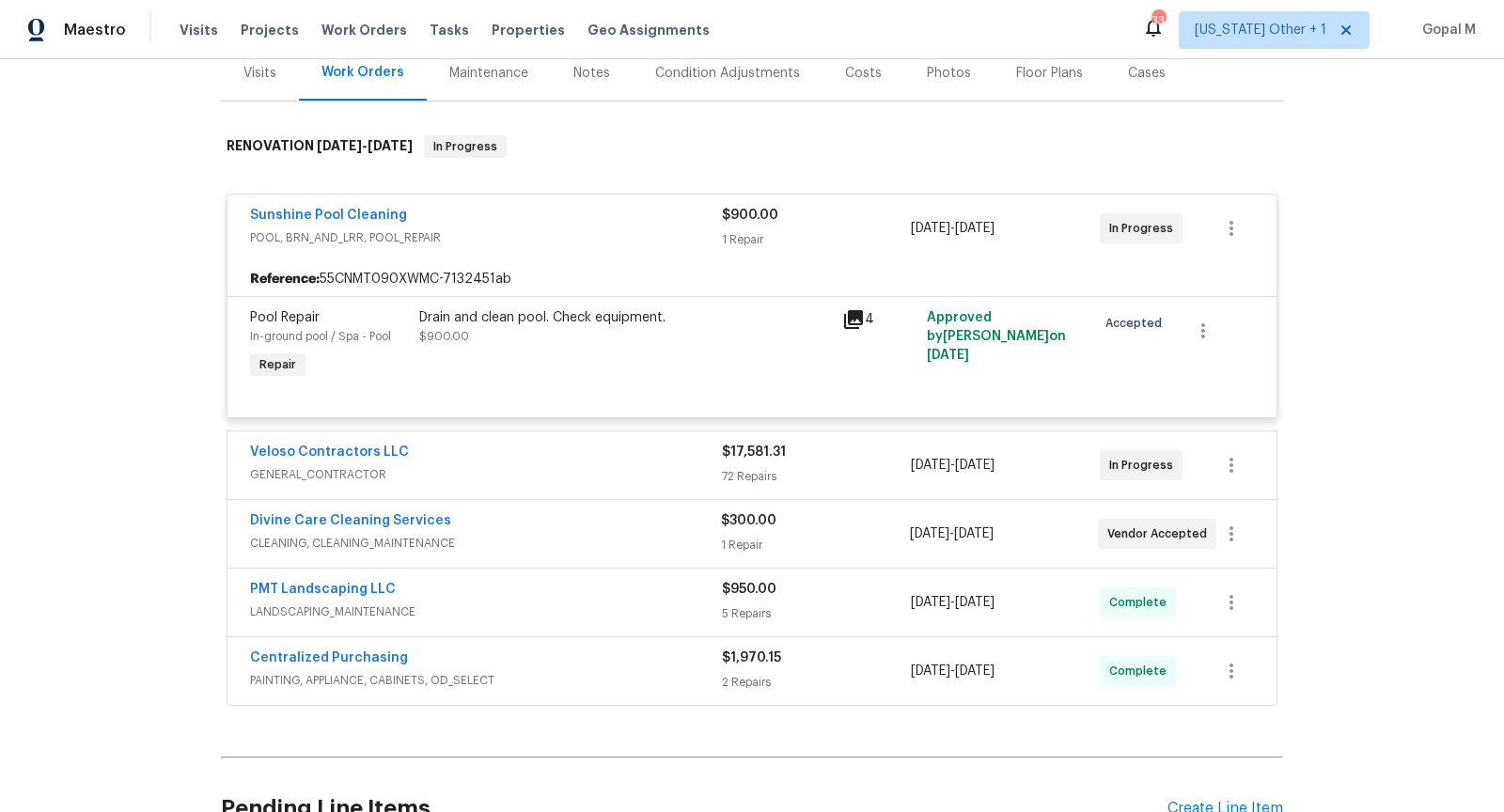
click at [570, 338] on div "Drain and clean pool. Check equipment. $900.00" at bounding box center [624, 327] width 411 height 38
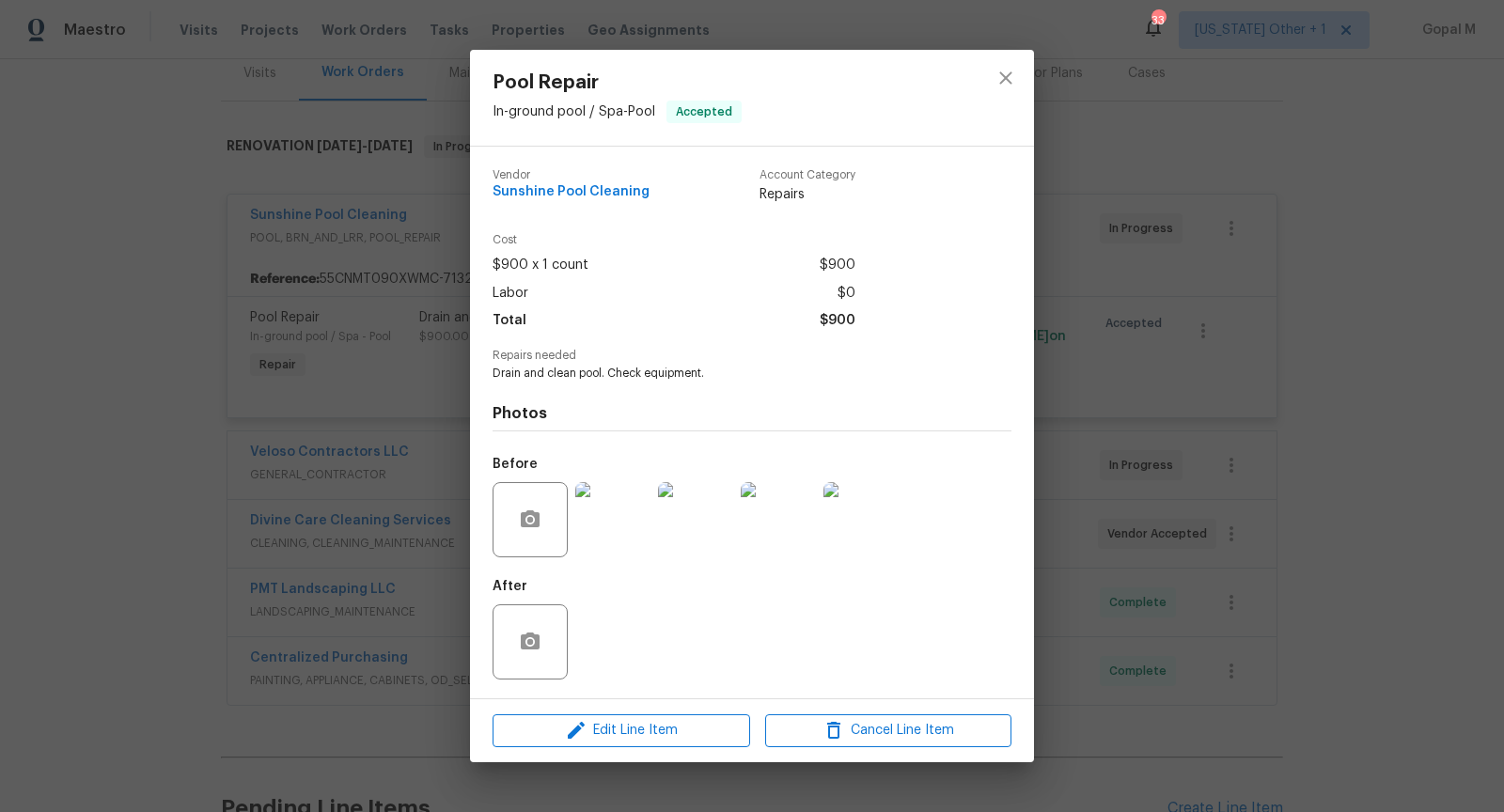
click at [1076, 604] on div "Pool Repair In-ground pool / Spa - Pool Accepted Vendor Sunshine Pool Cleaning …" at bounding box center [752, 406] width 1504 height 812
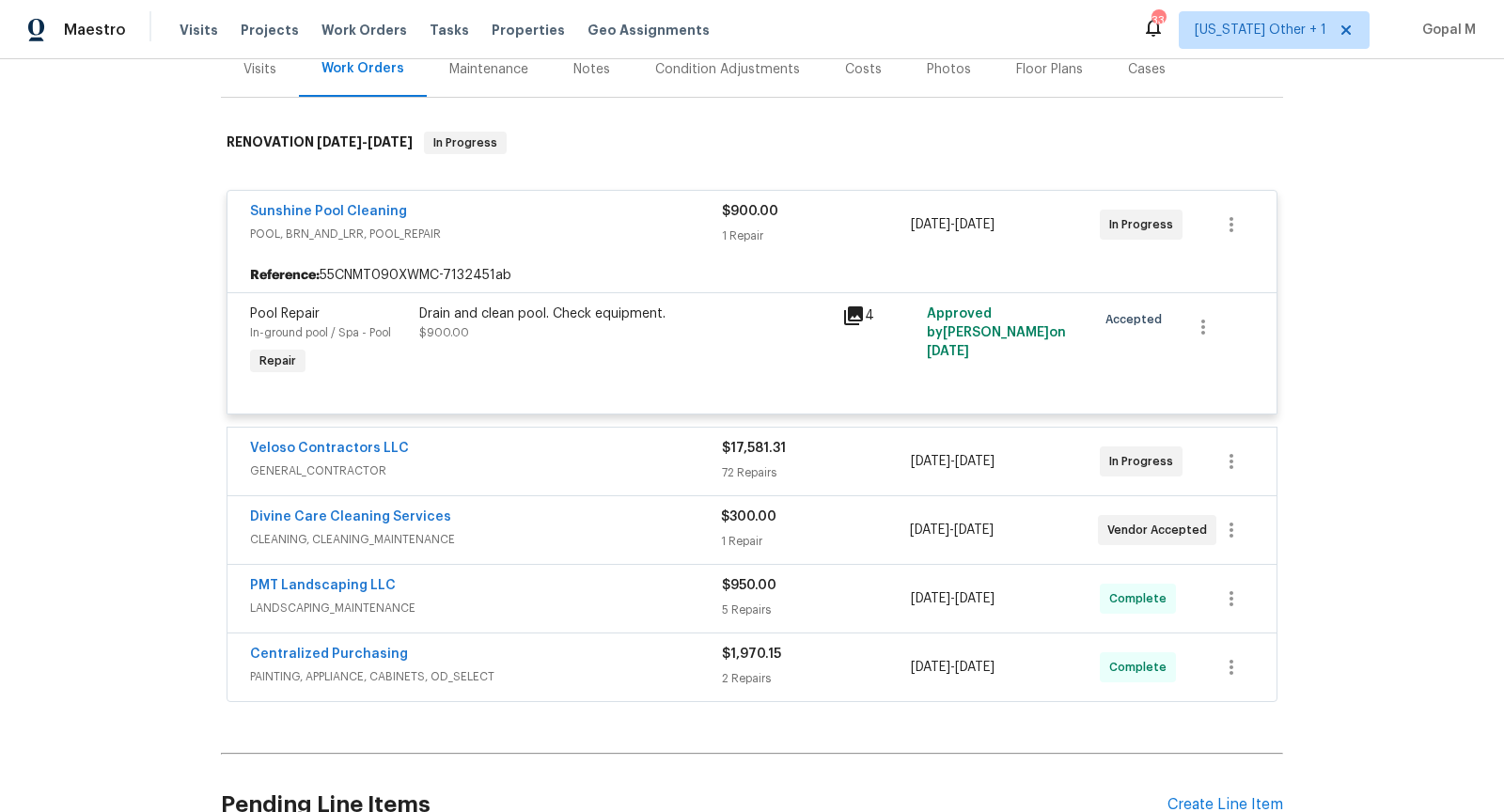
scroll to position [265, 0]
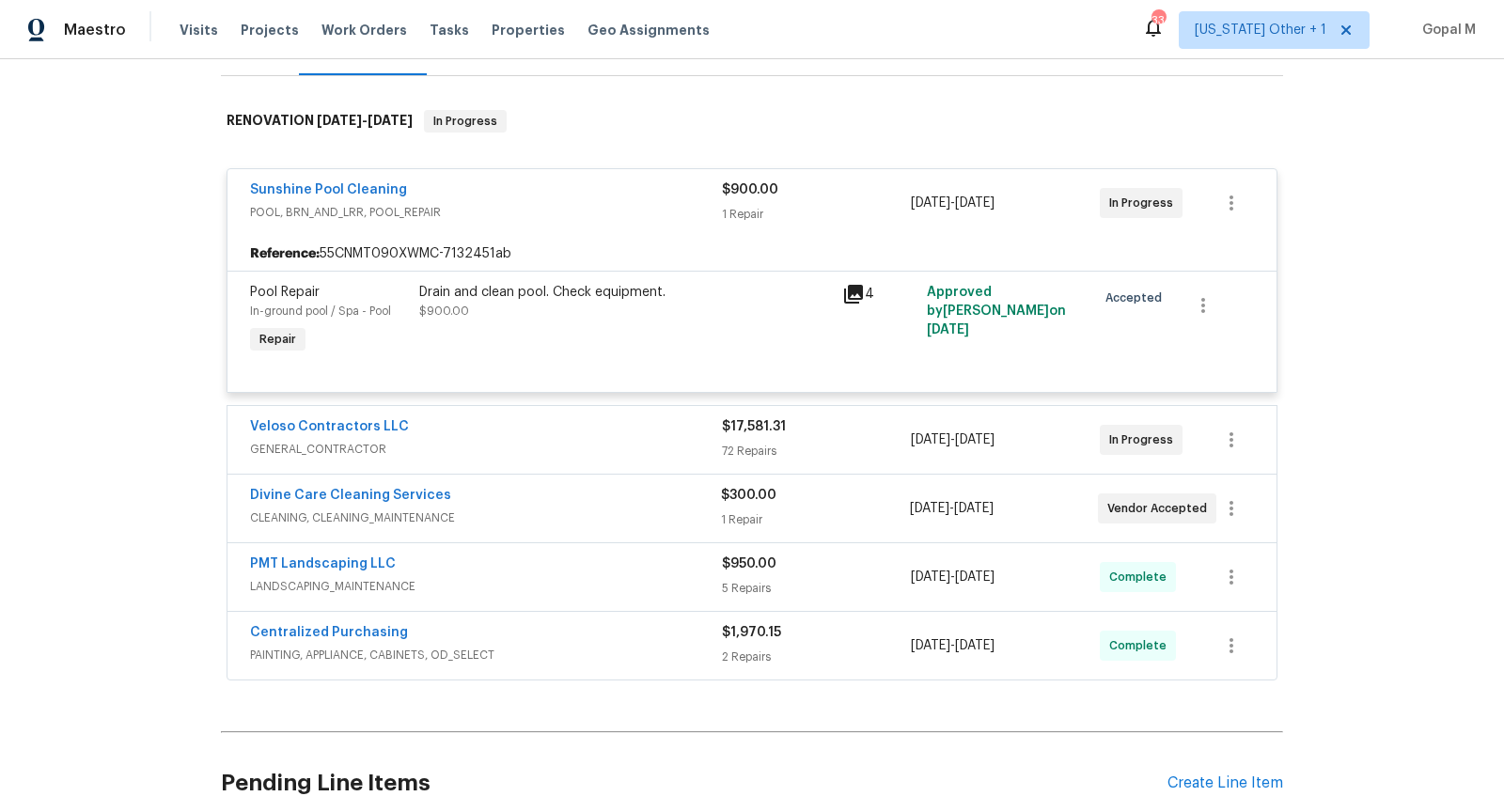
click at [840, 518] on div "1 Repair" at bounding box center [815, 519] width 188 height 19
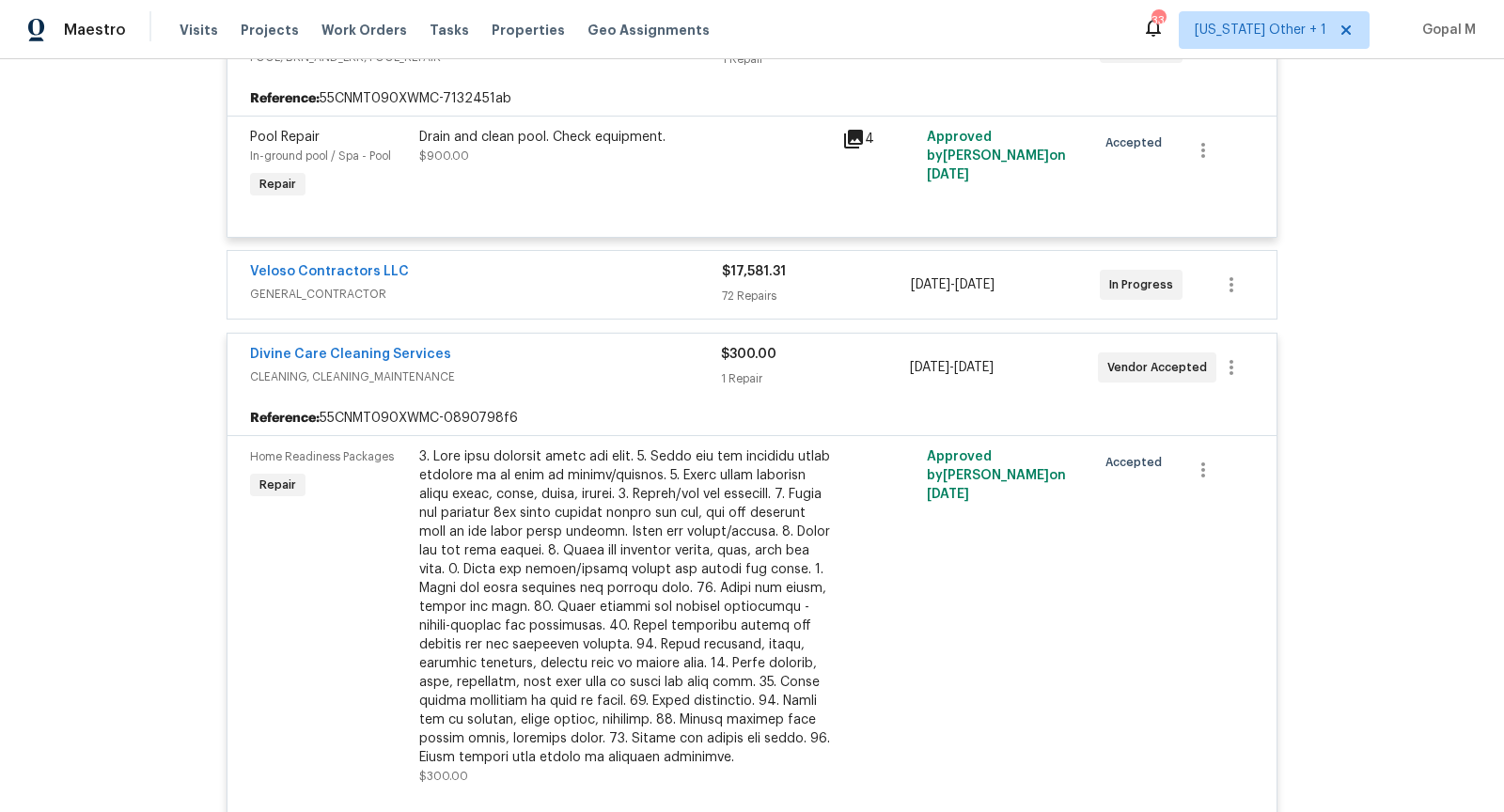
scroll to position [423, 0]
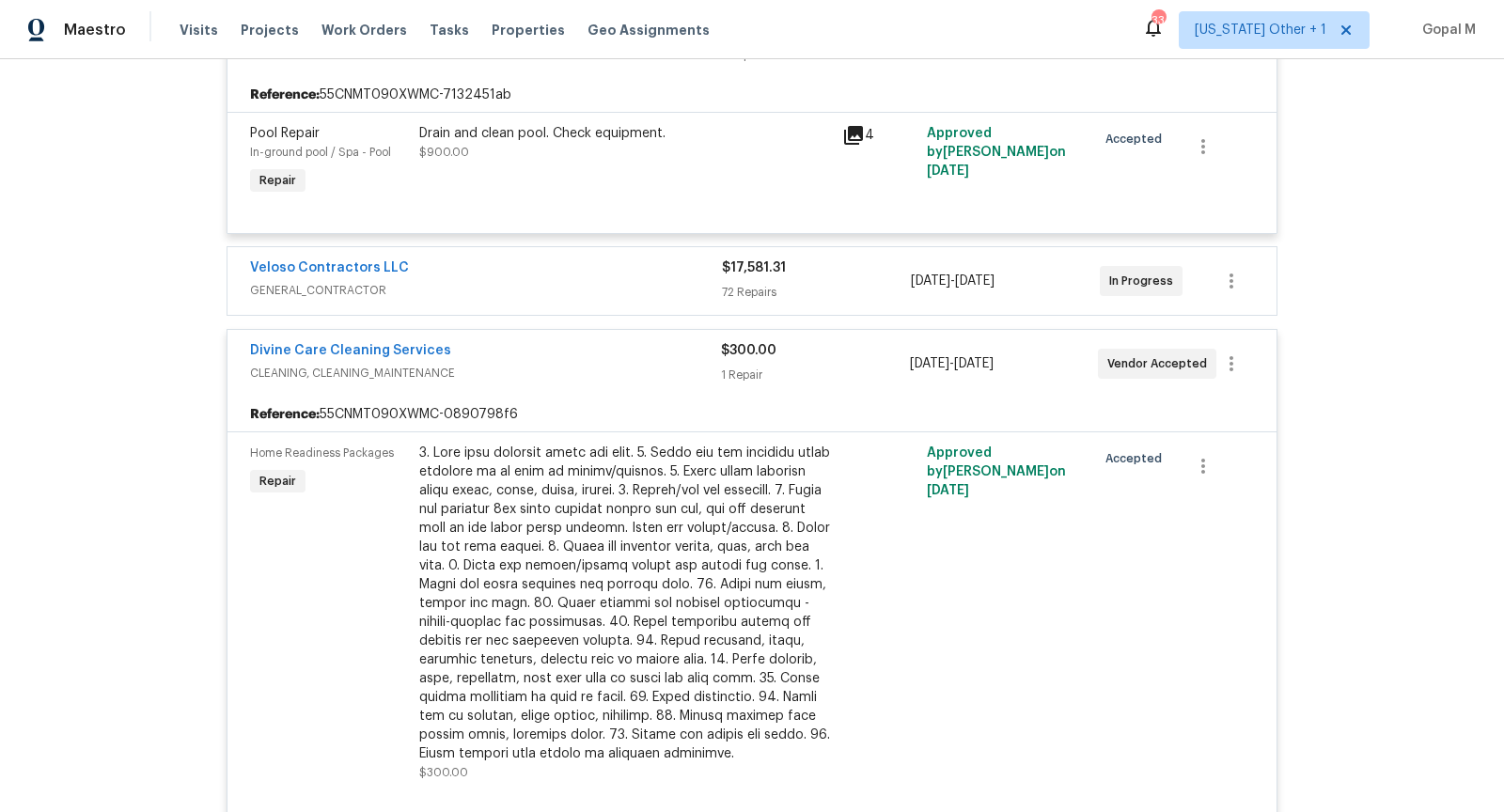
click at [856, 283] on div "72 Repairs" at bounding box center [816, 293] width 189 height 19
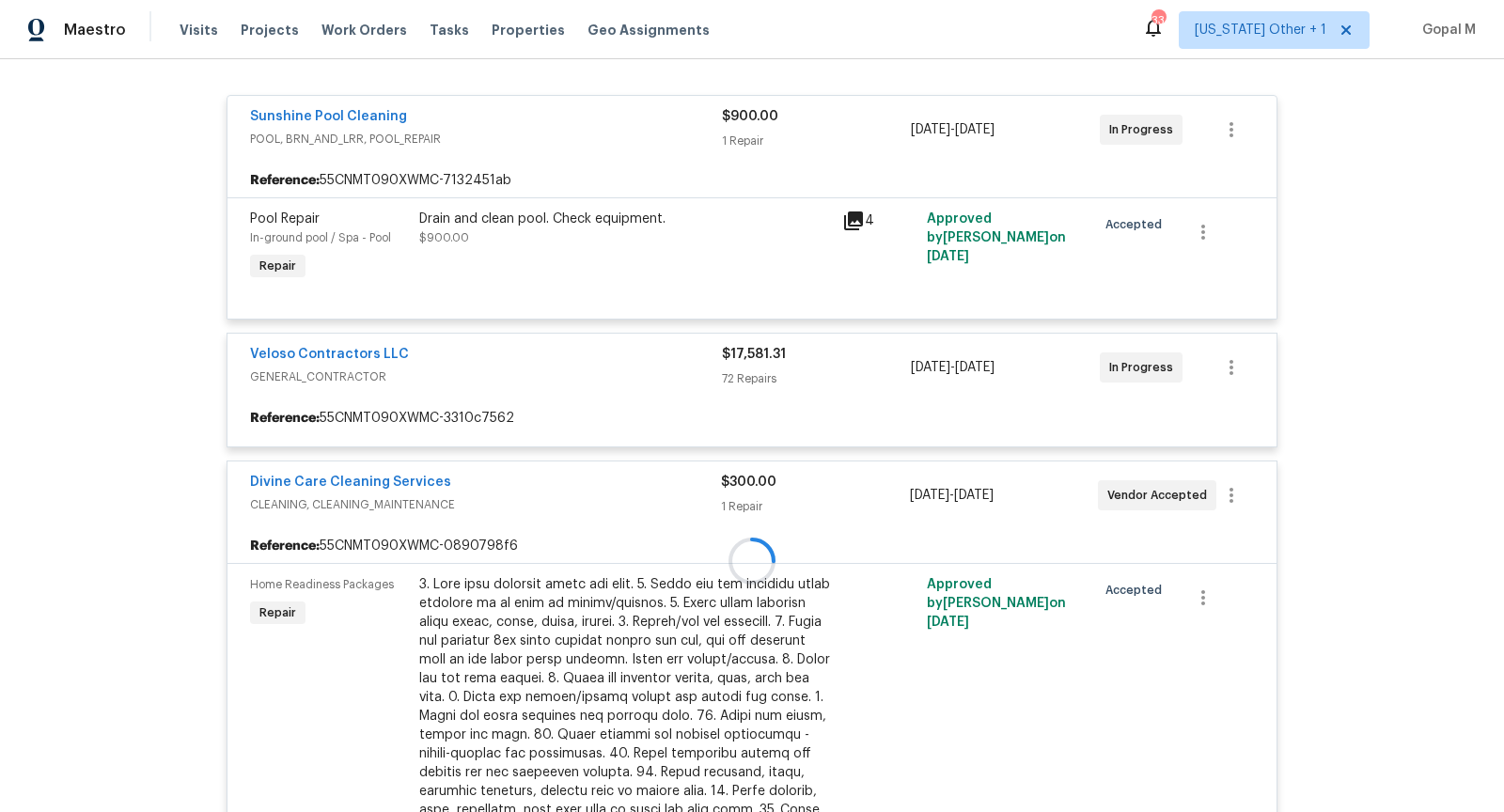
scroll to position [309, 0]
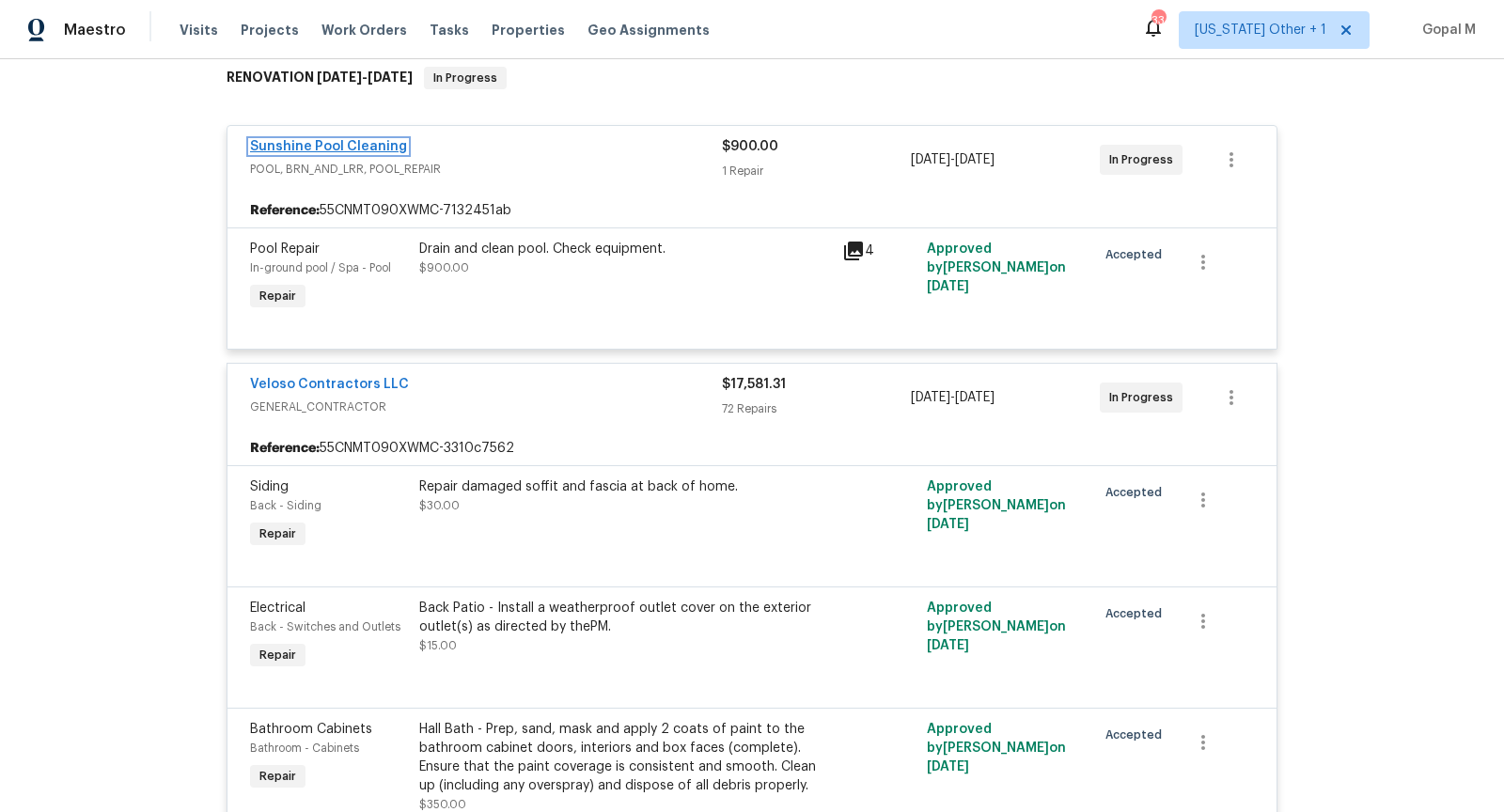
click at [359, 145] on link "Sunshine Pool Cleaning" at bounding box center [328, 147] width 157 height 13
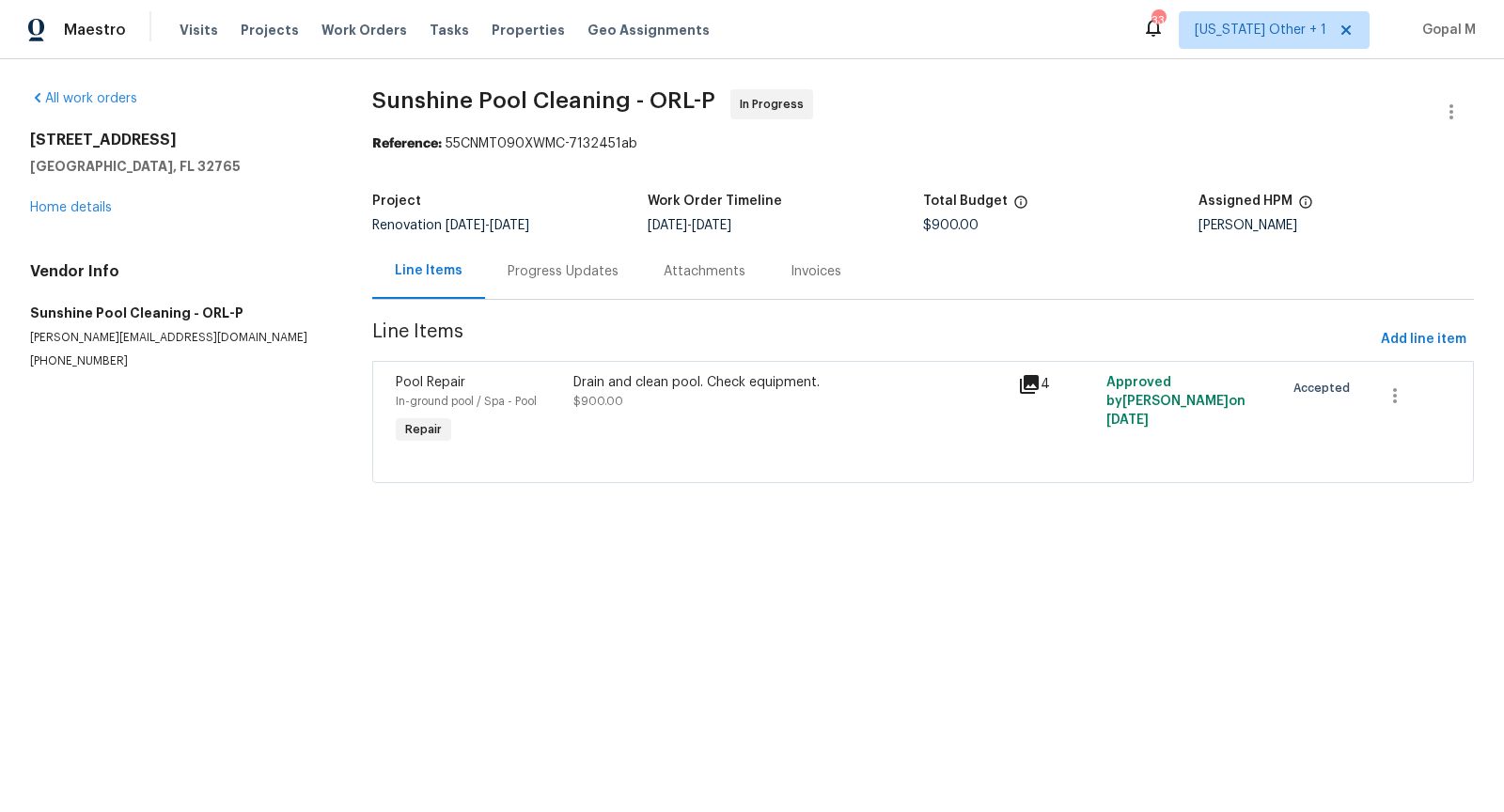
click at [531, 269] on div "Progress Updates" at bounding box center [563, 272] width 111 height 19
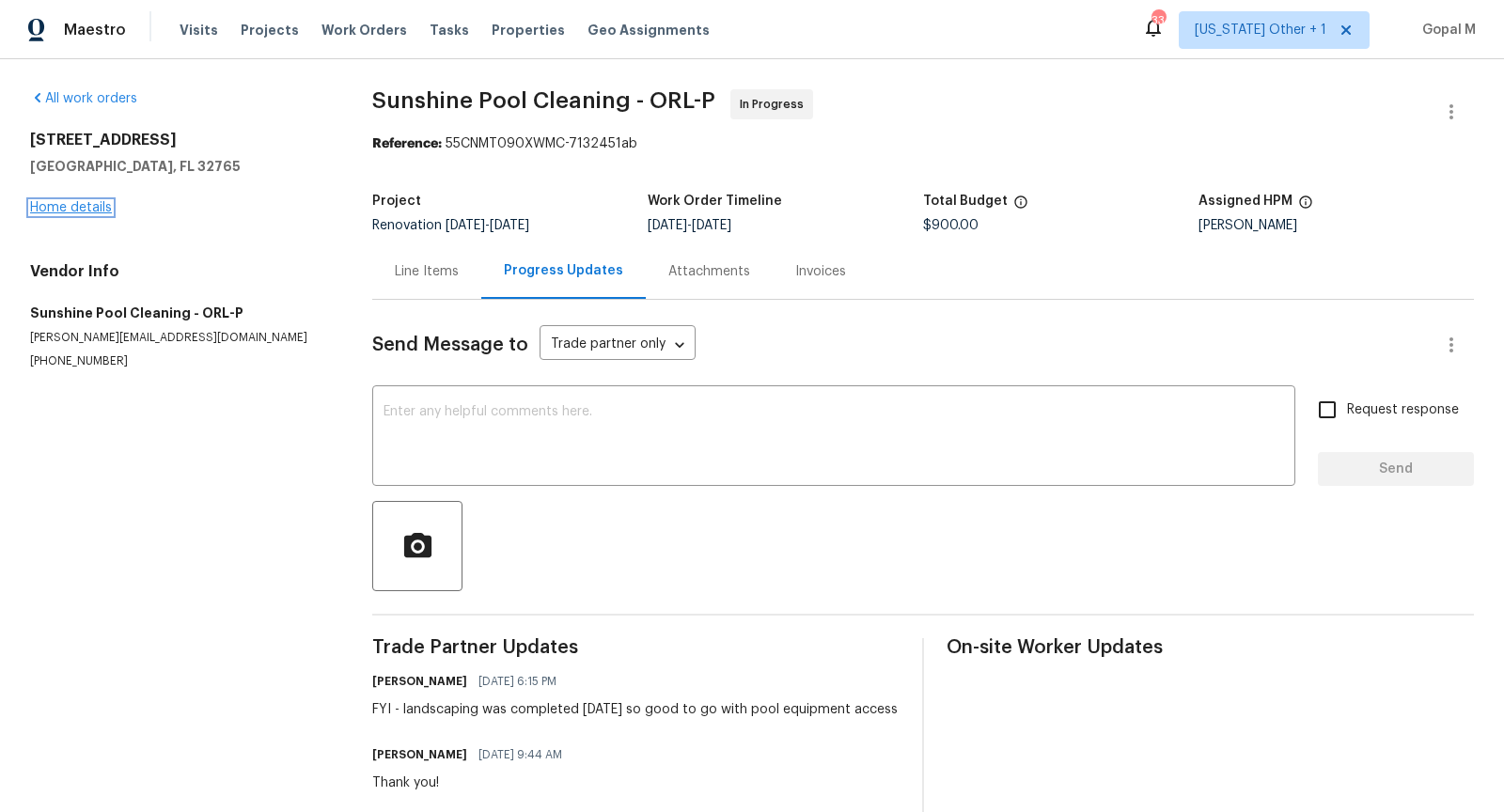
click at [94, 205] on link "Home details" at bounding box center [71, 208] width 82 height 13
